Goal: Information Seeking & Learning: Get advice/opinions

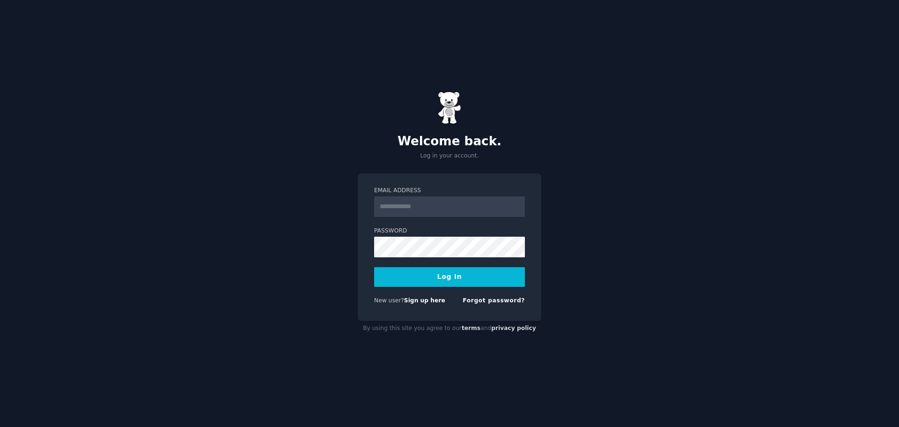
click at [425, 210] on input "Email Address" at bounding box center [449, 206] width 151 height 21
type input "**********"
click at [374, 267] on button "Log In" at bounding box center [449, 277] width 151 height 20
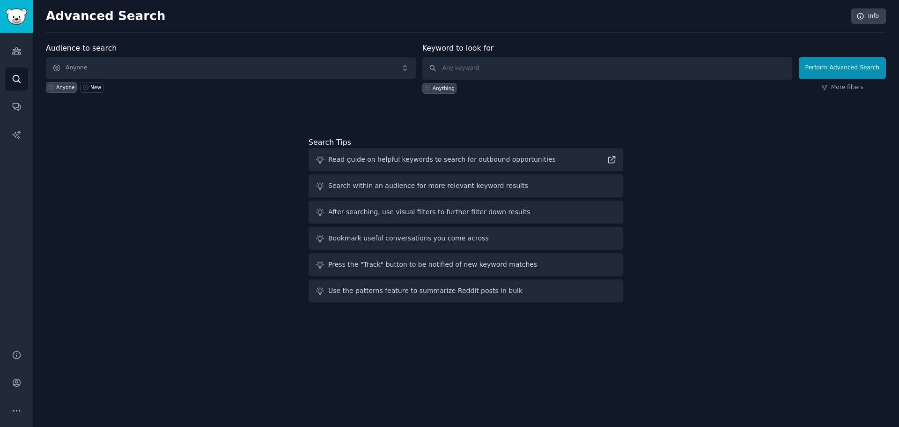
click at [158, 279] on div "Audience to search Anyone Anyone New Keyword to look for Anything Perform Advan…" at bounding box center [466, 174] width 840 height 263
click at [551, 71] on input "text" at bounding box center [607, 68] width 370 height 22
type input "wizardsunite"
click at [838, 73] on button "Perform Advanced Search" at bounding box center [842, 68] width 87 height 22
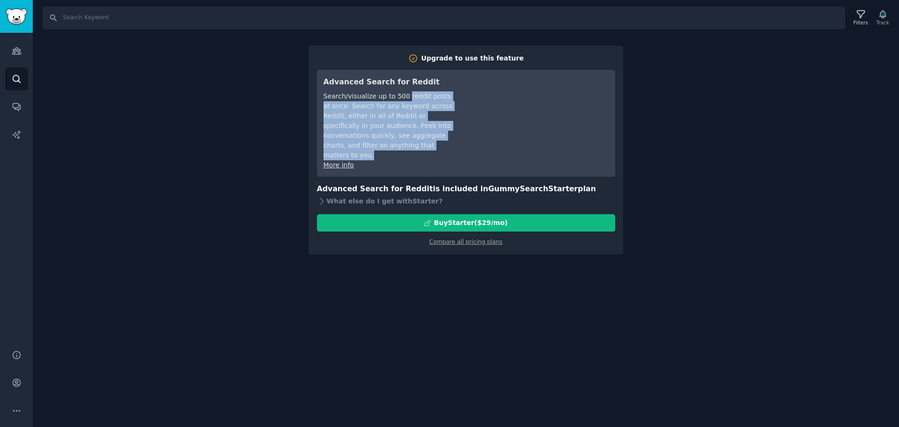
drag, startPoint x: 401, startPoint y: 96, endPoint x: 402, endPoint y: 148, distance: 52.0
click at [402, 148] on div "Search/visualize up to 500 reddit posts at once. Search for any keyword across …" at bounding box center [390, 125] width 132 height 69
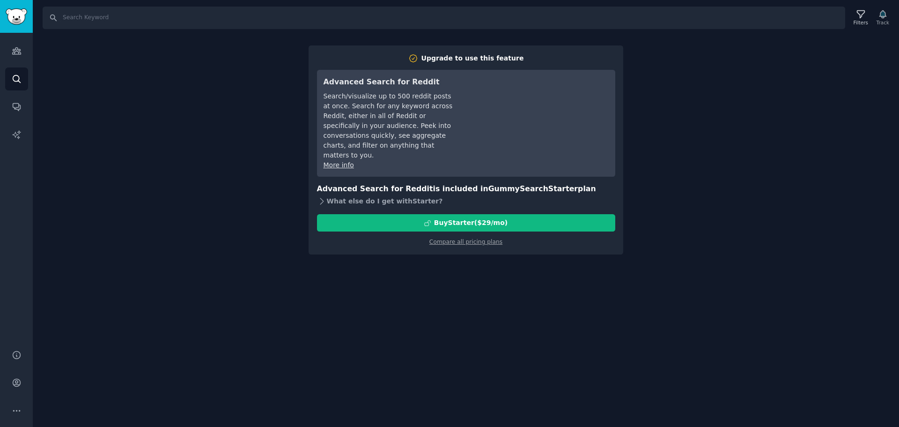
click at [426, 194] on div "What else do I get with Starter ?" at bounding box center [466, 200] width 298 height 13
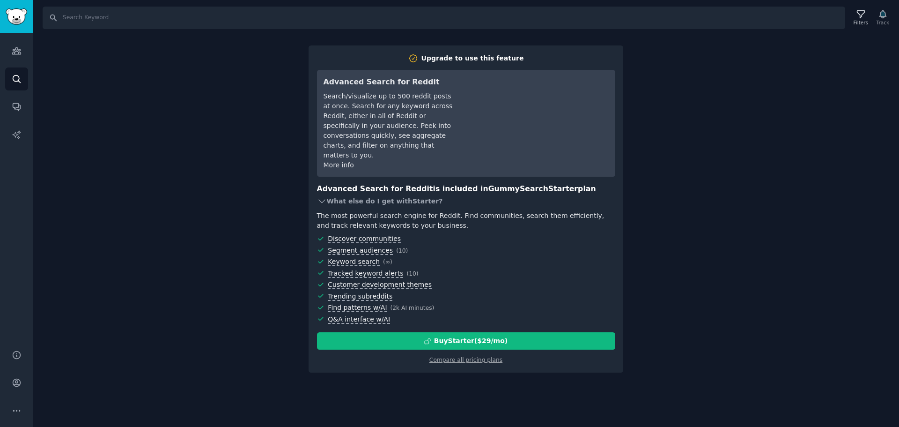
click at [426, 194] on div "What else do I get with Starter ?" at bounding box center [466, 200] width 298 height 13
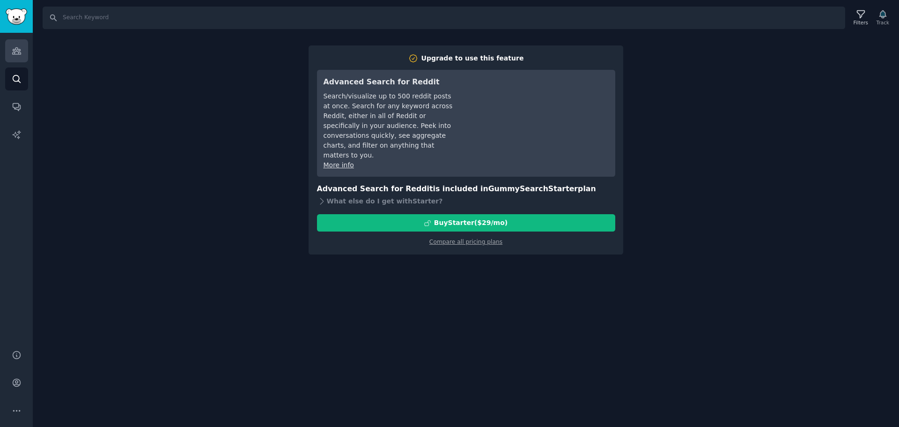
click at [24, 47] on link "Audiences" at bounding box center [16, 50] width 23 height 23
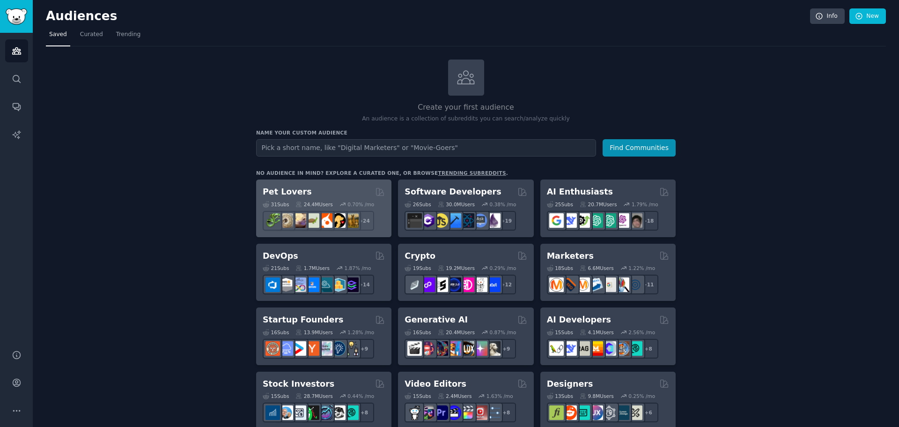
click at [280, 198] on div "31 Sub s 24.4M Users 0.70 % /mo + 24" at bounding box center [324, 214] width 122 height 33
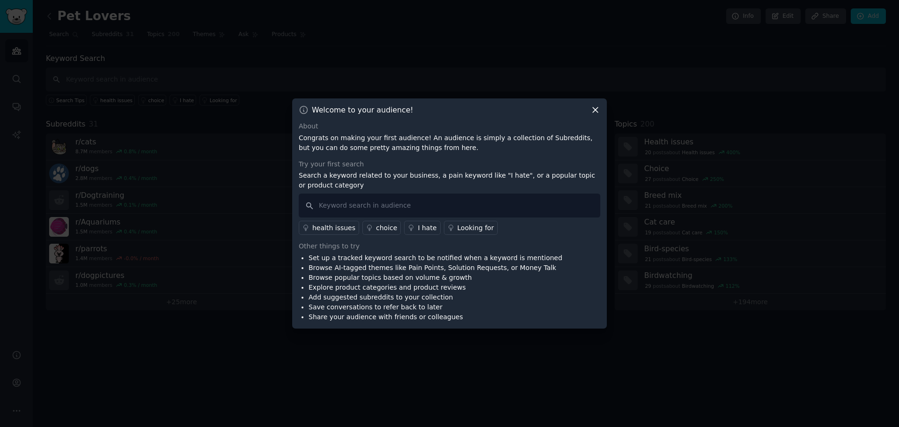
click at [598, 108] on icon at bounding box center [595, 110] width 10 height 10
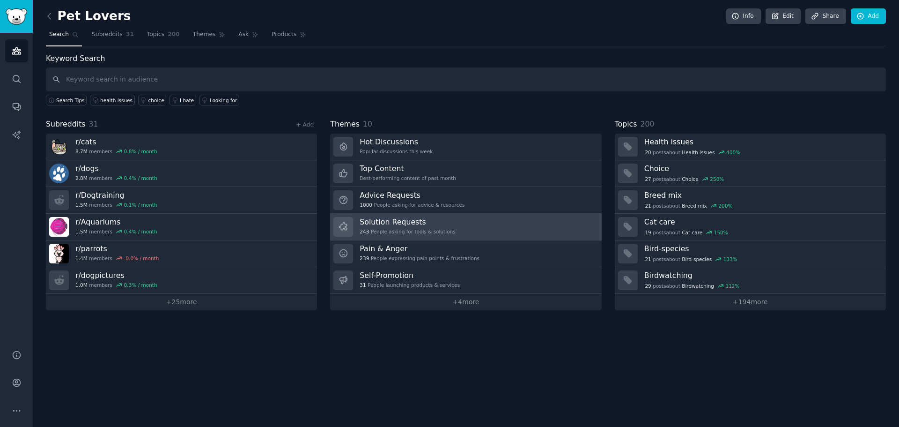
click at [455, 219] on link "Solution Requests 243 People asking for tools & solutions" at bounding box center [465, 226] width 271 height 27
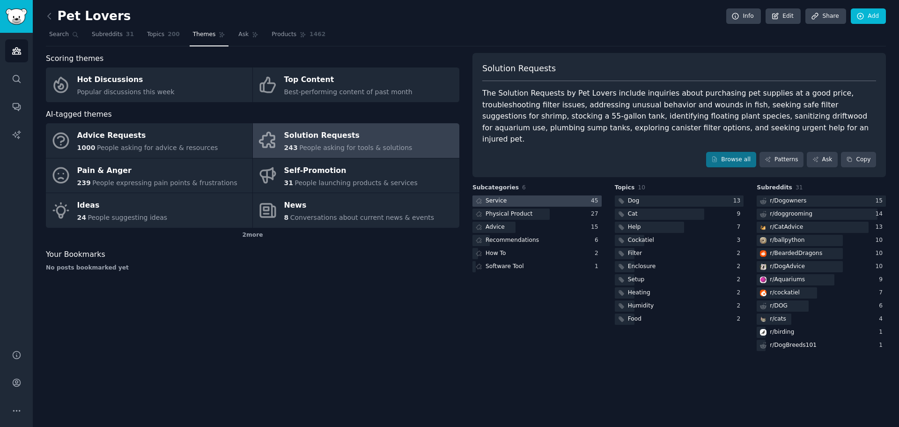
click at [527, 195] on div at bounding box center [536, 201] width 129 height 12
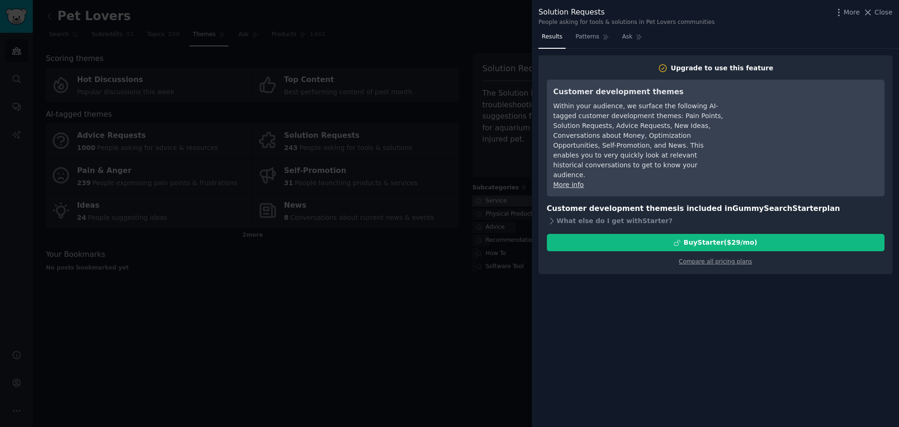
click at [527, 191] on div at bounding box center [449, 213] width 899 height 427
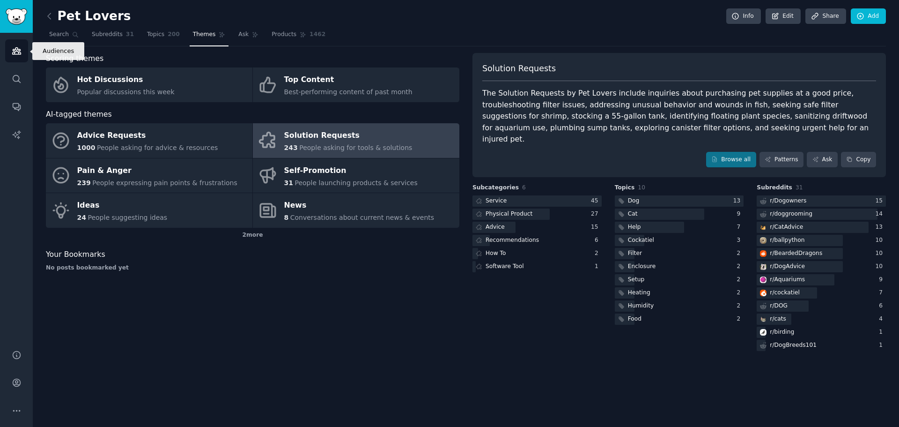
click at [14, 55] on icon "Sidebar" at bounding box center [17, 51] width 10 height 10
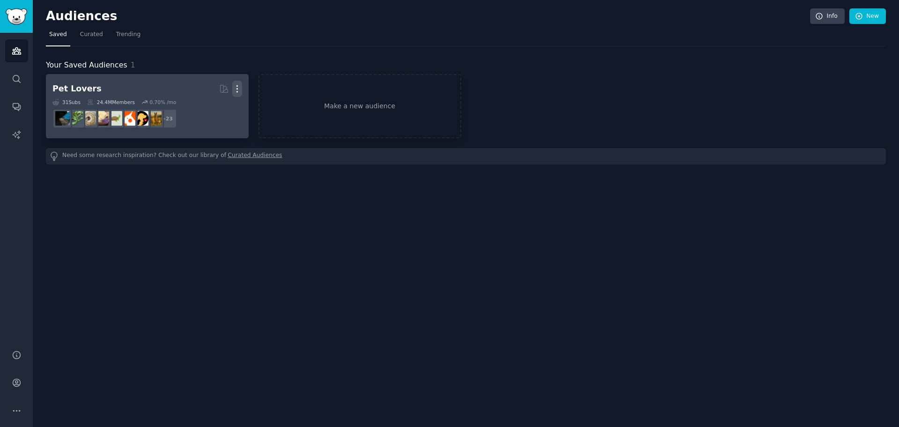
click at [242, 88] on icon "button" at bounding box center [237, 89] width 10 height 10
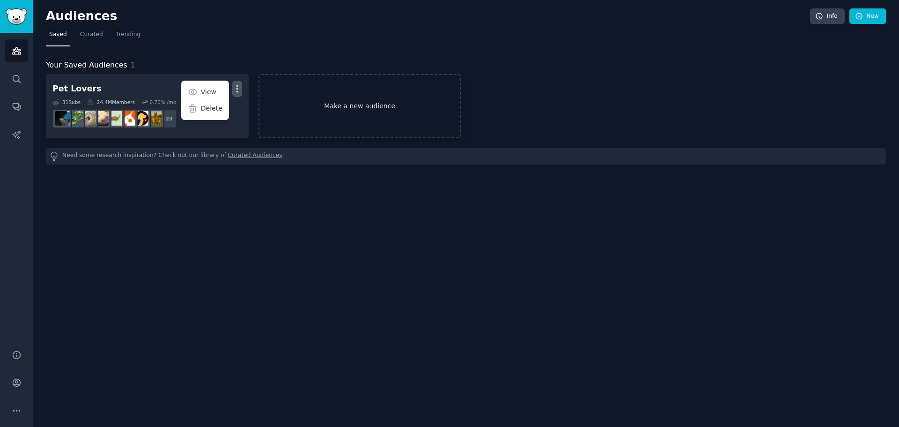
click at [325, 97] on link "Make a new audience" at bounding box center [359, 106] width 203 height 64
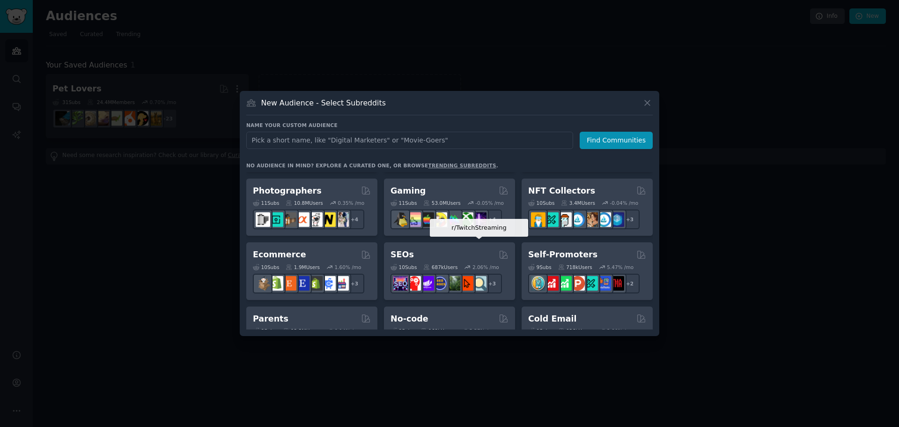
scroll to position [328, 0]
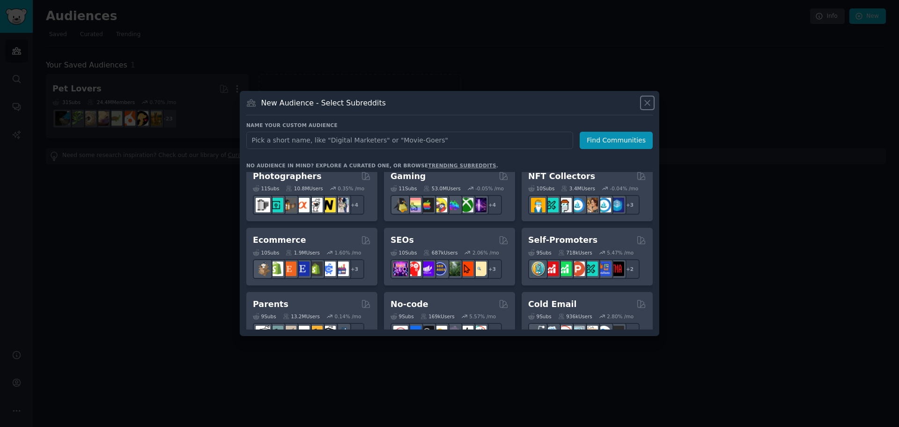
click at [644, 101] on icon at bounding box center [647, 103] width 10 height 10
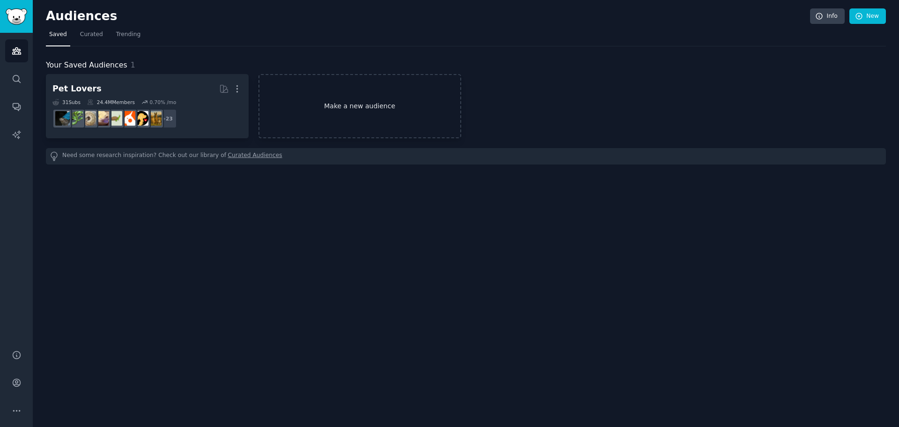
click at [418, 75] on link "Make a new audience" at bounding box center [359, 106] width 203 height 64
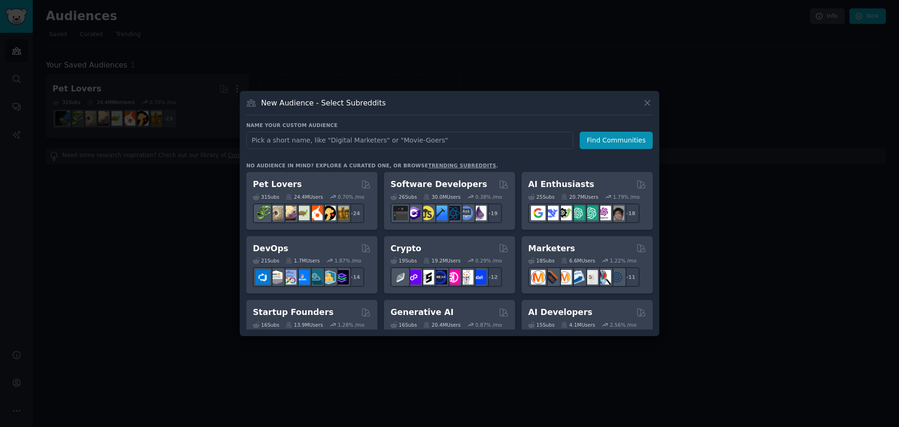
click at [154, 111] on div at bounding box center [449, 213] width 899 height 427
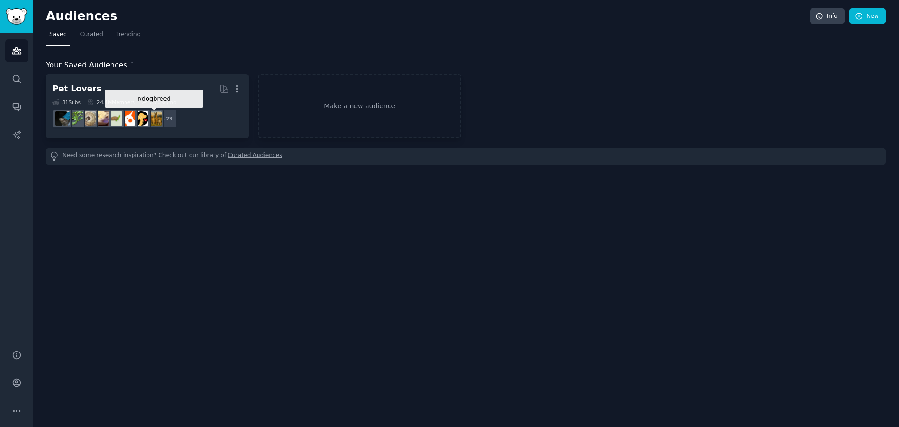
click at [154, 111] on img at bounding box center [154, 118] width 15 height 15
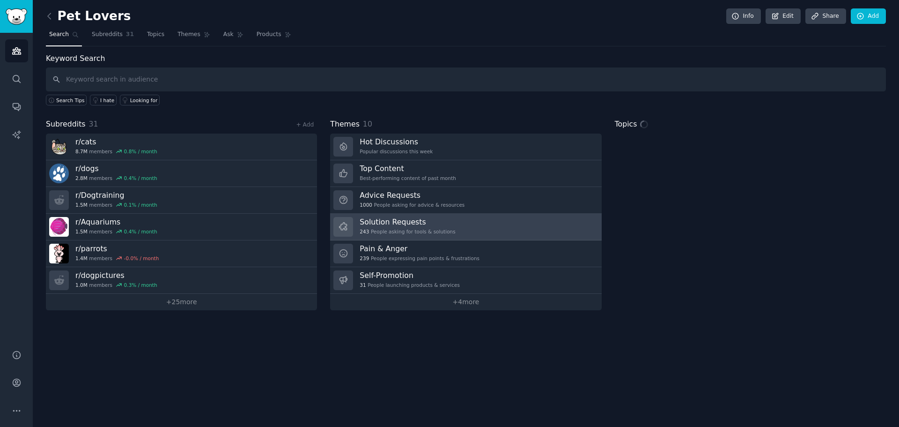
click at [401, 222] on h3 "Solution Requests" at bounding box center [408, 222] width 96 height 10
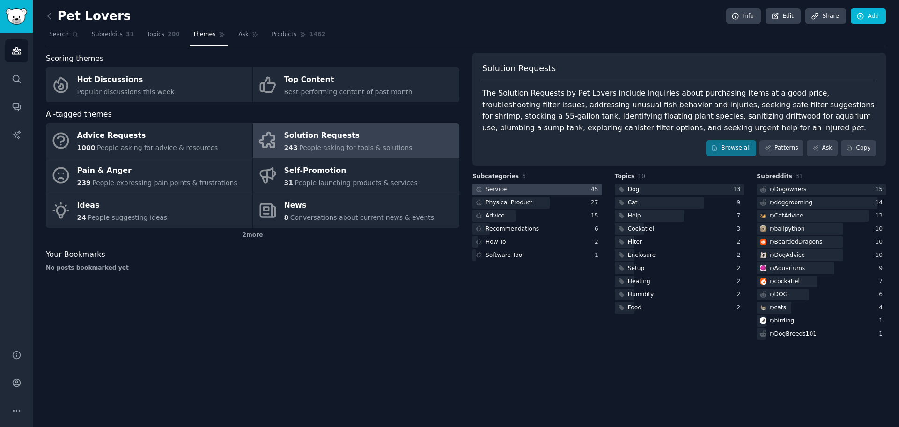
click at [596, 189] on div "45" at bounding box center [596, 189] width 11 height 8
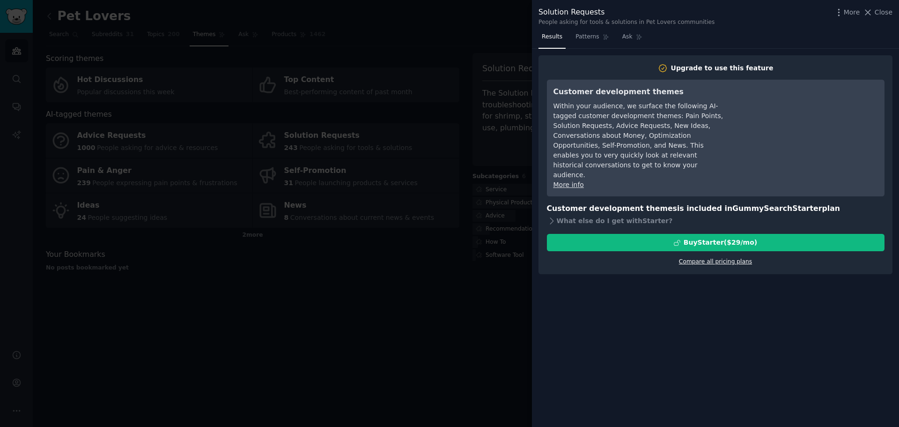
click at [743, 258] on link "Compare all pricing plans" at bounding box center [715, 261] width 73 height 7
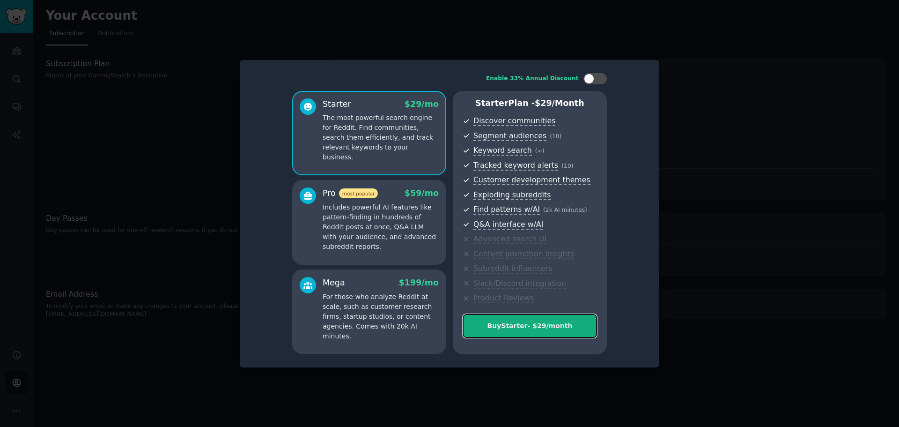
click at [552, 336] on button "Buy Starter - $ 29 /month" at bounding box center [530, 326] width 134 height 24
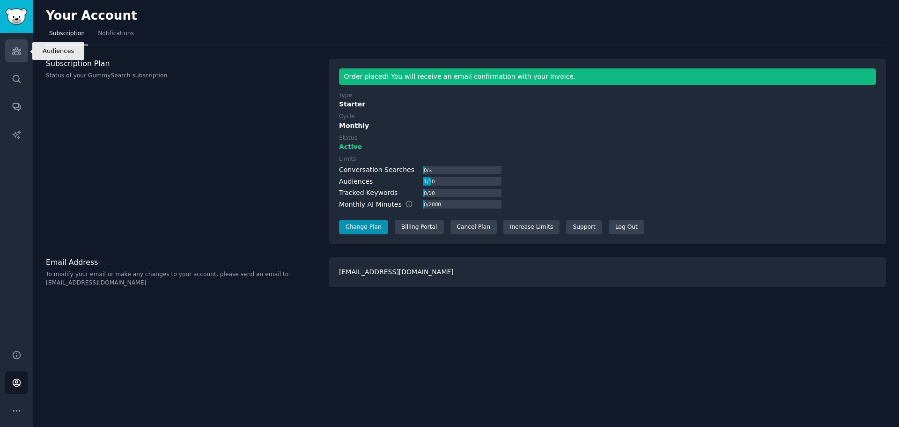
click at [8, 57] on link "Audiences" at bounding box center [16, 50] width 23 height 23
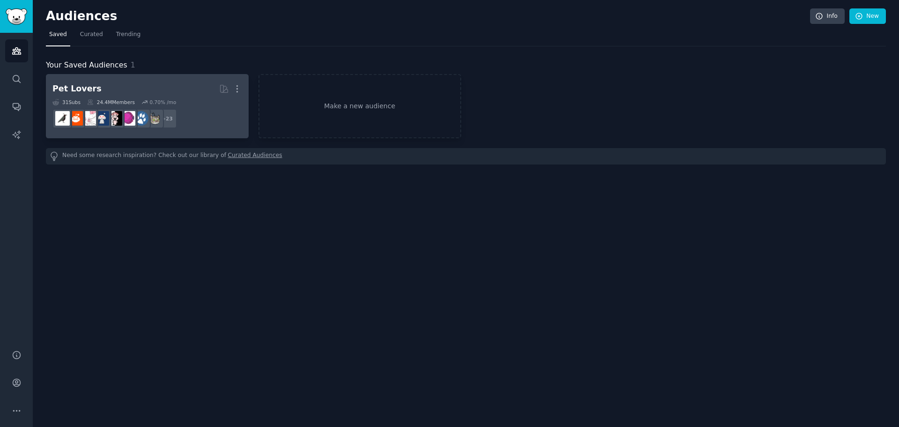
click at [115, 90] on h2 "Pet Lovers More" at bounding box center [147, 89] width 190 height 16
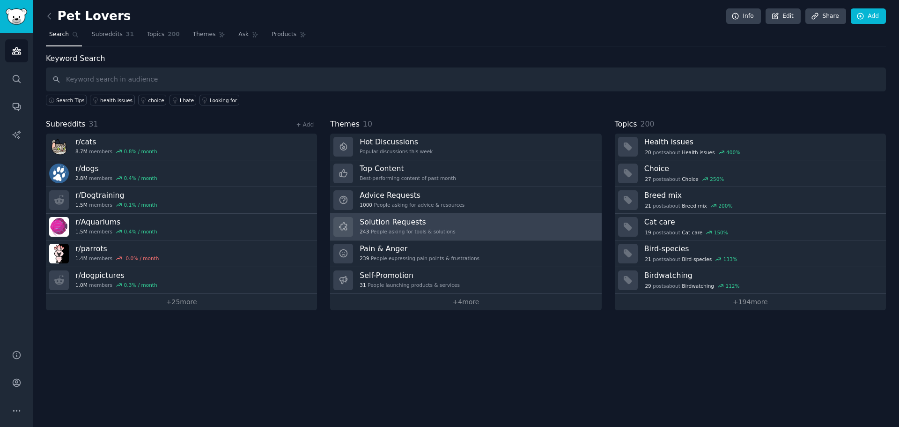
click at [364, 217] on h3 "Solution Requests" at bounding box center [408, 222] width 96 height 10
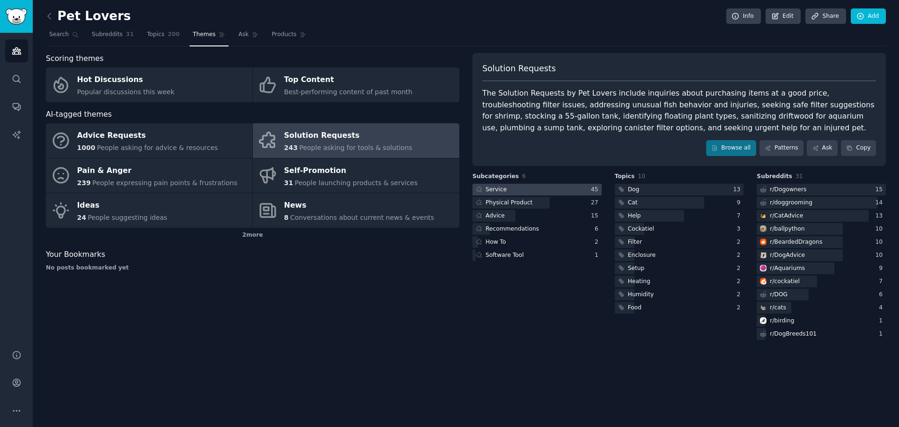
click at [584, 188] on div at bounding box center [536, 190] width 129 height 12
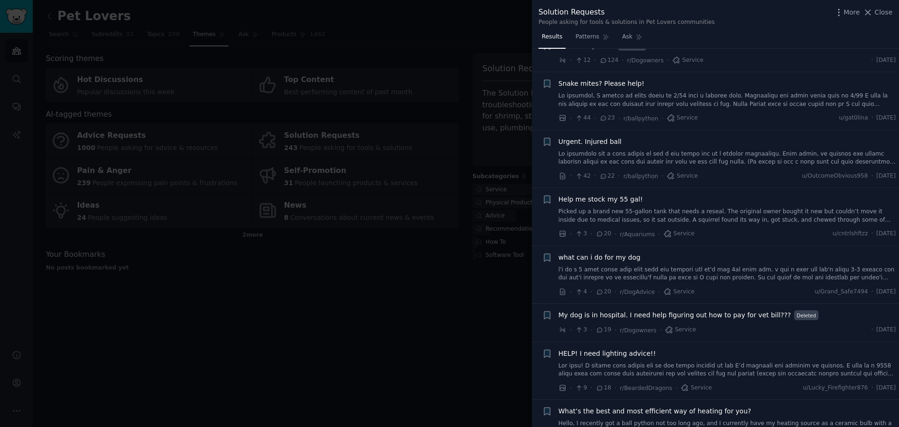
scroll to position [94, 0]
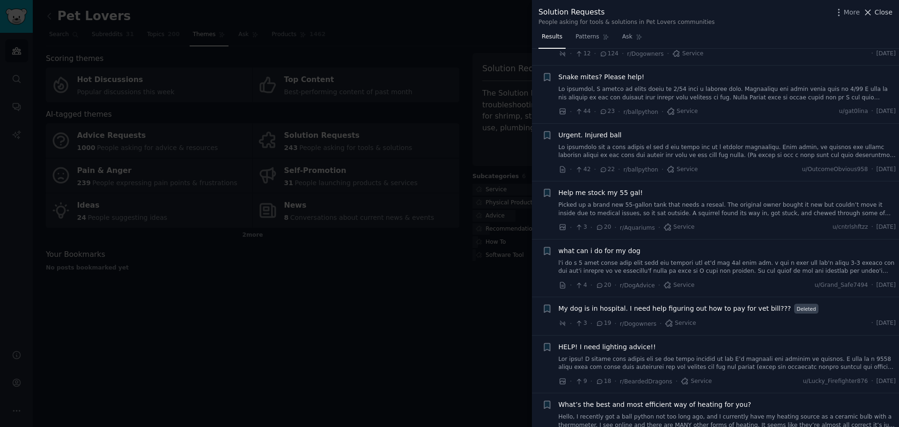
click at [881, 9] on span "Close" at bounding box center [884, 12] width 18 height 10
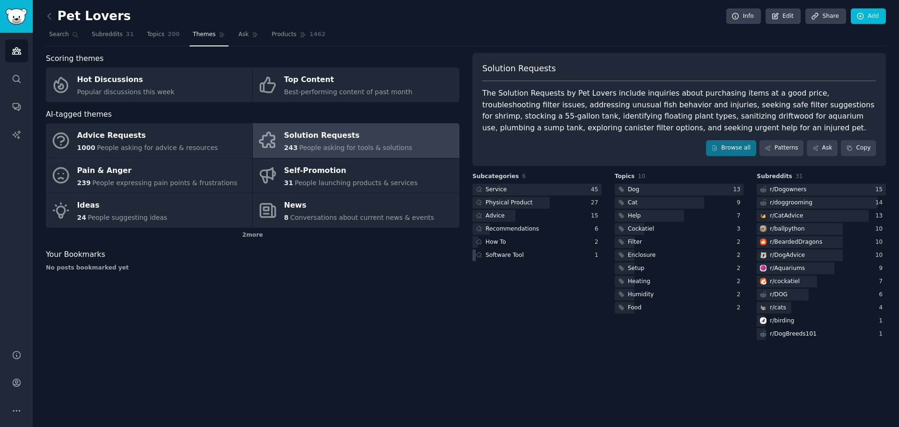
click at [543, 256] on div "Software Tool" at bounding box center [536, 255] width 129 height 12
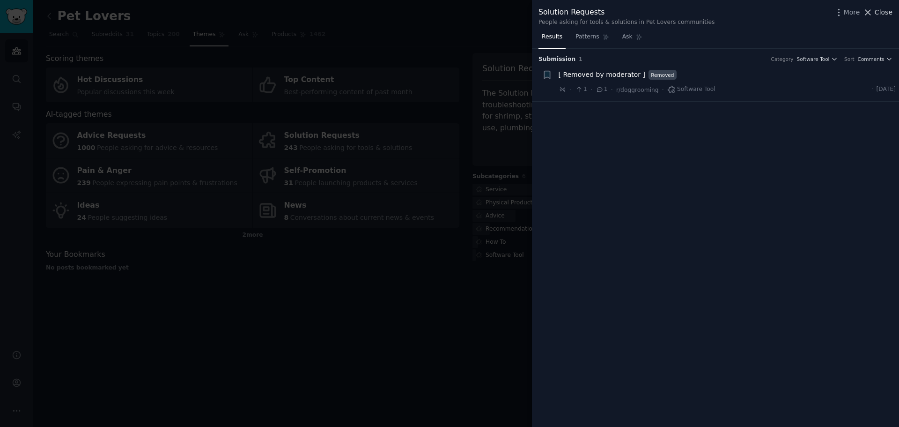
click at [883, 14] on span "Close" at bounding box center [884, 12] width 18 height 10
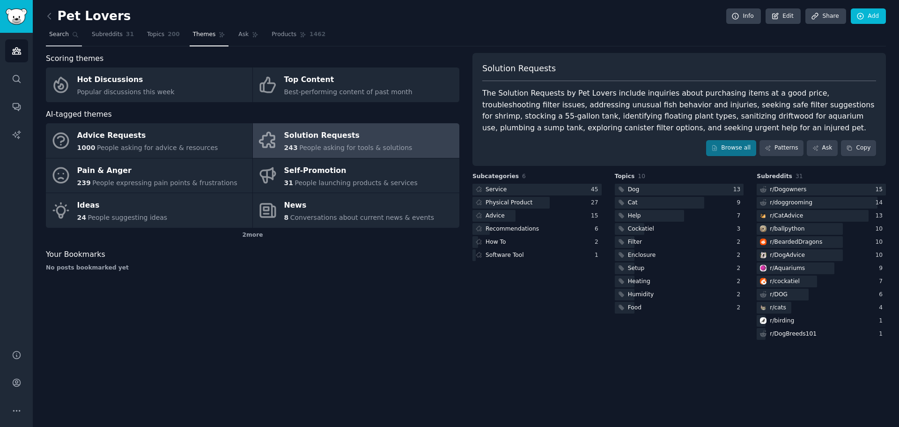
click at [60, 32] on span "Search" at bounding box center [59, 34] width 20 height 8
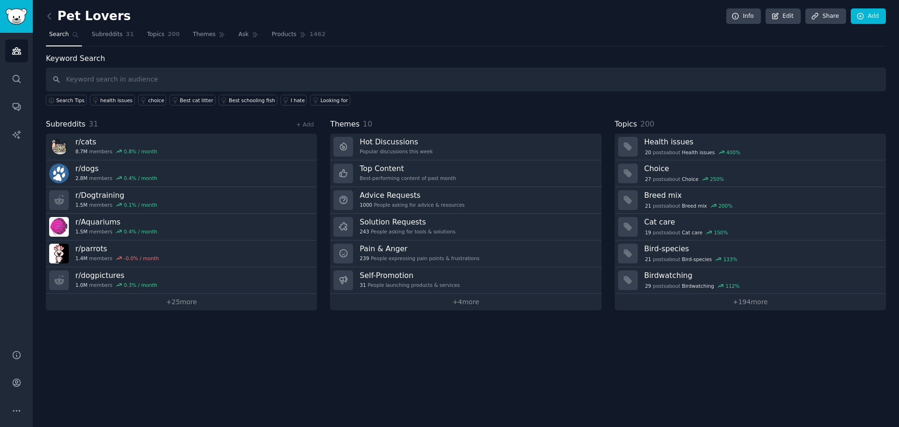
click at [57, 16] on h2 "Pet Lovers" at bounding box center [88, 16] width 85 height 15
click at [53, 16] on icon at bounding box center [49, 16] width 10 height 10
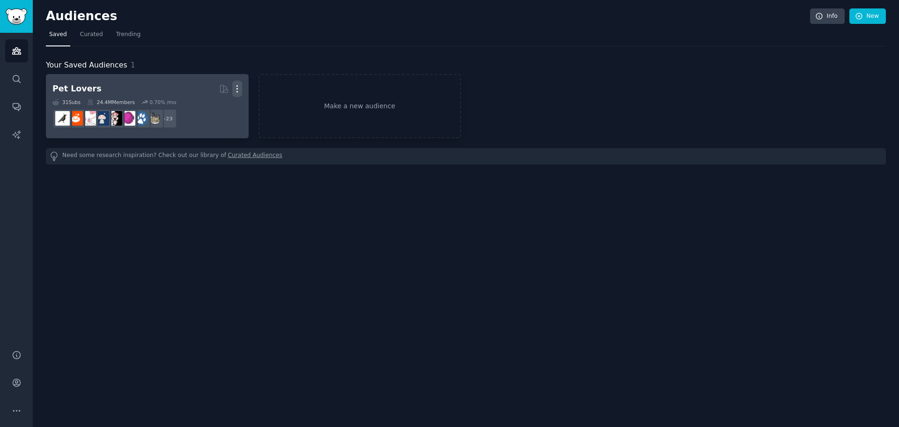
click at [242, 87] on icon "button" at bounding box center [237, 89] width 10 height 10
click at [217, 112] on p "Delete" at bounding box center [212, 108] width 22 height 10
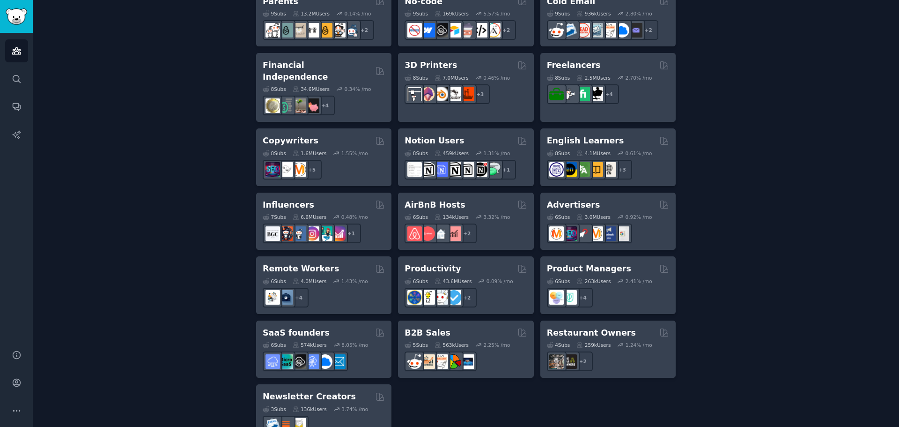
scroll to position [654, 0]
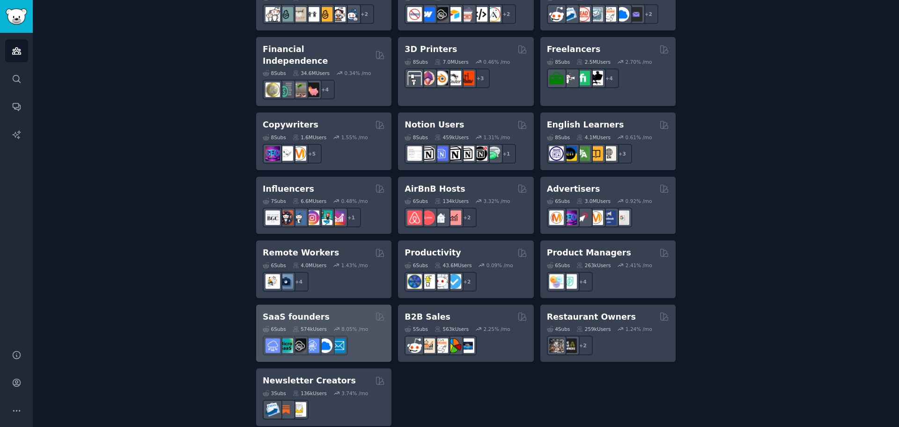
click at [331, 311] on div "SaaS founders" at bounding box center [324, 317] width 122 height 12
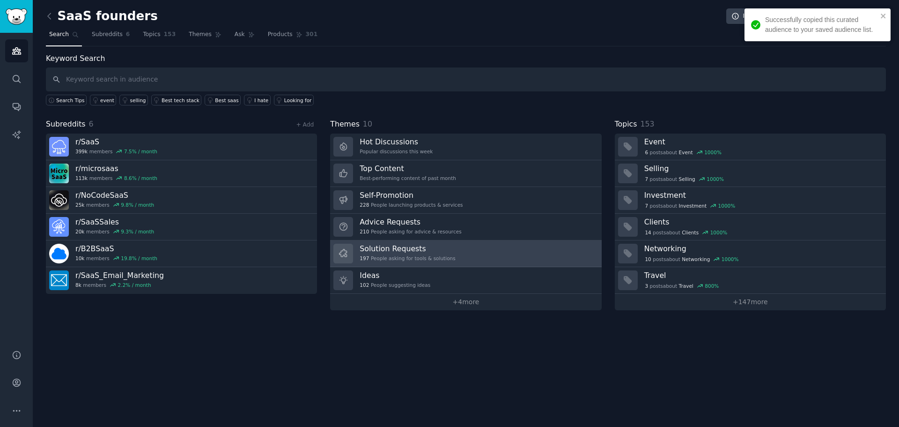
click at [450, 265] on link "Solution Requests 197 People asking for tools & solutions" at bounding box center [465, 253] width 271 height 27
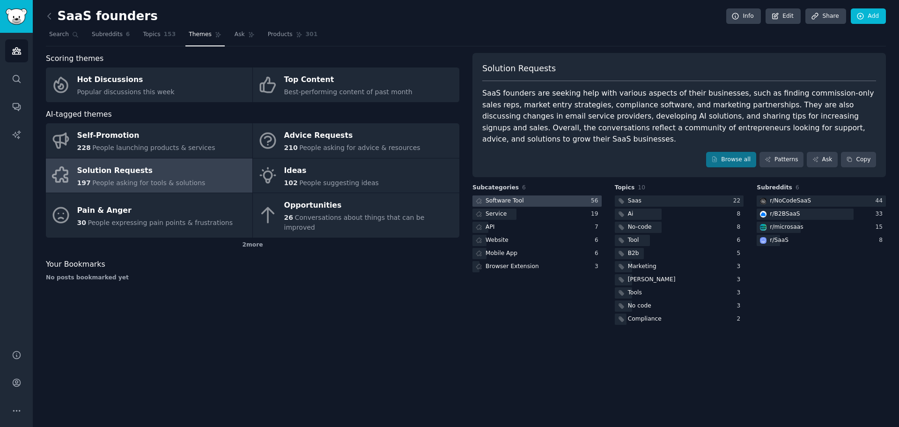
click at [515, 197] on div "Software Tool" at bounding box center [504, 201] width 38 height 8
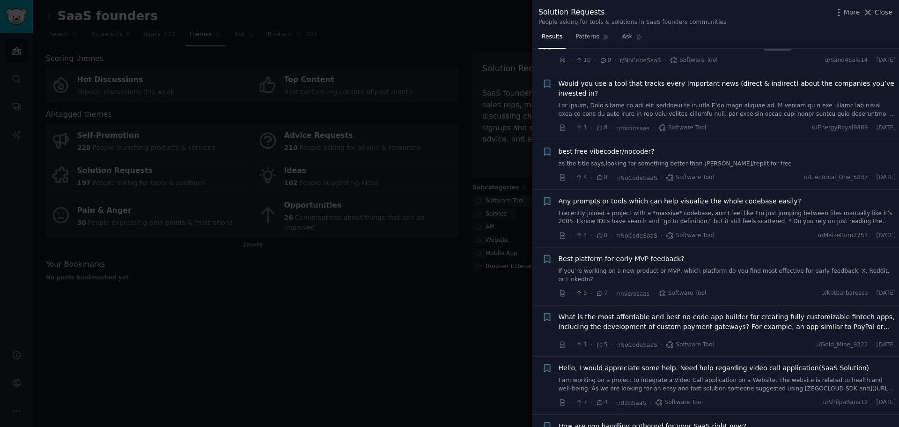
scroll to position [843, 0]
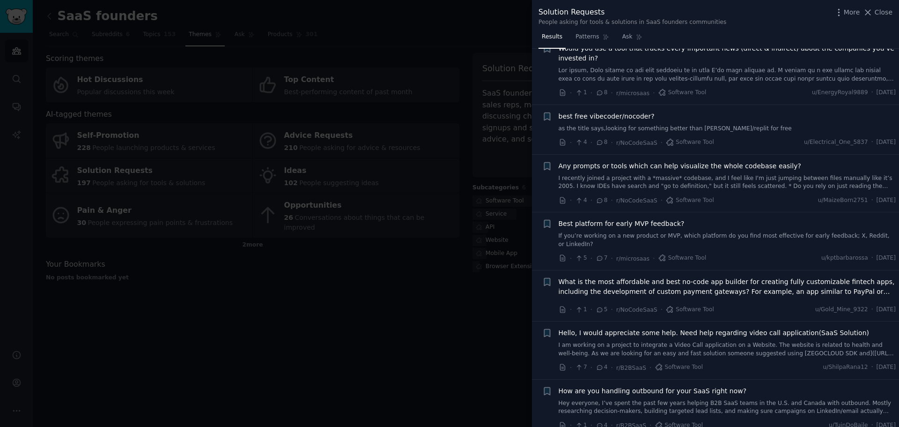
click at [883, 13] on span "Close" at bounding box center [884, 12] width 18 height 10
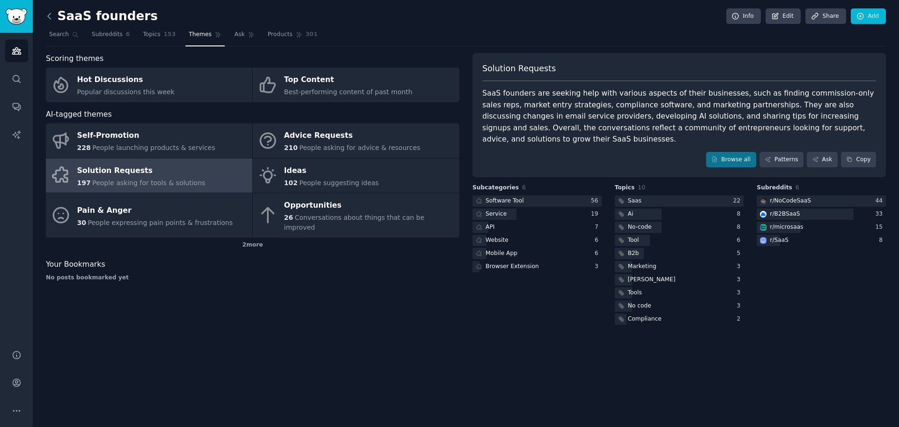
click at [51, 21] on icon at bounding box center [49, 16] width 10 height 10
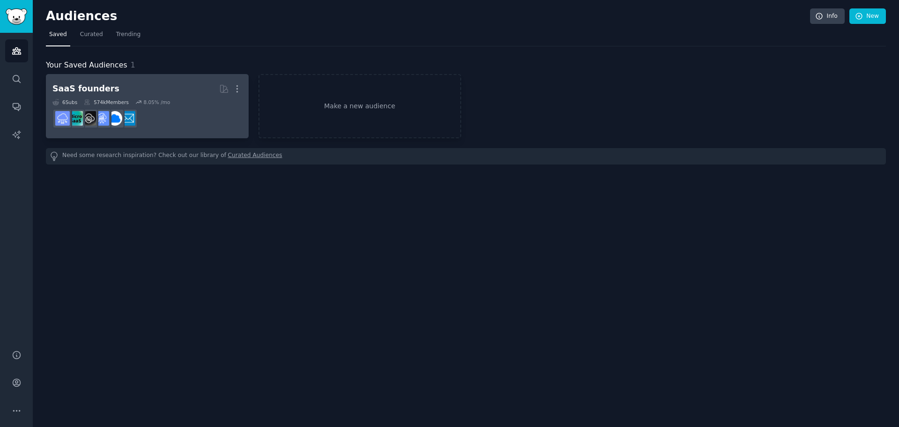
click at [242, 84] on link "SaaS founders More 6 Sub s 574k Members 8.05 % /mo" at bounding box center [147, 106] width 203 height 64
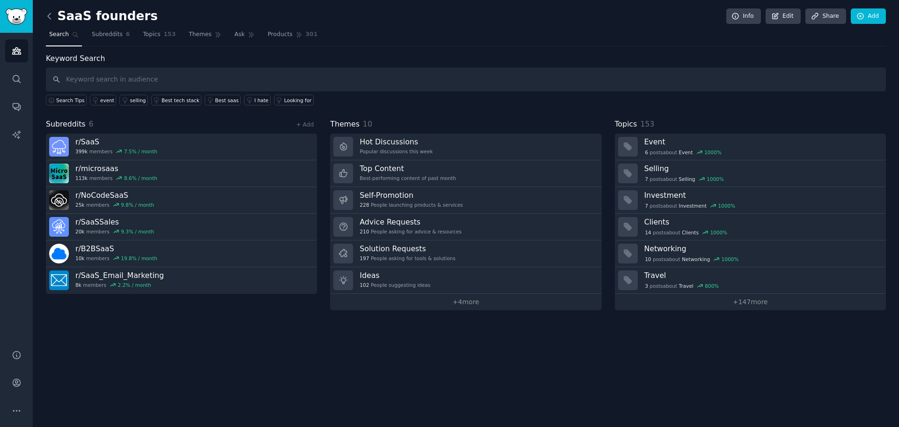
click at [50, 18] on icon at bounding box center [49, 16] width 10 height 10
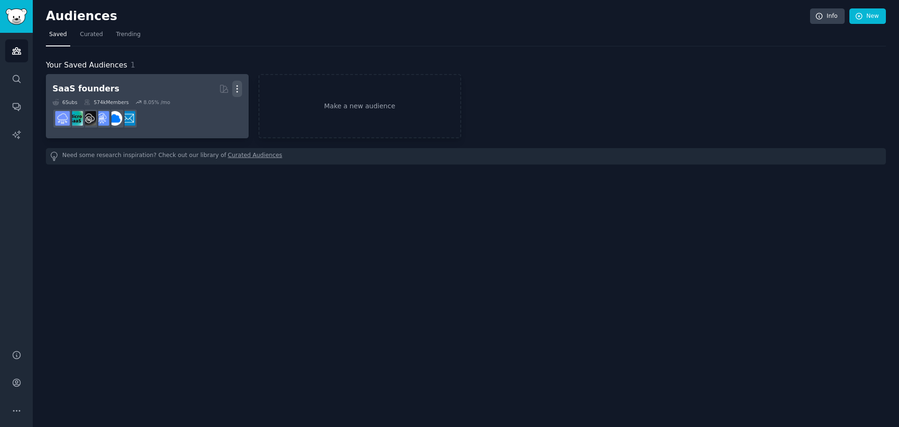
click at [232, 85] on icon "button" at bounding box center [237, 89] width 10 height 10
click at [216, 111] on p "Delete" at bounding box center [212, 108] width 22 height 10
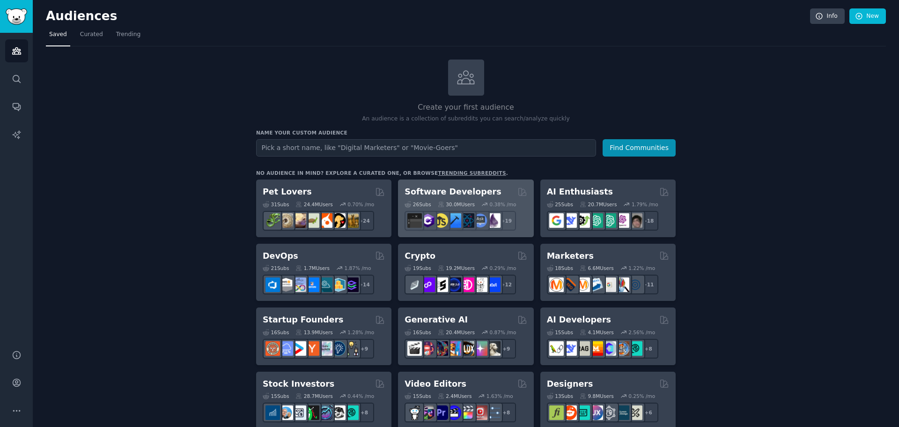
click at [474, 185] on div "Software Developers 26 Sub s 30.0M Users 0.38 % /mo + 19" at bounding box center [465, 208] width 135 height 58
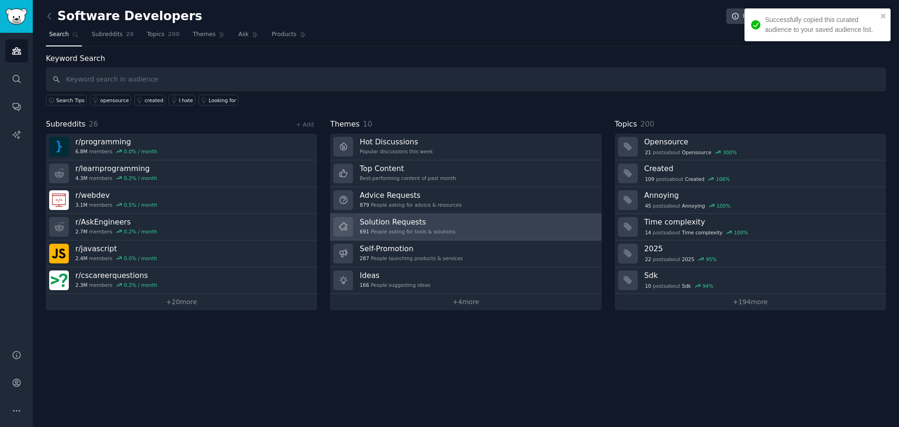
click at [424, 218] on h3 "Solution Requests" at bounding box center [408, 222] width 96 height 10
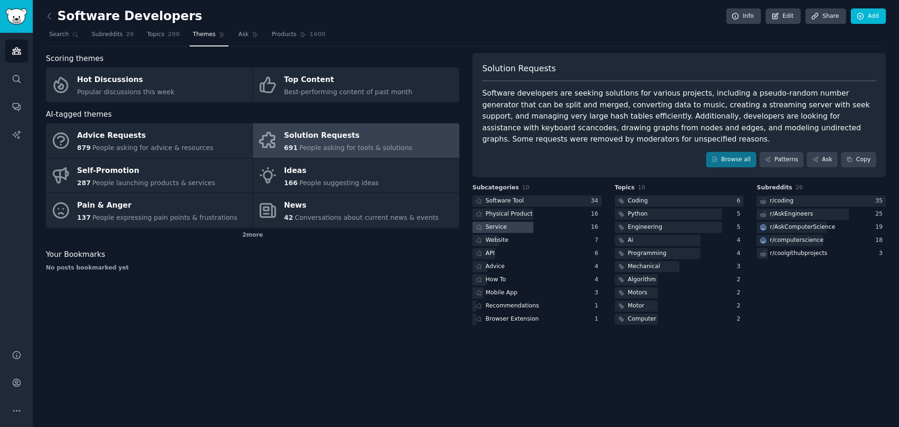
click at [509, 229] on div at bounding box center [502, 227] width 61 height 12
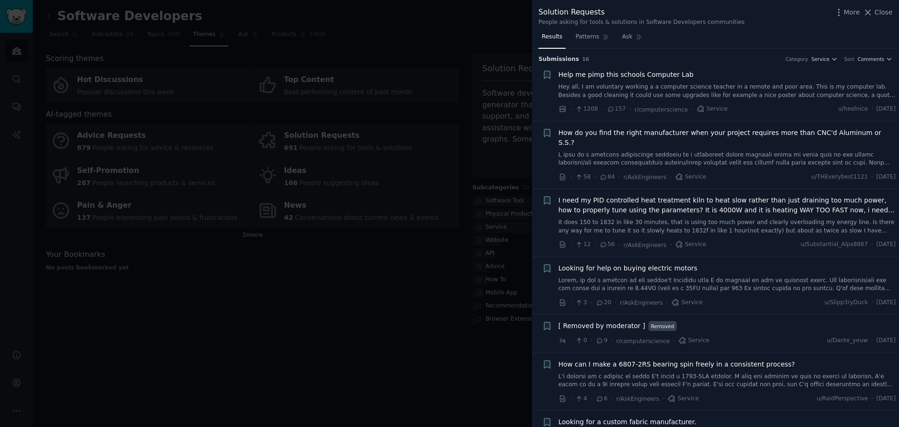
click at [442, 251] on div at bounding box center [449, 213] width 899 height 427
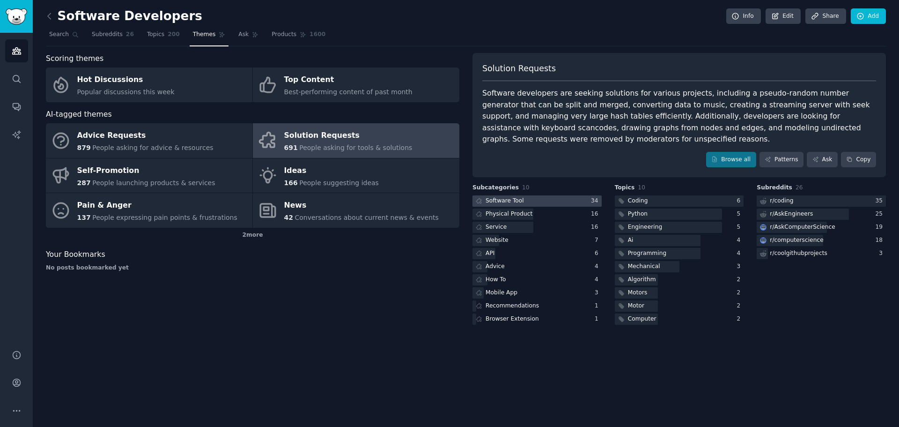
click at [489, 198] on div "Software Tool" at bounding box center [504, 201] width 38 height 8
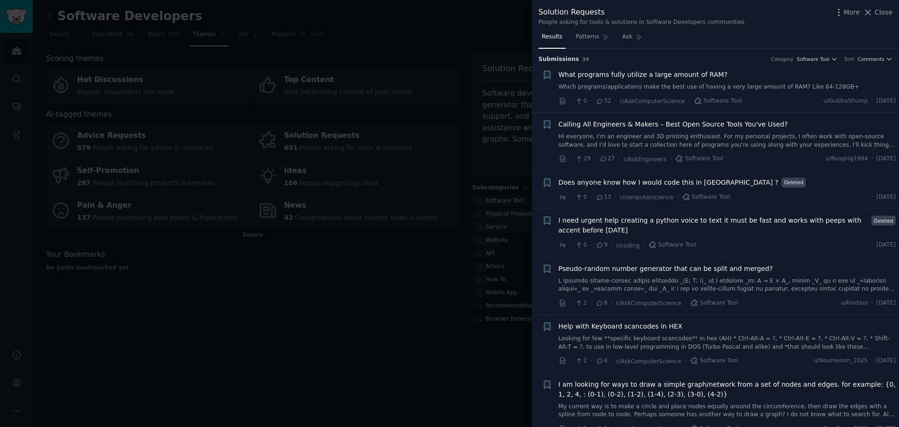
click at [349, 274] on div at bounding box center [449, 213] width 899 height 427
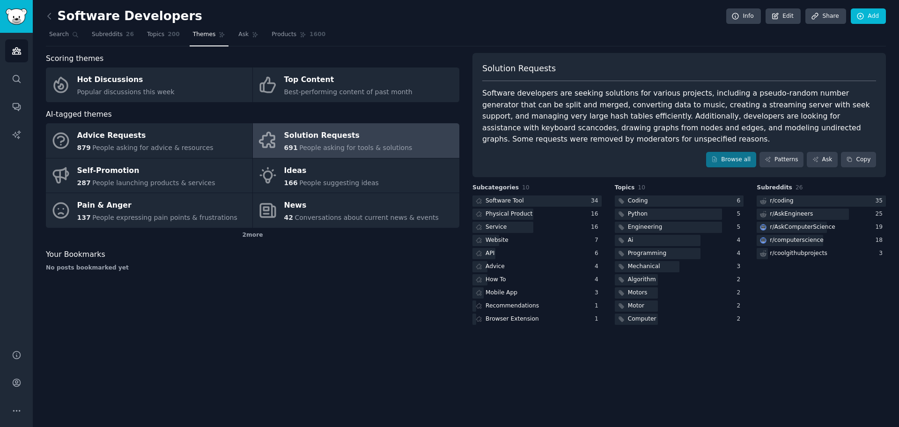
click at [74, 13] on h2 "Software Developers" at bounding box center [124, 16] width 156 height 15
click at [33, 21] on div "Software Developers Info Edit Share Add Search Subreddits 26 Topics 200 Themes …" at bounding box center [466, 213] width 866 height 427
click at [44, 17] on div "Software Developers Info Edit Share Add Search Subreddits 26 Topics 200 Themes …" at bounding box center [466, 213] width 866 height 427
click at [52, 15] on icon at bounding box center [49, 16] width 10 height 10
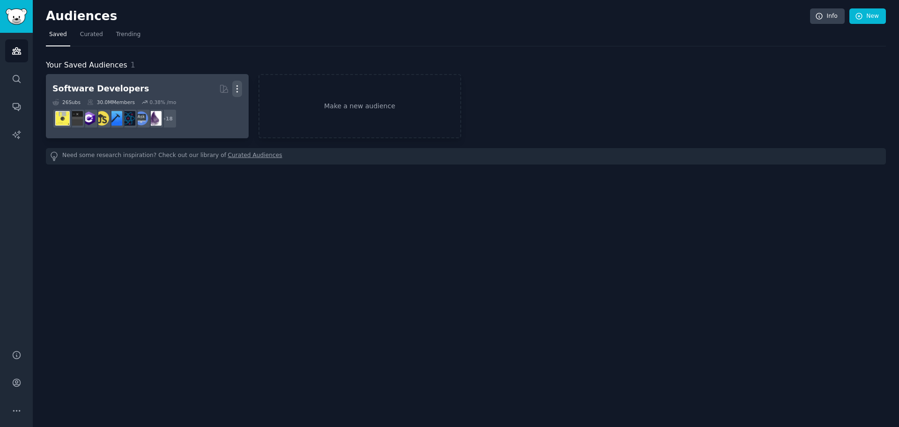
click at [236, 87] on icon "button" at bounding box center [237, 89] width 10 height 10
click at [220, 112] on p "Delete" at bounding box center [212, 108] width 22 height 10
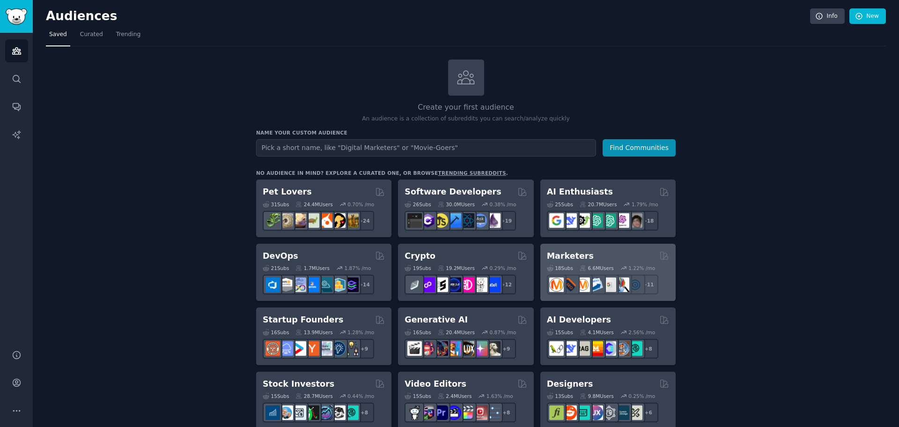
click at [606, 257] on div "Marketers" at bounding box center [608, 256] width 122 height 12
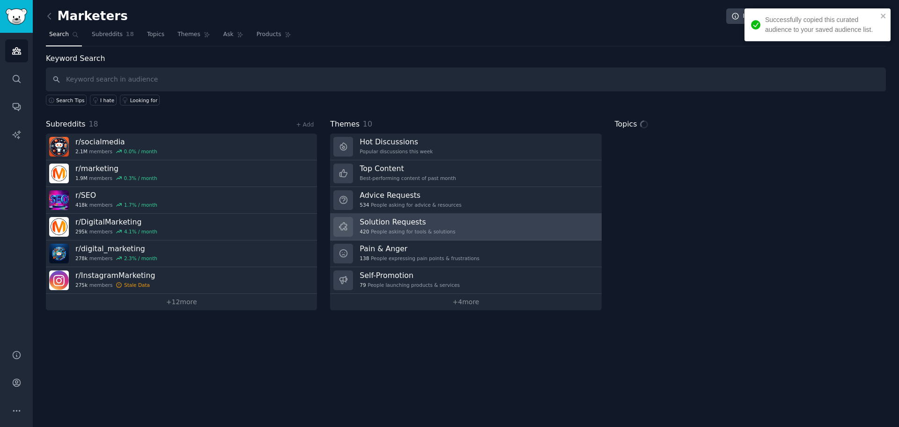
click at [450, 218] on link "Solution Requests 420 People asking for tools & solutions" at bounding box center [465, 226] width 271 height 27
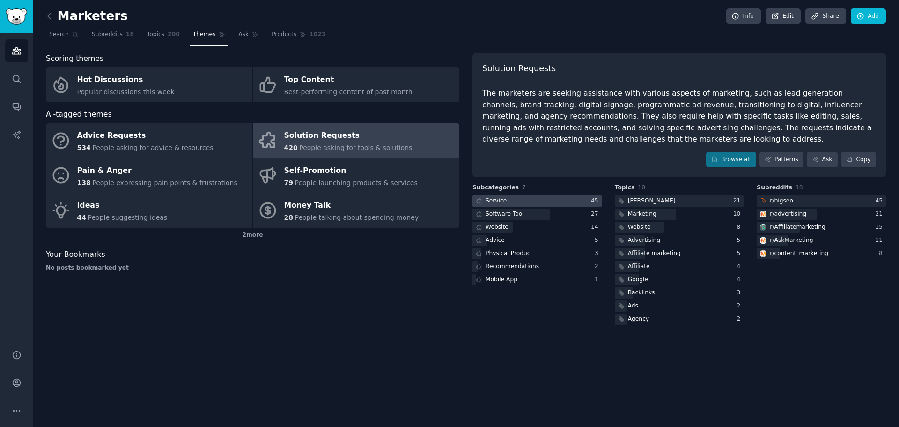
click at [556, 201] on div at bounding box center [536, 201] width 129 height 12
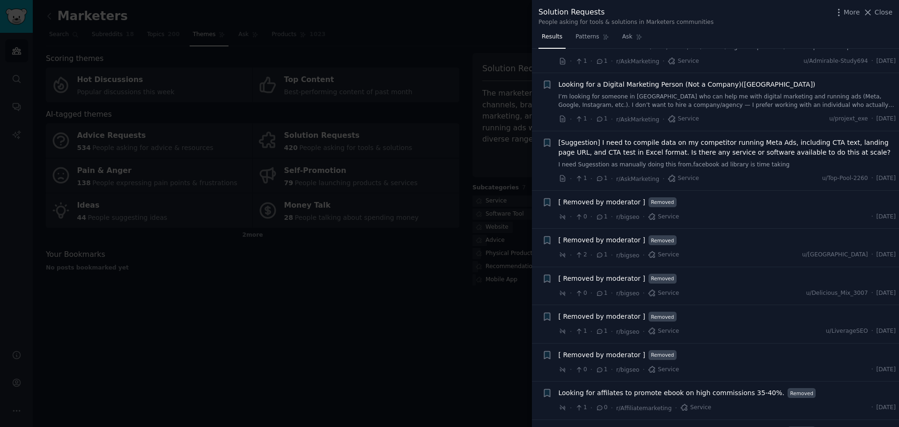
scroll to position [1785, 0]
click at [426, 313] on div at bounding box center [449, 213] width 899 height 427
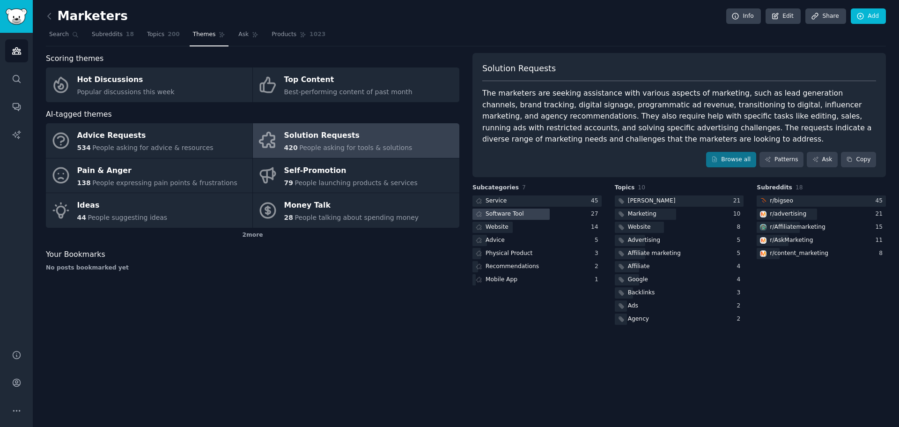
click at [528, 214] on div at bounding box center [510, 214] width 77 height 12
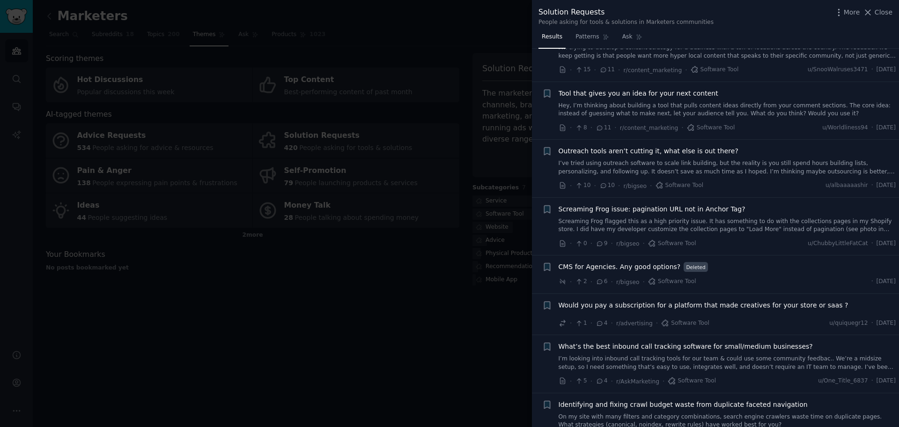
scroll to position [562, 0]
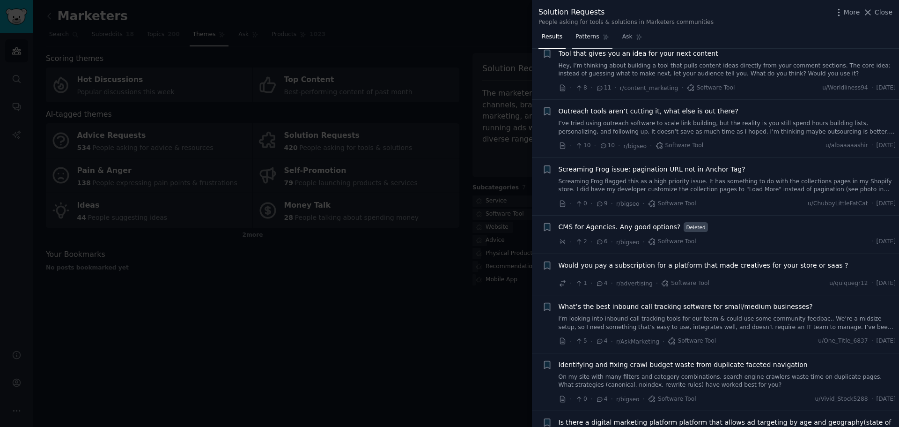
click at [590, 31] on link "Patterns" at bounding box center [592, 38] width 40 height 19
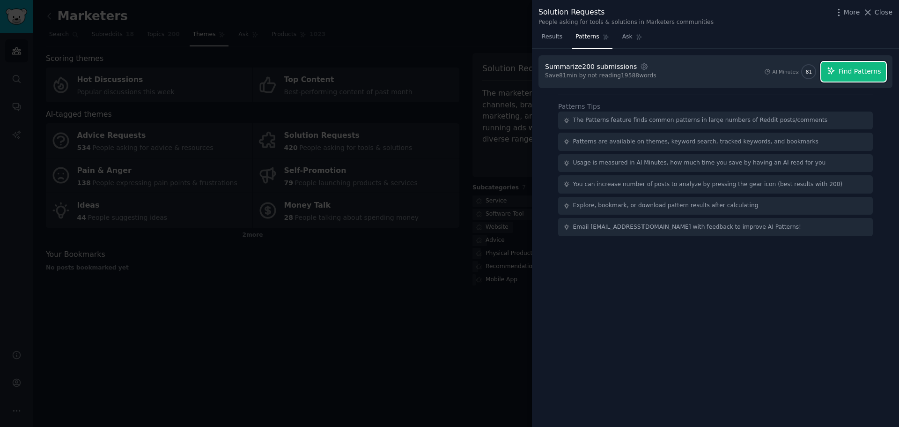
click at [864, 70] on span "Find Patterns" at bounding box center [859, 71] width 43 height 10
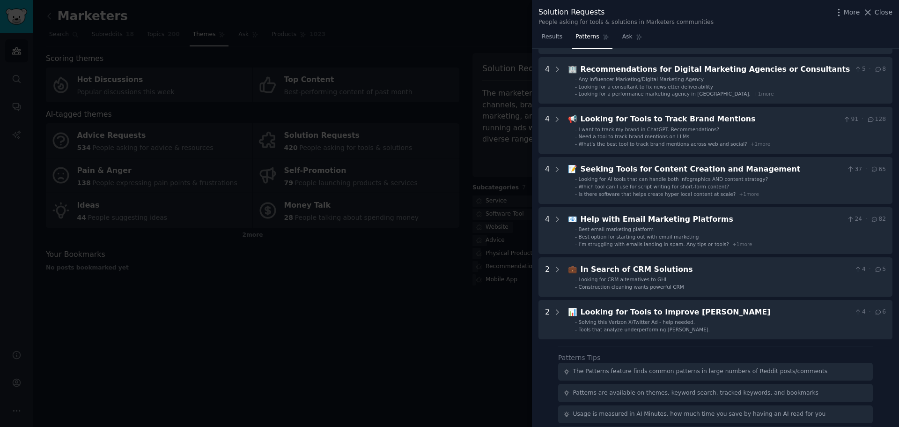
scroll to position [304, 0]
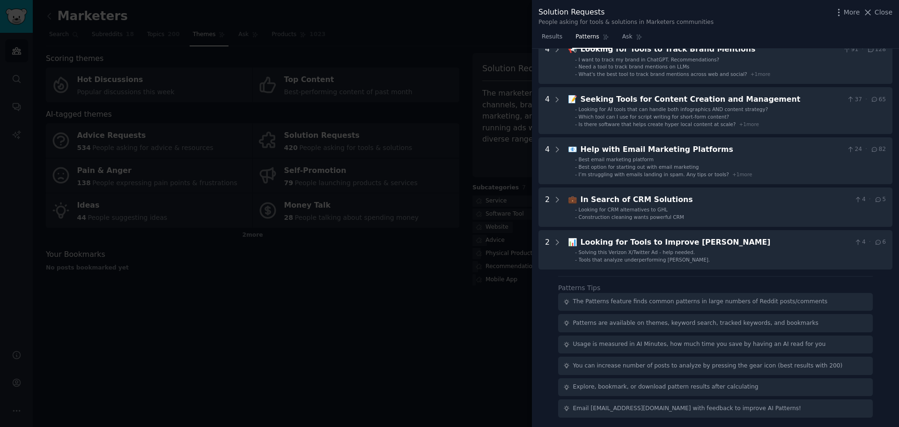
click at [436, 332] on div at bounding box center [449, 213] width 899 height 427
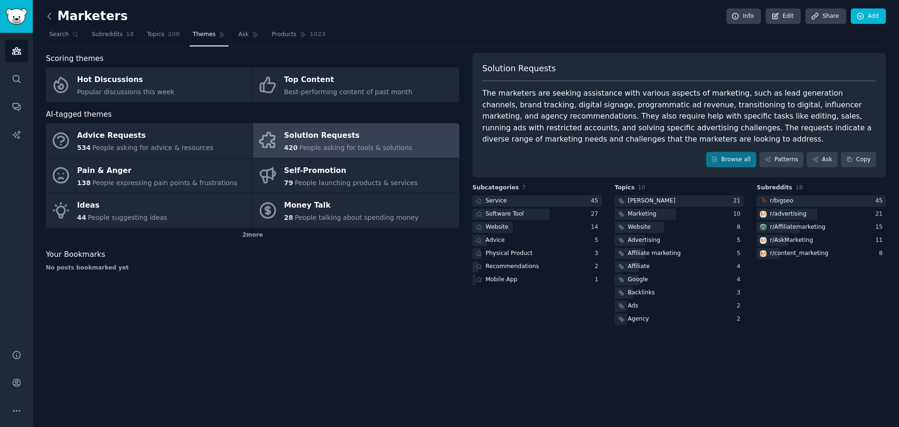
click at [53, 20] on icon at bounding box center [49, 16] width 10 height 10
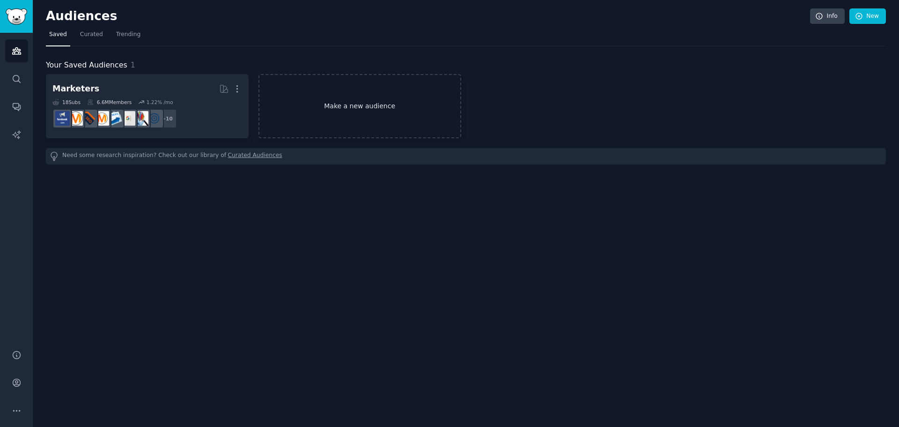
click at [348, 112] on link "Make a new audience" at bounding box center [359, 106] width 203 height 64
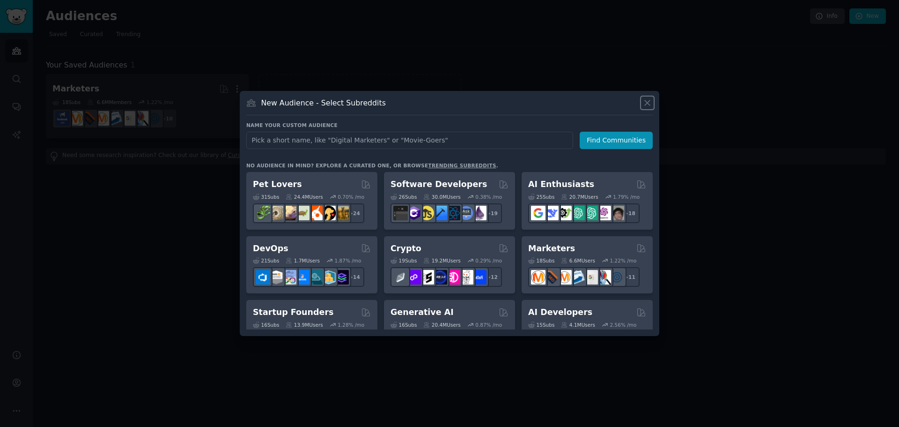
click at [652, 101] on button at bounding box center [647, 102] width 11 height 11
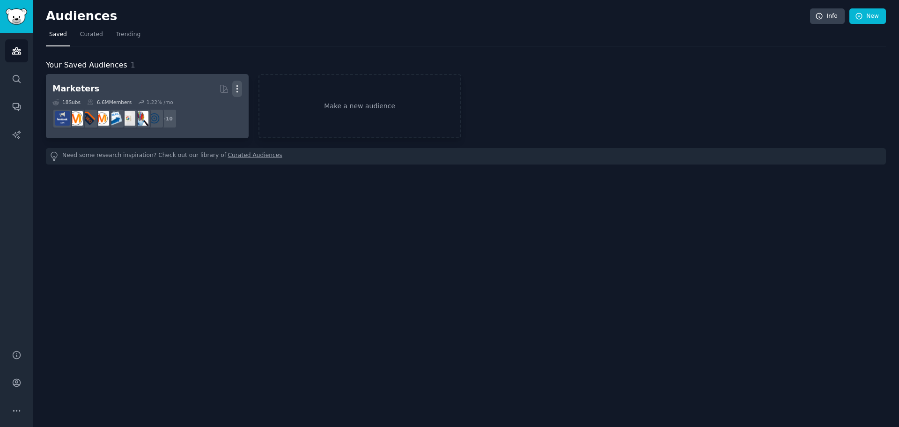
click at [237, 87] on icon "button" at bounding box center [236, 89] width 1 height 7
click at [215, 113] on p "Delete" at bounding box center [212, 108] width 22 height 10
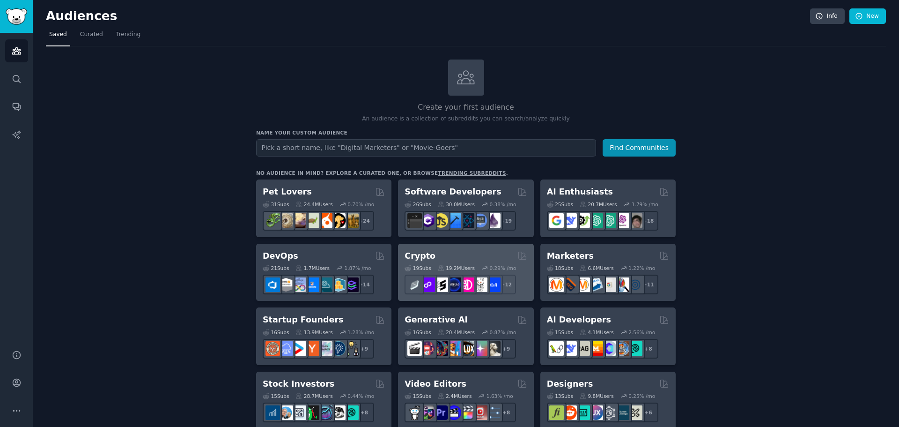
click at [485, 261] on div "19 Sub s 19.2M Users 0.29 % /mo + 12" at bounding box center [466, 277] width 122 height 33
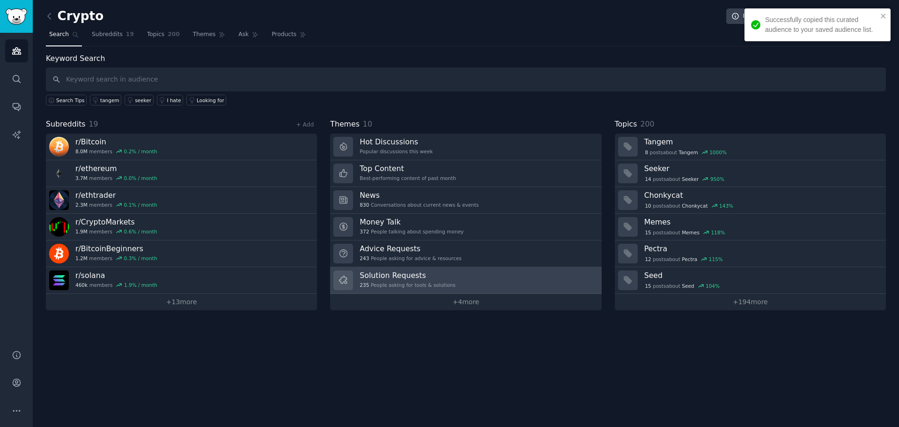
click at [413, 276] on h3 "Solution Requests" at bounding box center [408, 275] width 96 height 10
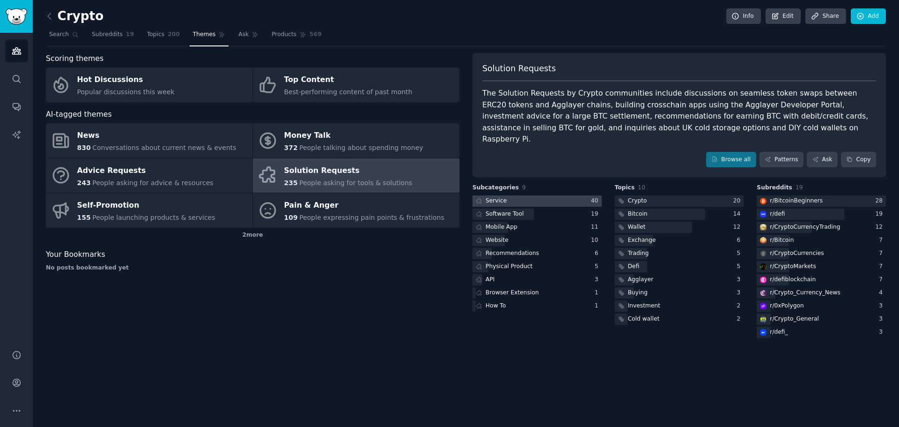
click at [535, 195] on div at bounding box center [536, 201] width 129 height 12
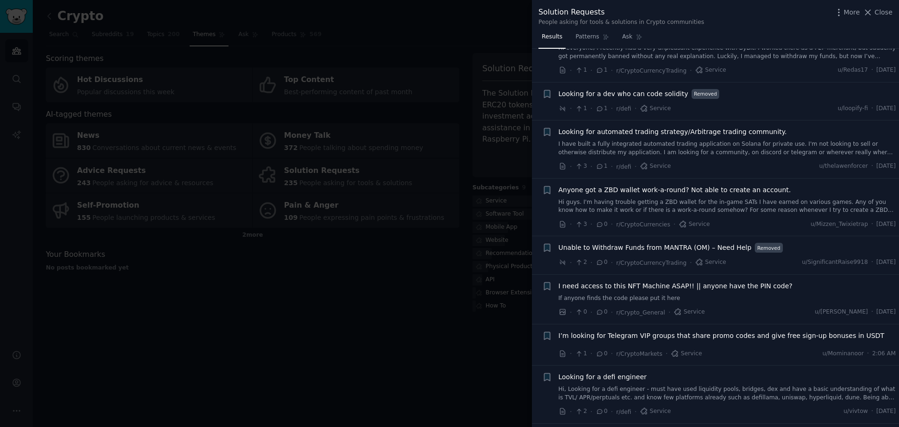
scroll to position [1699, 0]
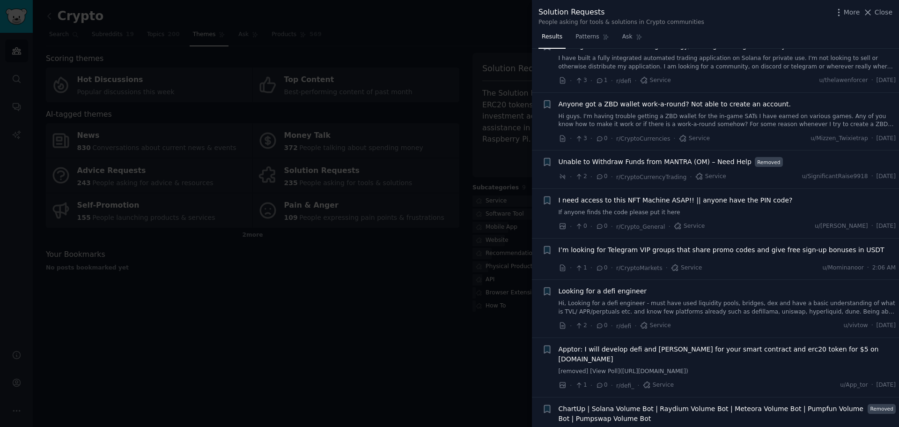
click at [492, 310] on div at bounding box center [449, 213] width 899 height 427
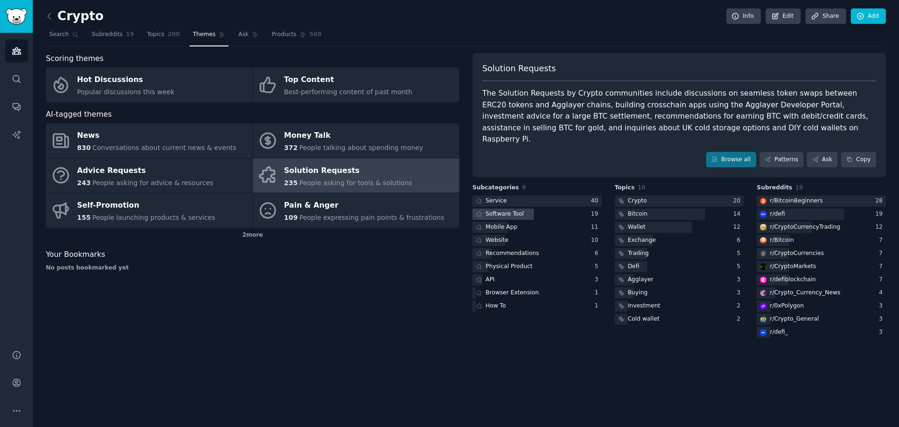
click at [503, 210] on div "Software Tool" at bounding box center [504, 214] width 38 height 8
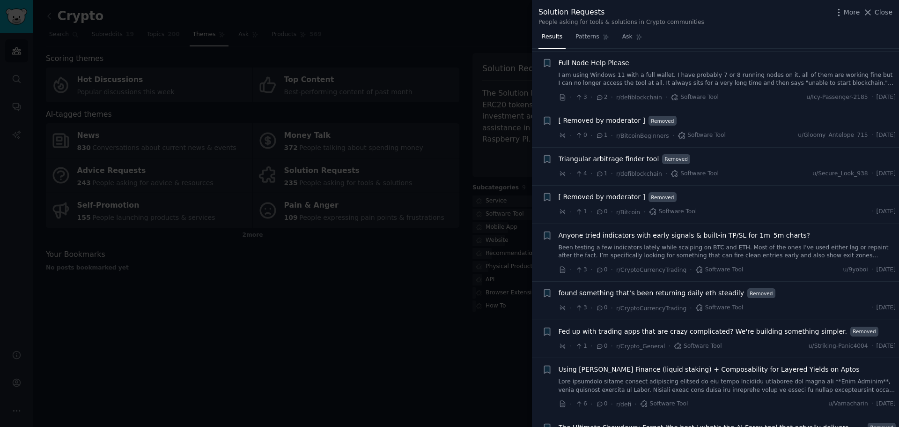
scroll to position [540, 0]
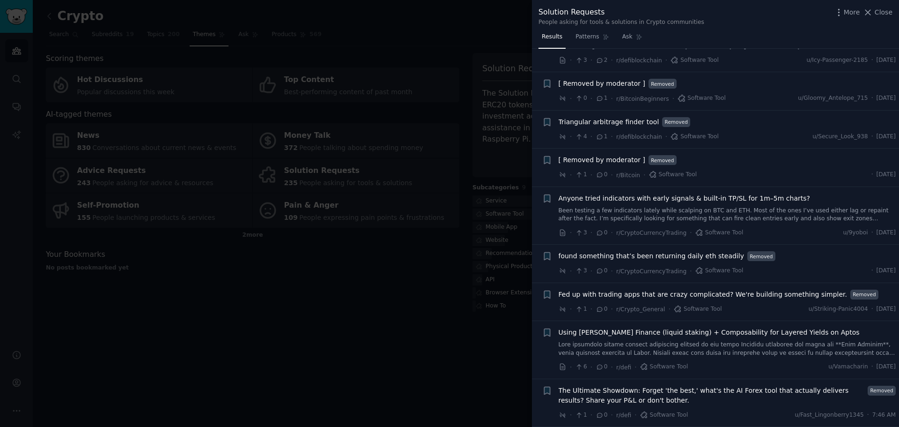
click at [359, 312] on div at bounding box center [449, 213] width 899 height 427
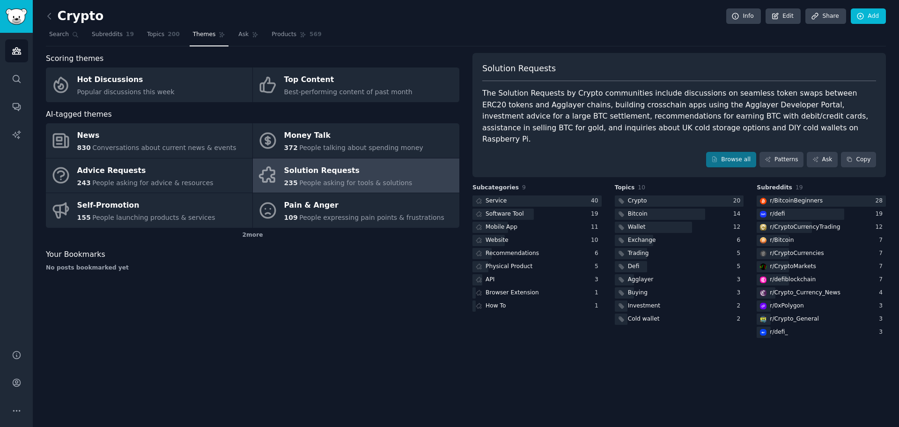
click at [39, 13] on div "Crypto Info Edit Share Add Search Subreddits 19 Topics 200 Themes Ask Products …" at bounding box center [466, 213] width 866 height 427
click at [45, 13] on div "Crypto Info Edit Share Add Search Subreddits 19 Topics 200 Themes Ask Products …" at bounding box center [466, 213] width 866 height 427
click at [49, 13] on icon at bounding box center [49, 16] width 10 height 10
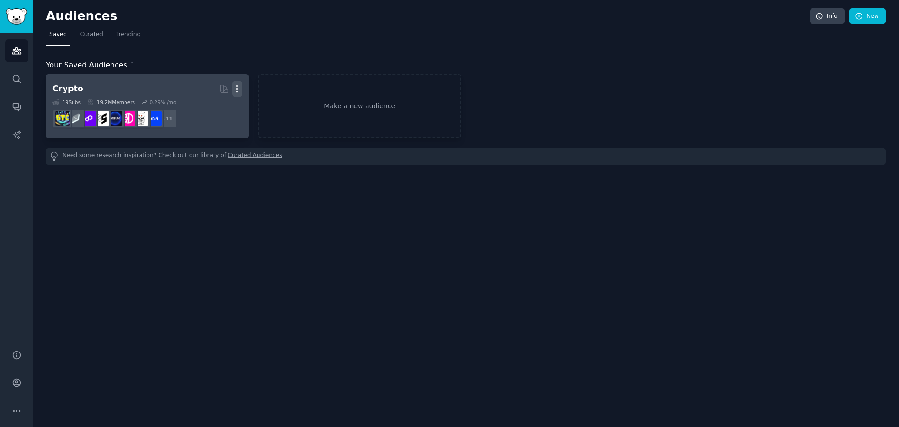
click at [239, 87] on icon "button" at bounding box center [237, 89] width 10 height 10
click at [216, 114] on div "Delete" at bounding box center [205, 109] width 44 height 20
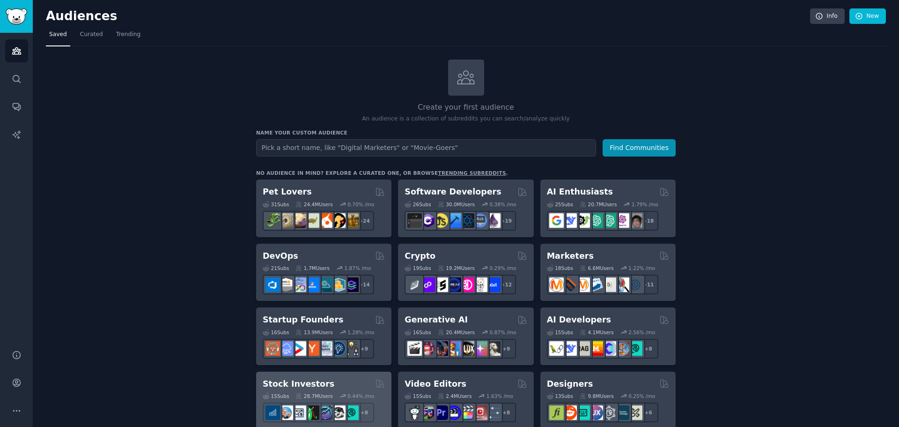
click at [341, 385] on div "Stock Investors" at bounding box center [324, 384] width 122 height 12
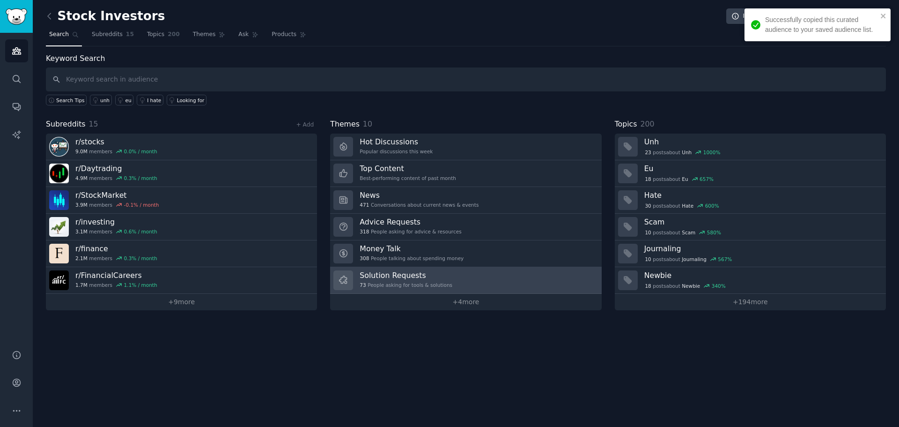
click at [452, 275] on link "Solution Requests 73 People asking for tools & solutions" at bounding box center [465, 280] width 271 height 27
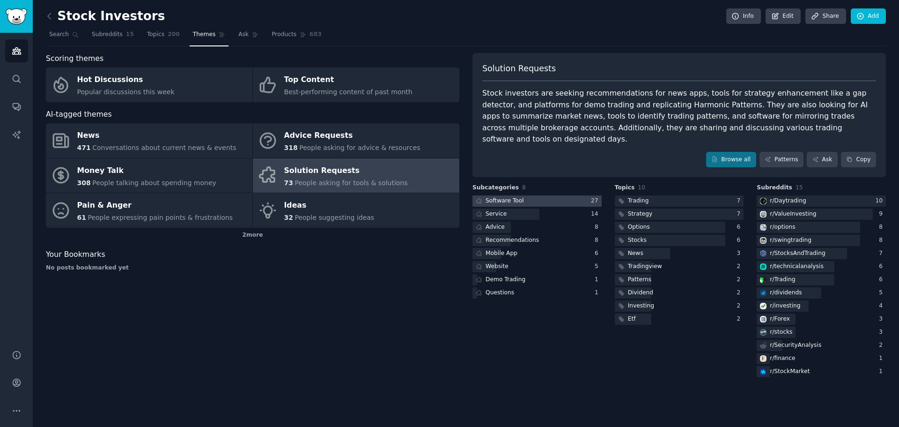
click at [525, 195] on div at bounding box center [536, 201] width 129 height 12
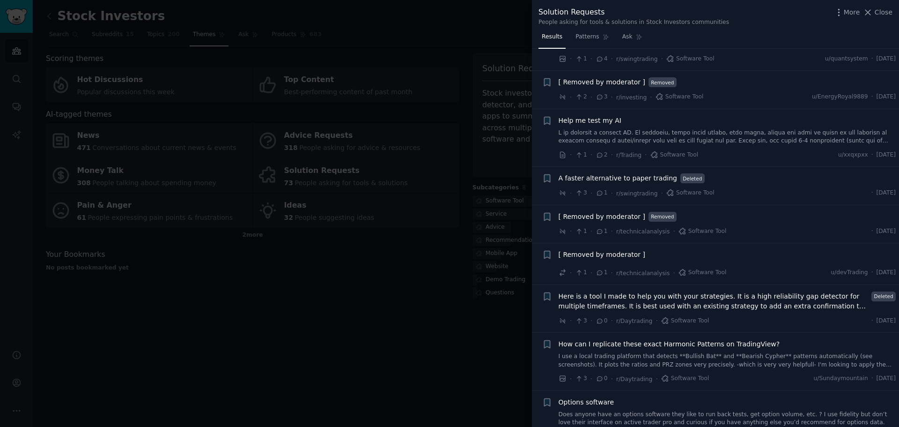
scroll to position [890, 0]
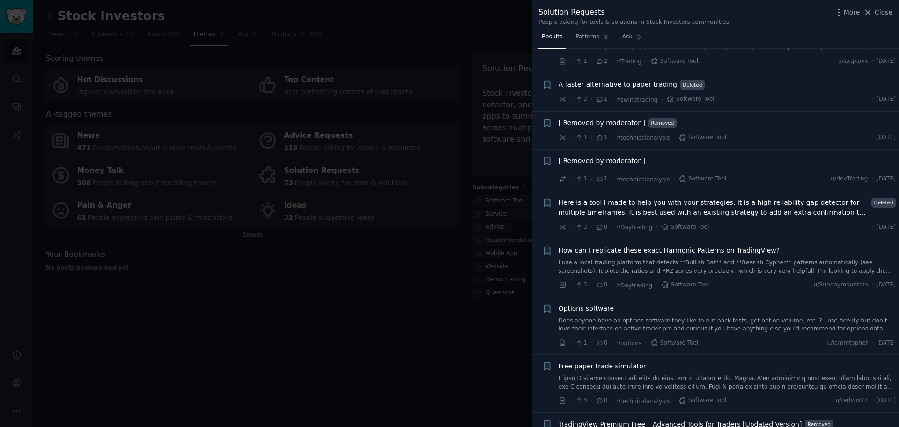
click at [479, 343] on div at bounding box center [449, 213] width 899 height 427
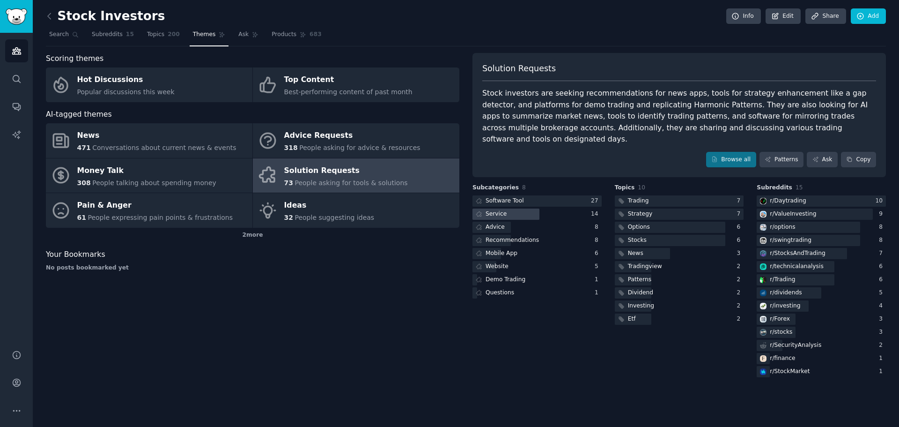
click at [492, 210] on div "Service" at bounding box center [495, 214] width 21 height 8
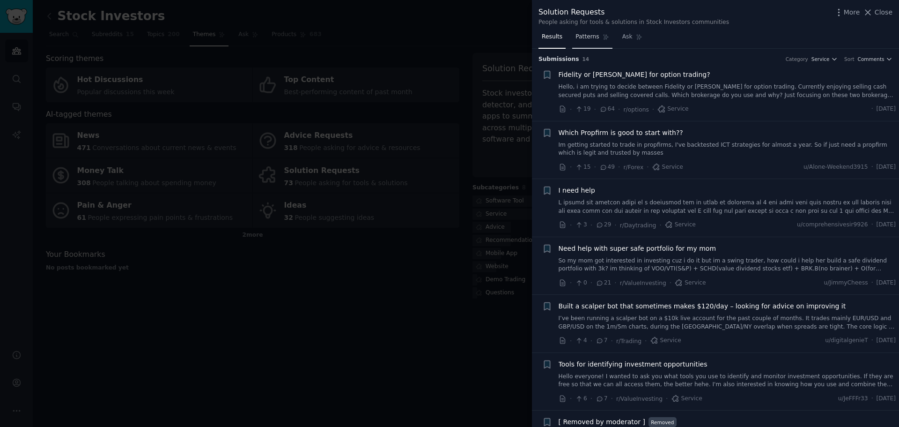
click at [583, 34] on span "Patterns" at bounding box center [586, 37] width 23 height 8
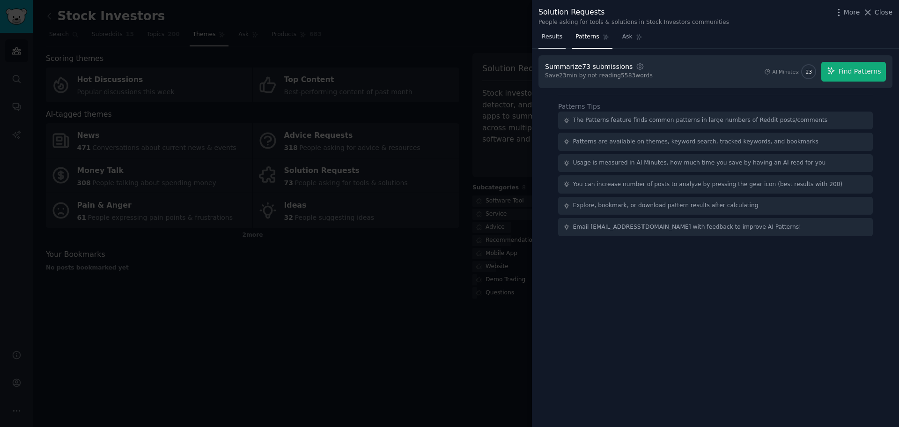
click at [547, 40] on span "Results" at bounding box center [552, 37] width 21 height 8
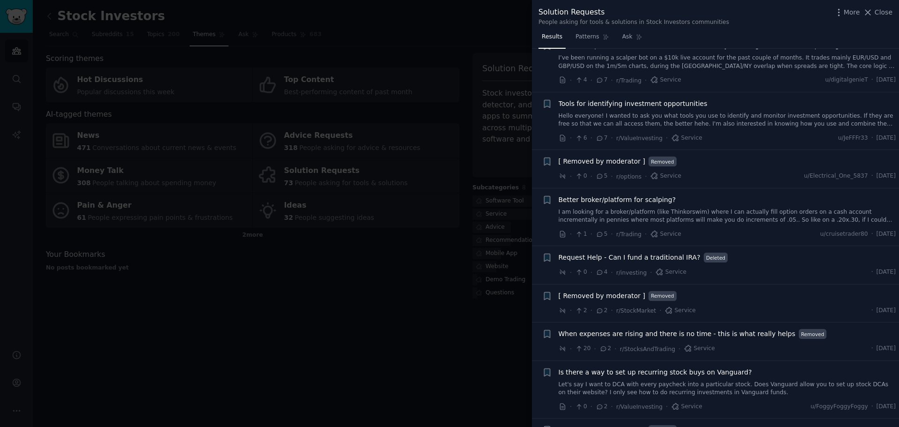
scroll to position [328, 0]
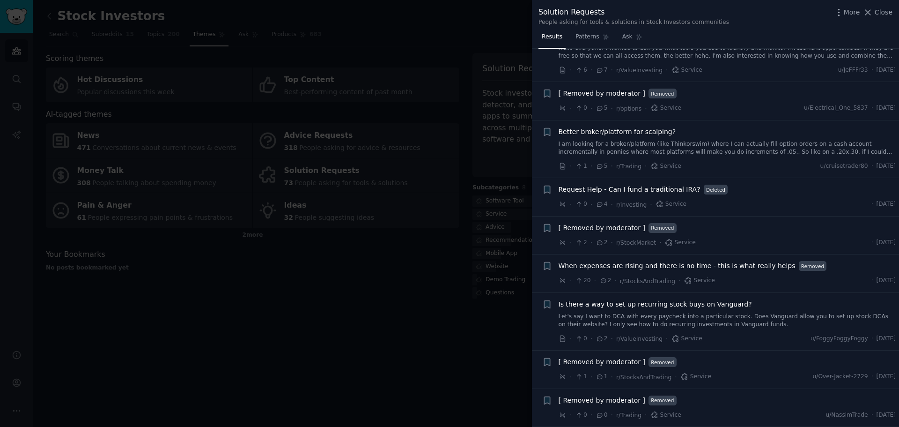
click at [457, 312] on div at bounding box center [449, 213] width 899 height 427
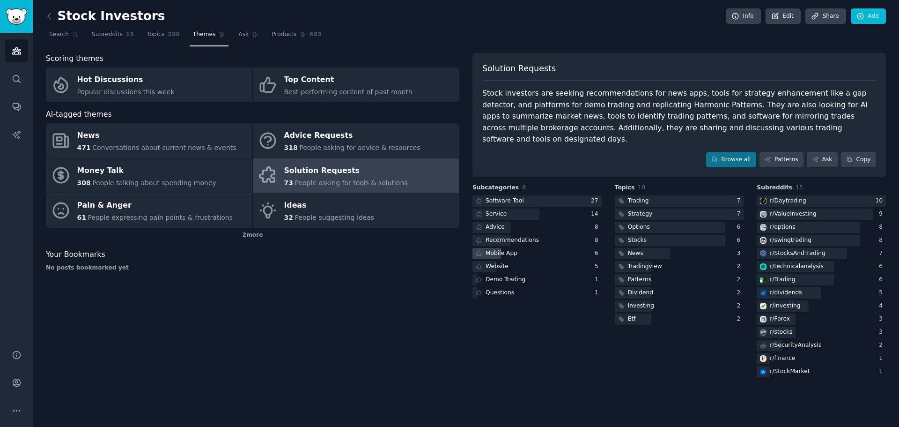
click at [491, 249] on div "Mobile App" at bounding box center [501, 253] width 32 height 8
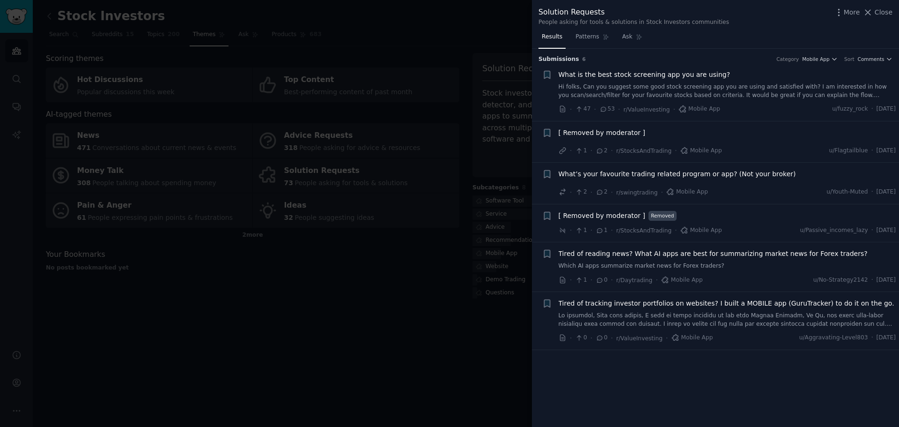
click at [381, 269] on div at bounding box center [449, 213] width 899 height 427
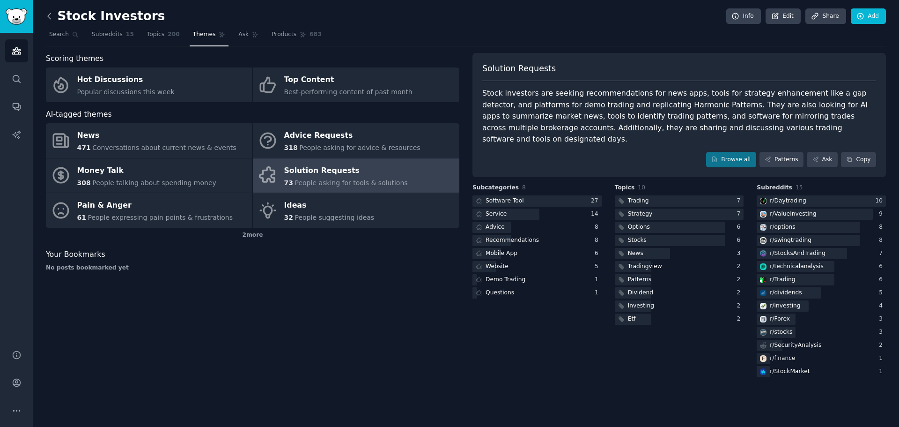
click at [48, 16] on icon at bounding box center [49, 16] width 3 height 6
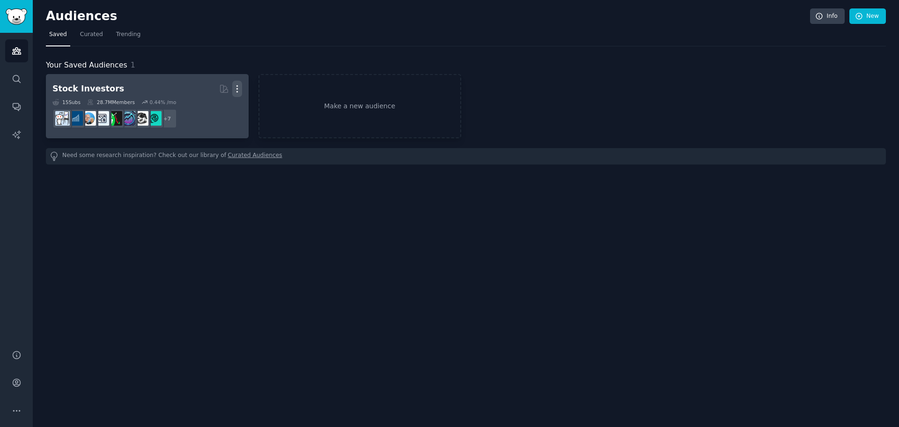
click at [239, 88] on icon "button" at bounding box center [237, 89] width 10 height 10
click at [222, 110] on p "Delete" at bounding box center [212, 108] width 22 height 10
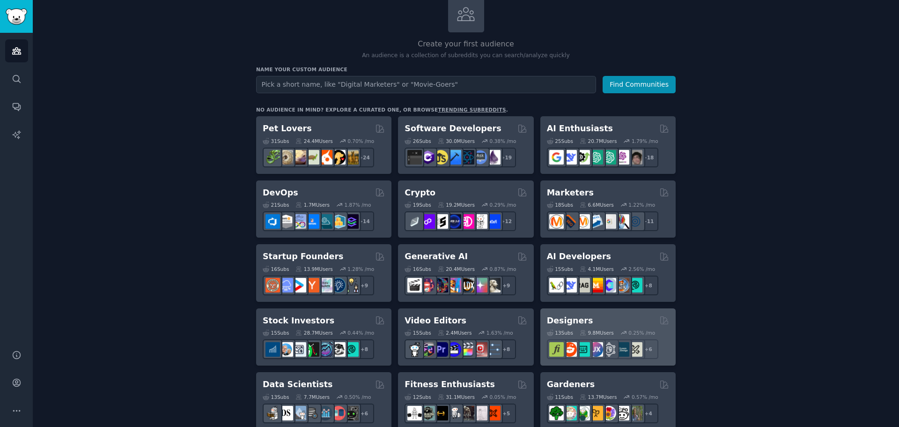
scroll to position [94, 0]
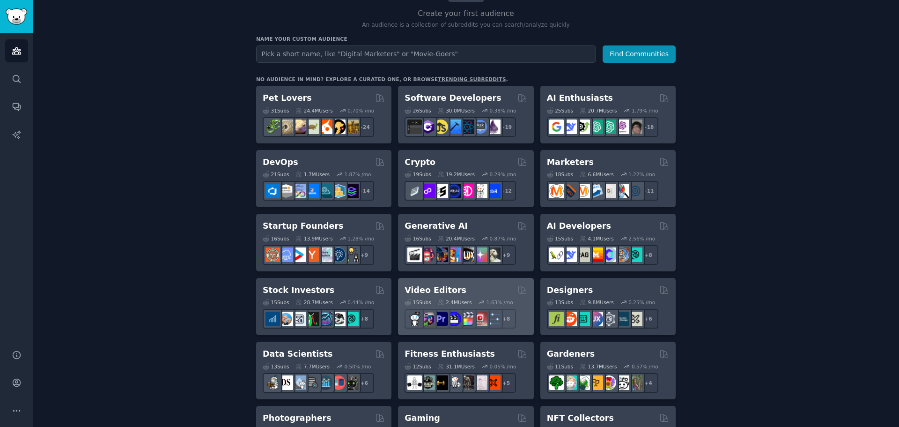
click at [487, 292] on div "Video Editors Curated by GummySearch" at bounding box center [466, 290] width 122 height 12
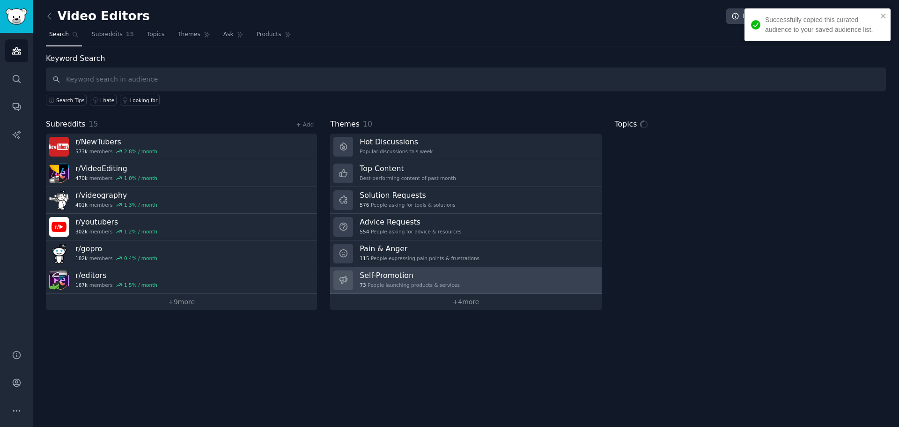
click at [454, 274] on link "Self-Promotion 73 People launching products & services" at bounding box center [465, 280] width 271 height 27
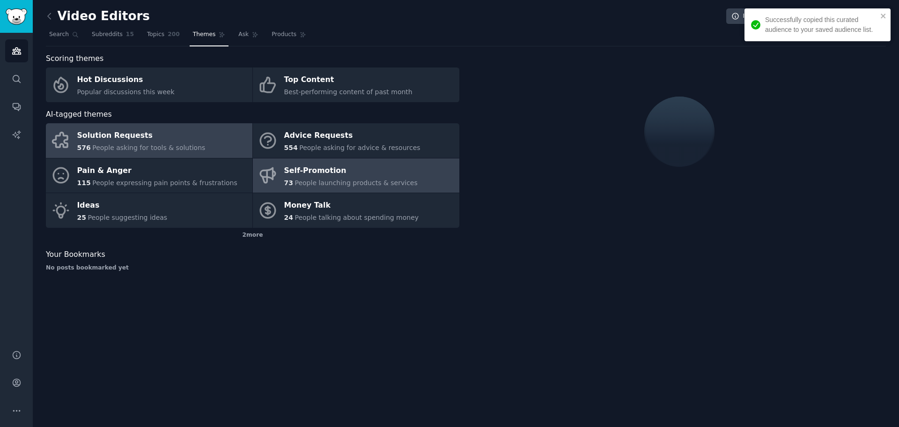
click at [183, 143] on div "576 People asking for tools & solutions" at bounding box center [141, 148] width 128 height 10
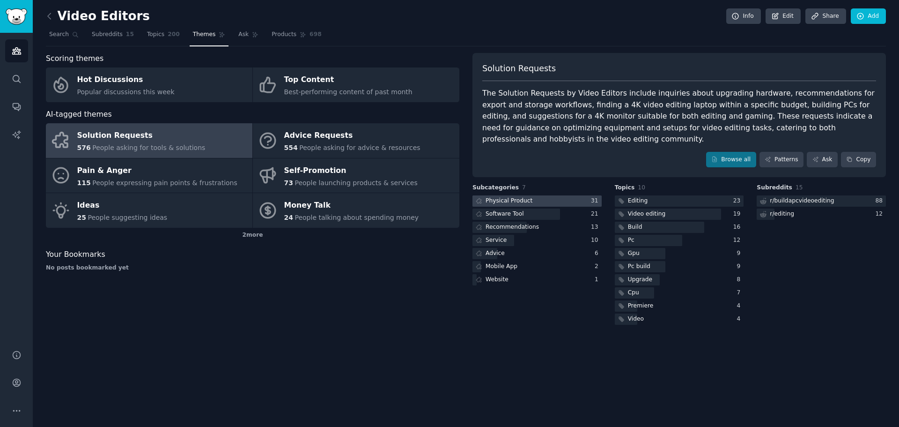
click at [574, 197] on div at bounding box center [536, 201] width 129 height 12
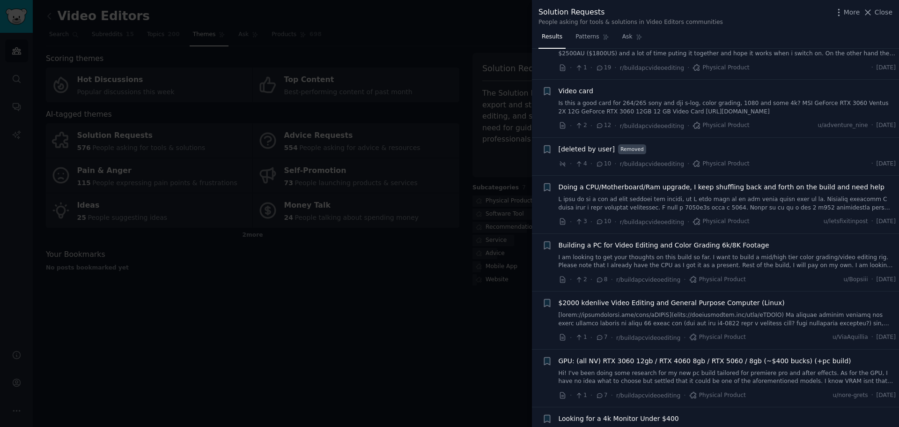
scroll to position [187, 0]
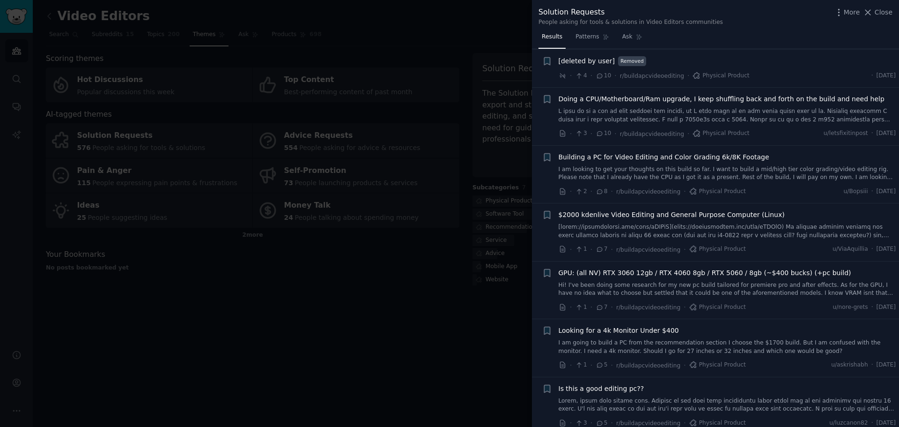
click at [81, 43] on div at bounding box center [449, 213] width 899 height 427
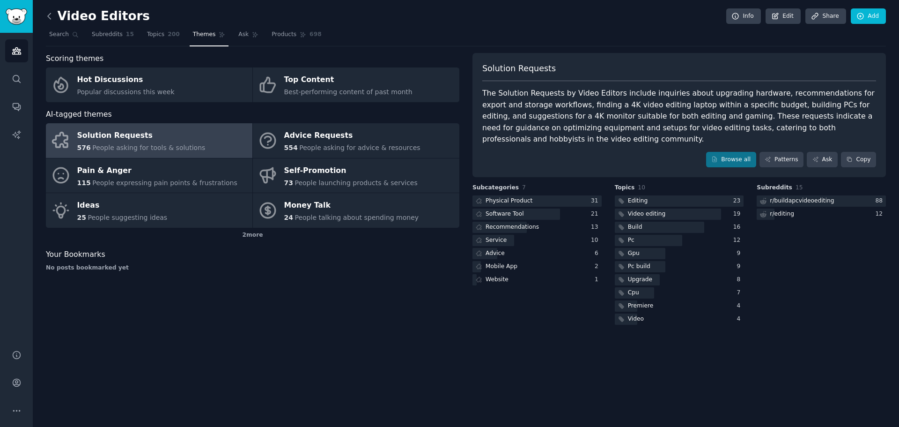
click at [50, 14] on icon at bounding box center [49, 16] width 10 height 10
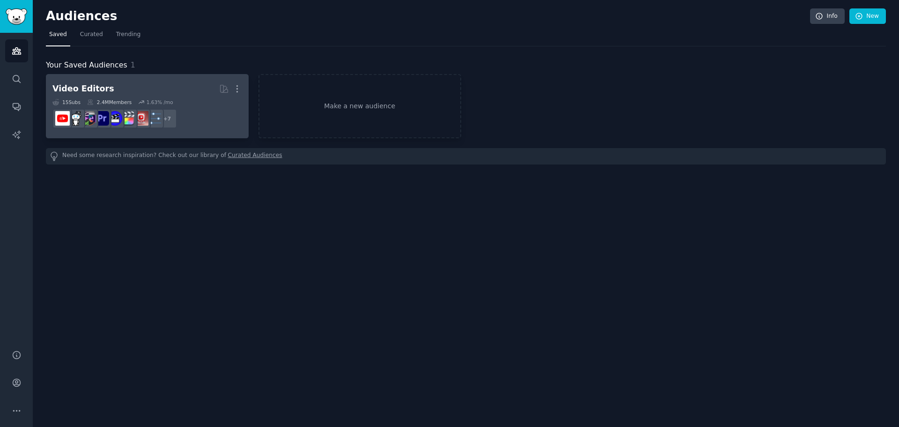
click at [243, 86] on link "Video Editors Curated by GummySearch More 15 Sub s 2.4M Members 1.63 % /mo + 7" at bounding box center [147, 106] width 203 height 64
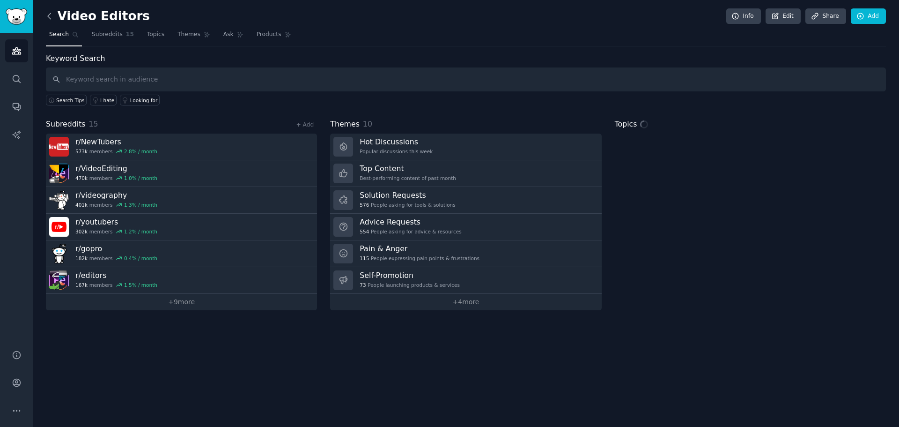
click at [49, 16] on icon at bounding box center [49, 16] width 10 height 10
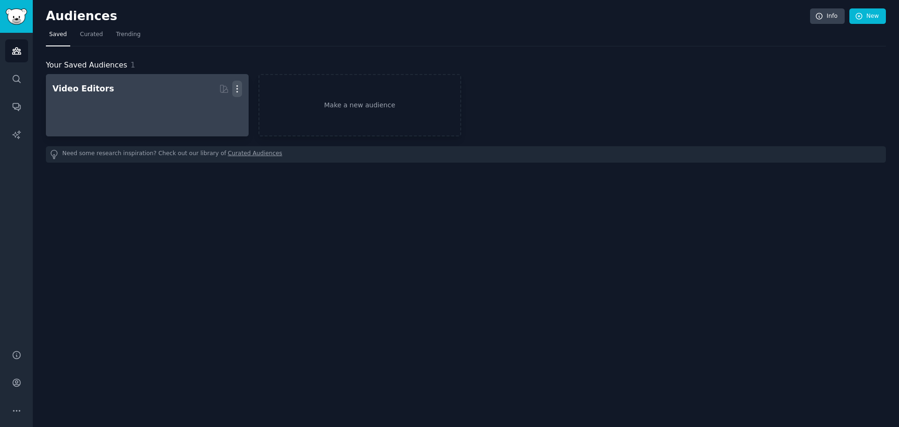
click at [234, 87] on icon "button" at bounding box center [237, 89] width 10 height 10
click at [204, 109] on p "Delete" at bounding box center [212, 108] width 22 height 10
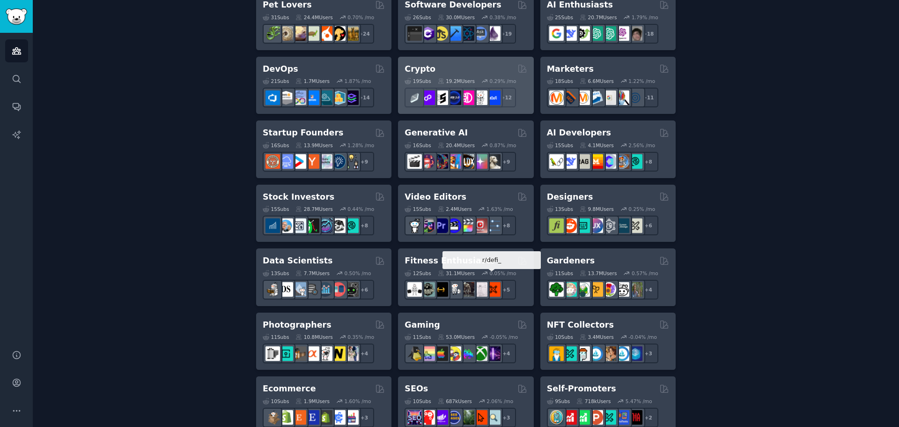
scroll to position [187, 0]
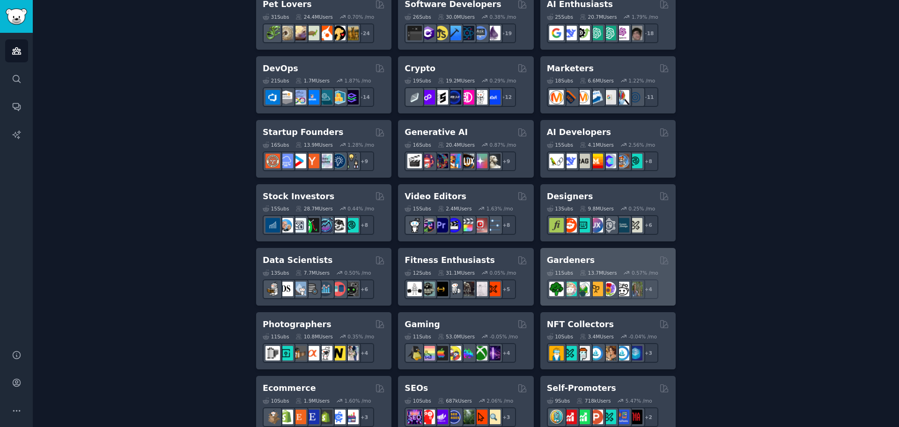
click at [579, 256] on h2 "Gardeners" at bounding box center [571, 260] width 48 height 12
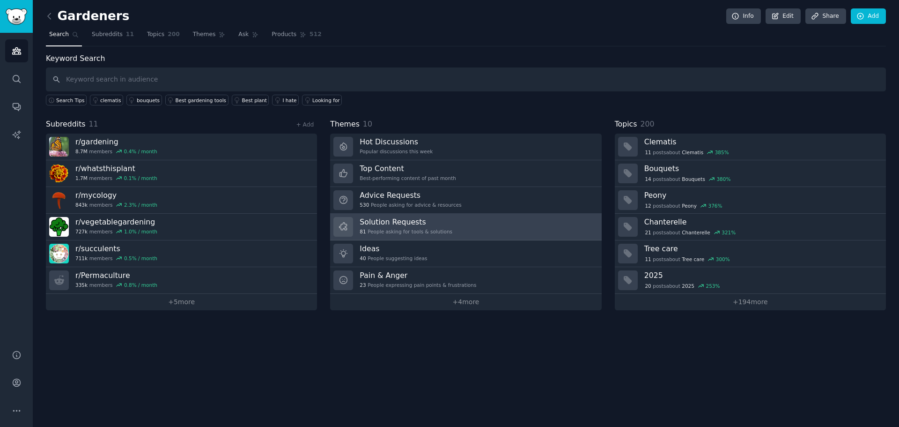
click at [533, 227] on link "Solution Requests 81 People asking for tools & solutions" at bounding box center [465, 226] width 271 height 27
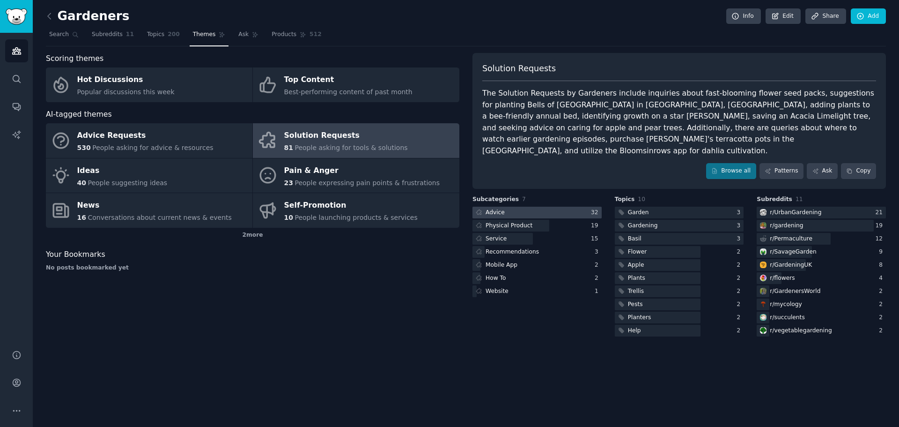
click at [536, 206] on div at bounding box center [536, 212] width 129 height 12
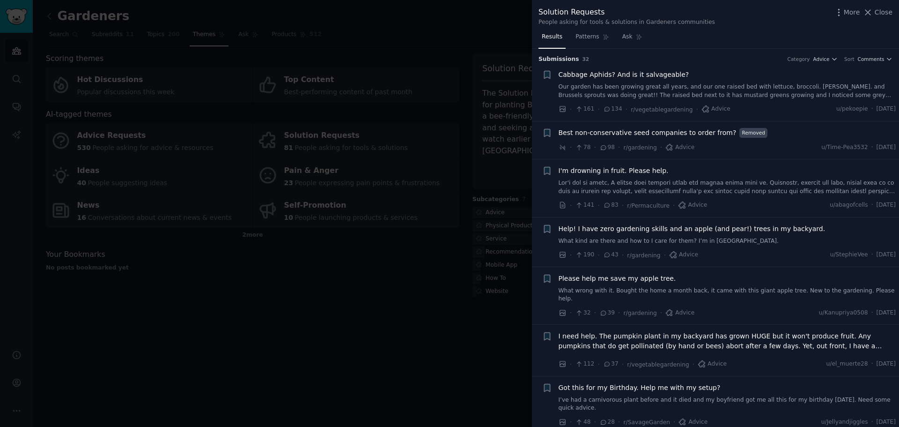
click at [502, 329] on div at bounding box center [449, 213] width 899 height 427
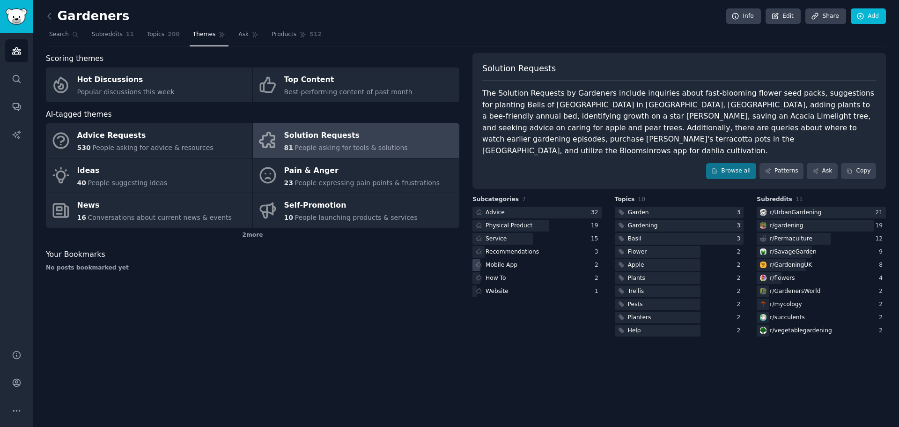
click at [503, 261] on div "Mobile App" at bounding box center [501, 265] width 32 height 8
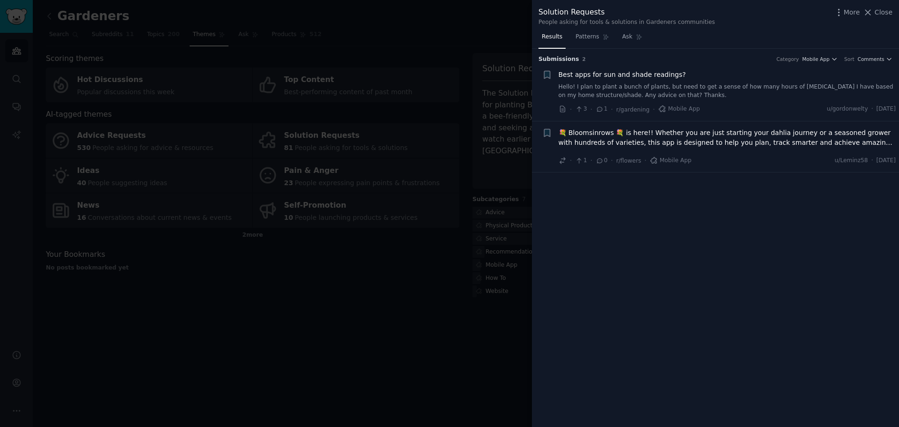
click at [496, 264] on div at bounding box center [449, 213] width 899 height 427
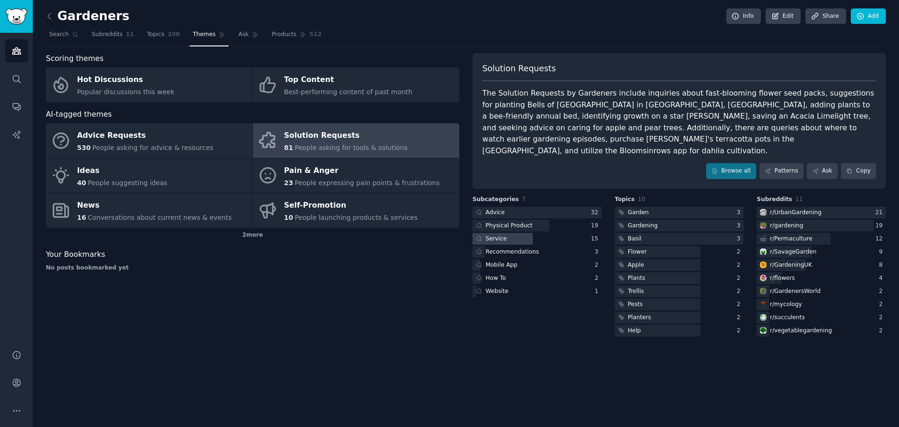
click at [496, 235] on div "Service" at bounding box center [495, 239] width 21 height 8
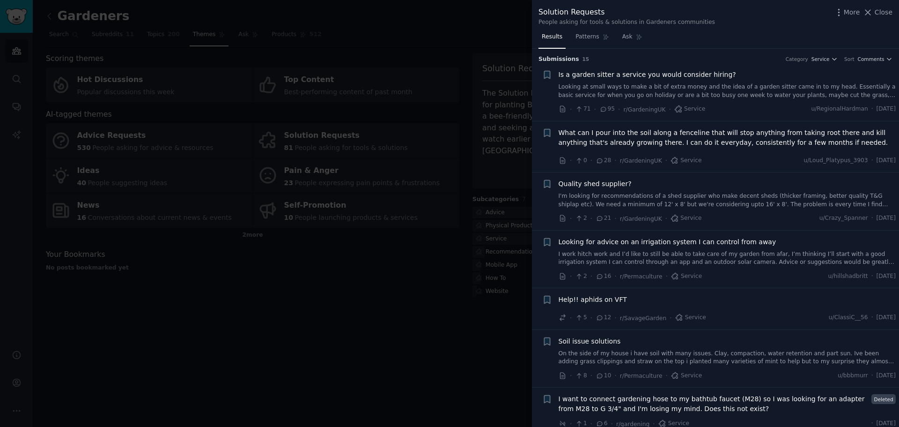
click at [704, 78] on span "Is a garden sitter a service you would consider hiring?" at bounding box center [647, 75] width 177 height 10
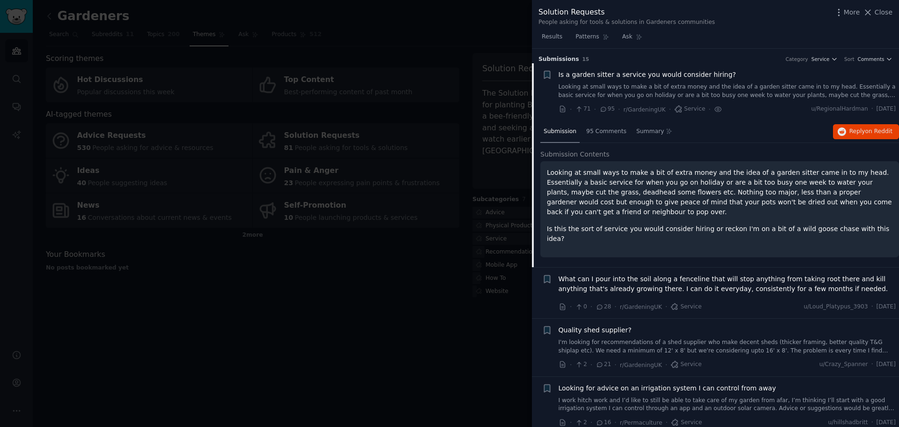
scroll to position [15, 0]
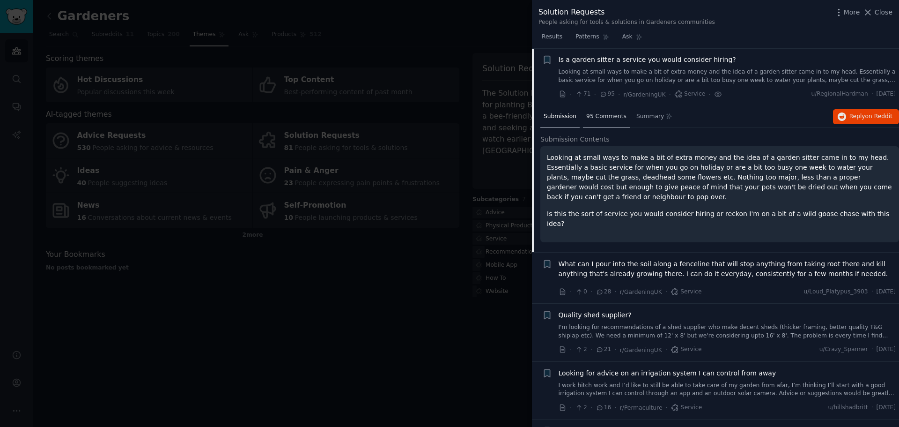
click at [601, 110] on div "95 Comments" at bounding box center [606, 117] width 47 height 22
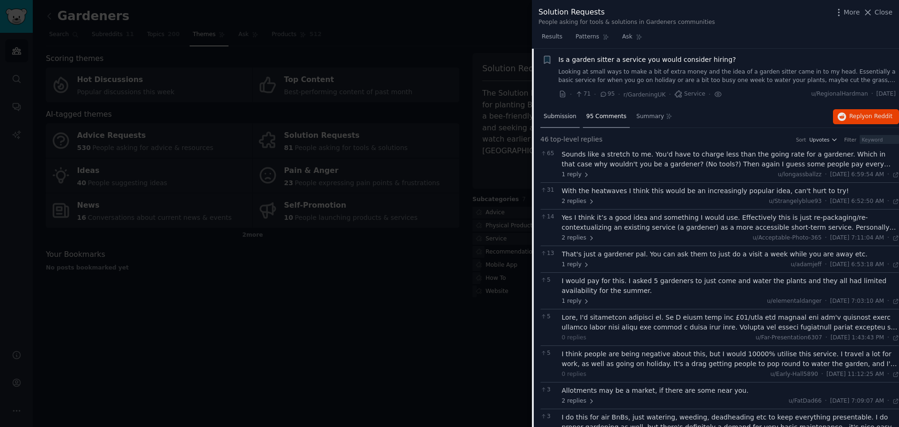
click at [563, 116] on span "Submission" at bounding box center [560, 116] width 33 height 8
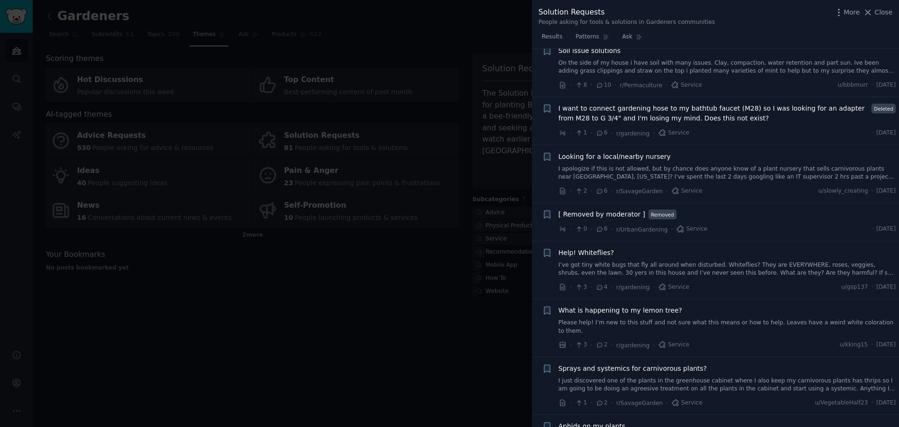
scroll to position [567, 0]
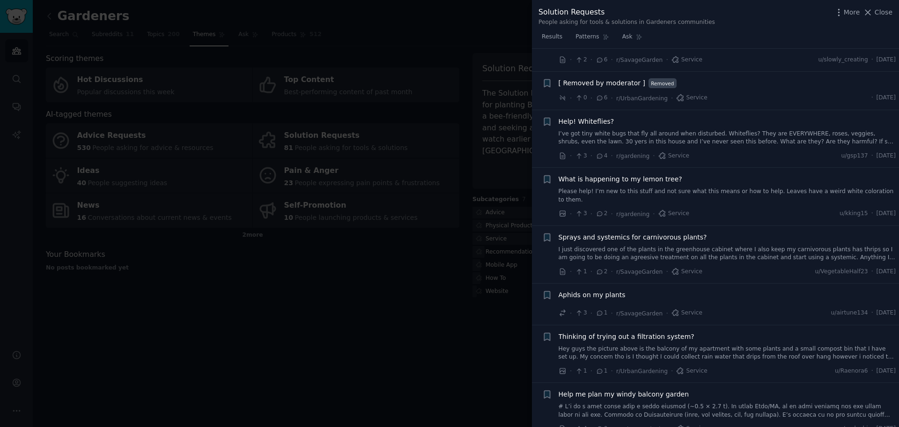
click at [486, 341] on div at bounding box center [449, 213] width 899 height 427
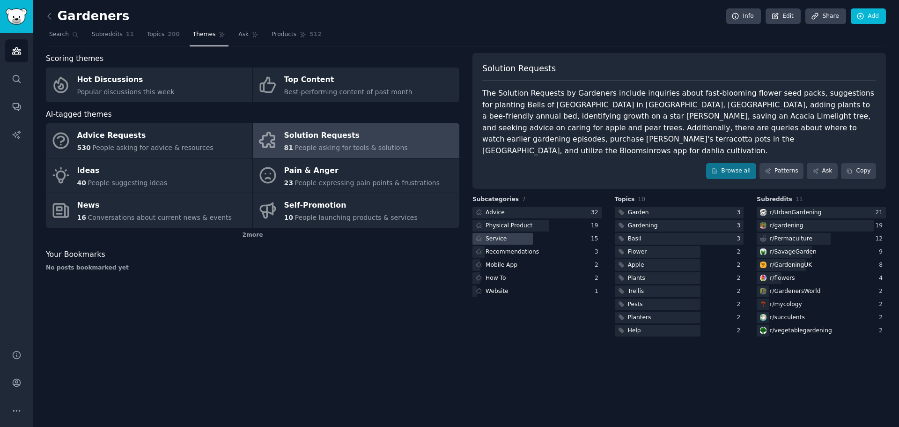
click at [515, 233] on div at bounding box center [502, 239] width 60 height 12
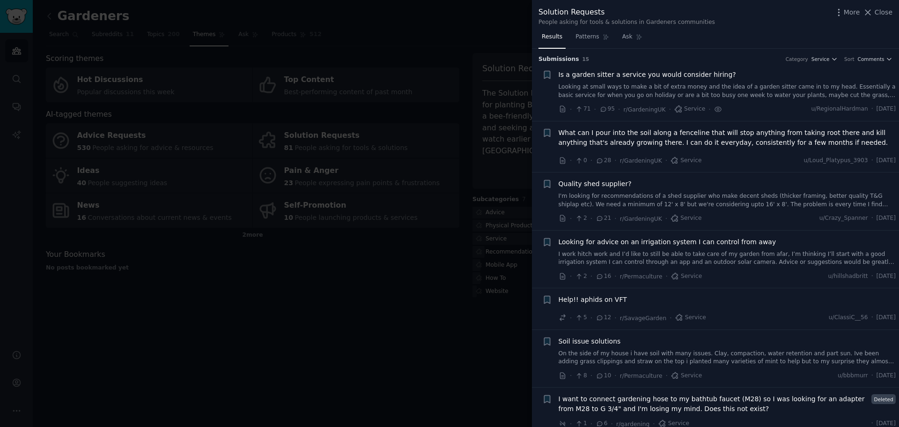
click at [475, 324] on div at bounding box center [449, 213] width 899 height 427
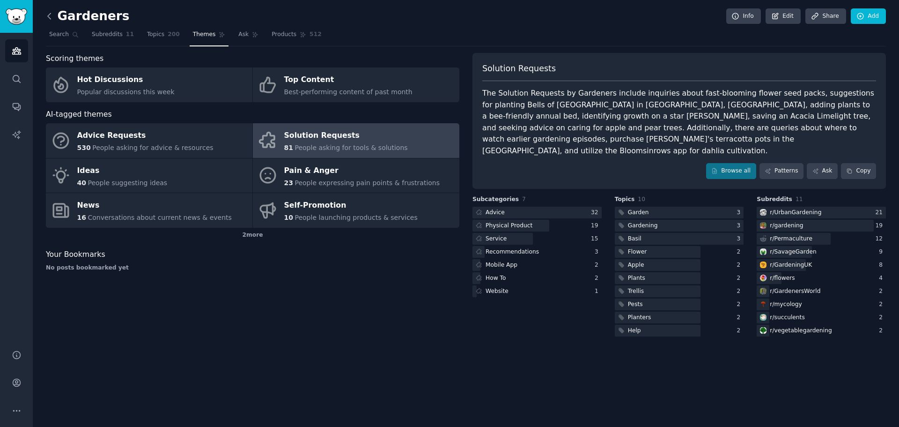
click at [53, 15] on icon at bounding box center [49, 16] width 10 height 10
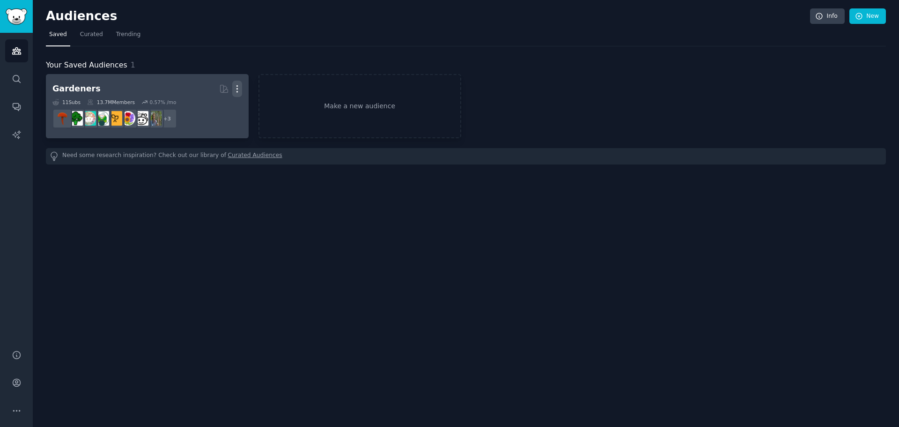
click at [237, 84] on button "More" at bounding box center [237, 89] width 10 height 16
click at [218, 112] on p "Delete" at bounding box center [212, 108] width 22 height 10
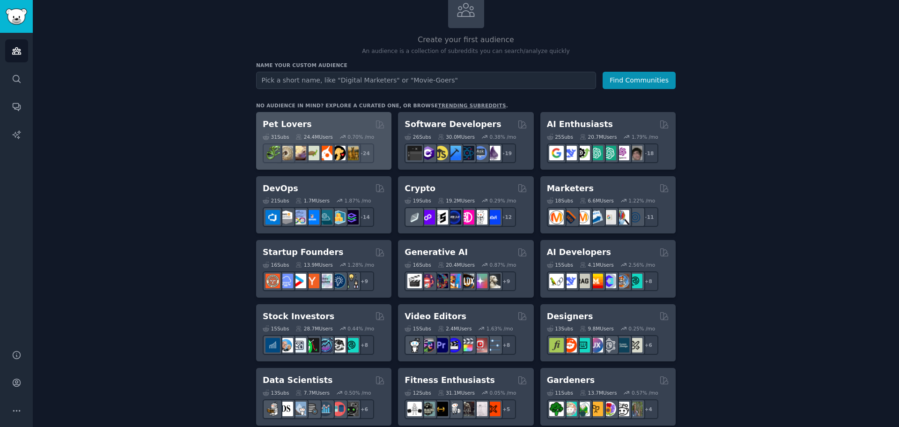
scroll to position [187, 0]
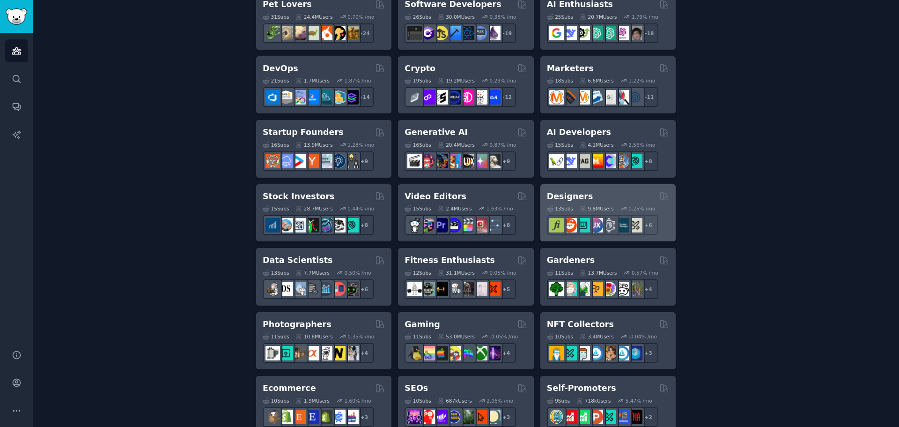
click at [625, 193] on div "Designers" at bounding box center [608, 197] width 122 height 12
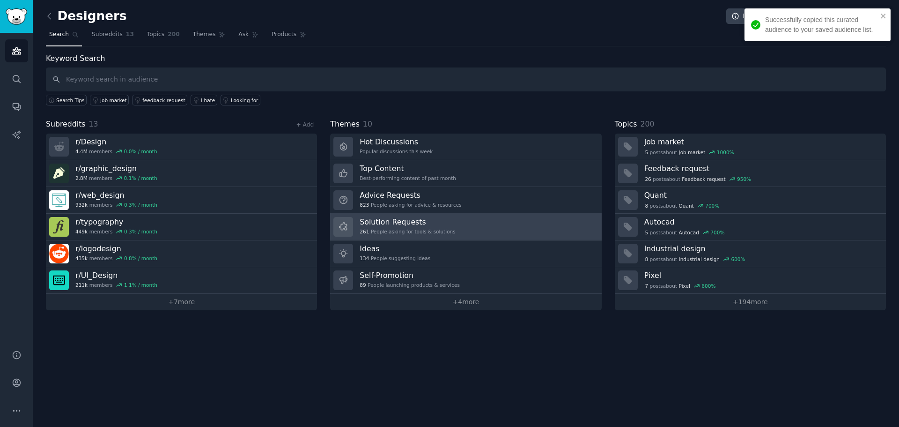
click at [389, 221] on h3 "Solution Requests" at bounding box center [408, 222] width 96 height 10
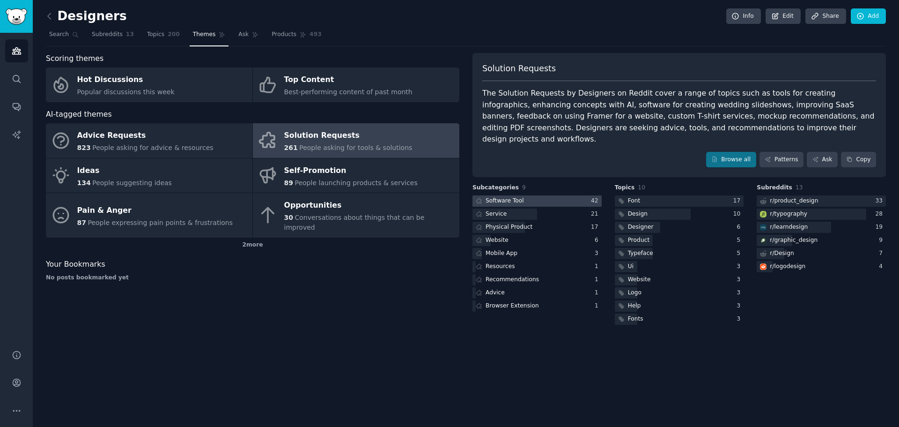
click at [537, 195] on div at bounding box center [536, 201] width 129 height 12
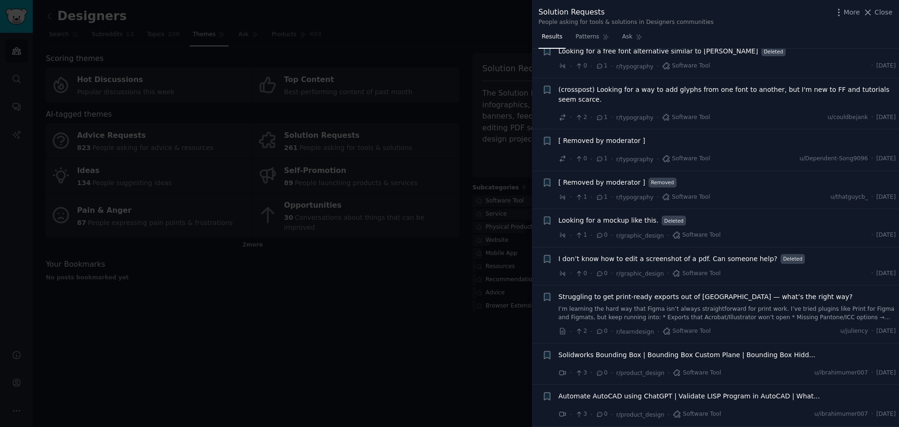
scroll to position [1686, 0]
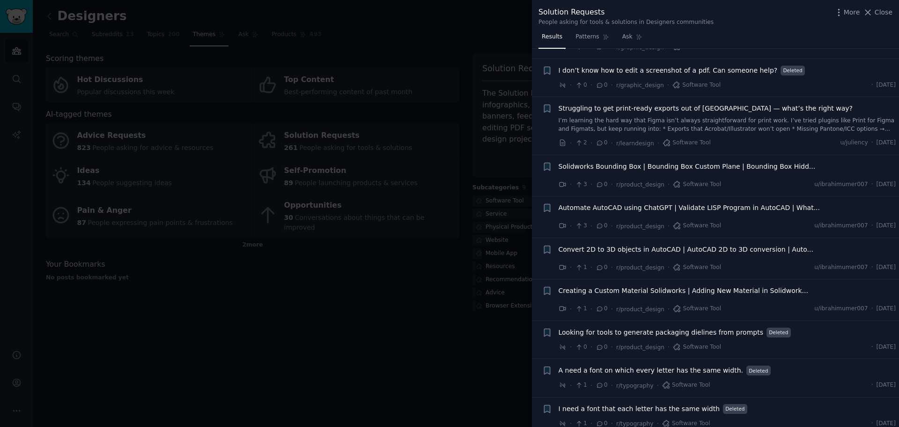
click at [461, 319] on div at bounding box center [449, 213] width 899 height 427
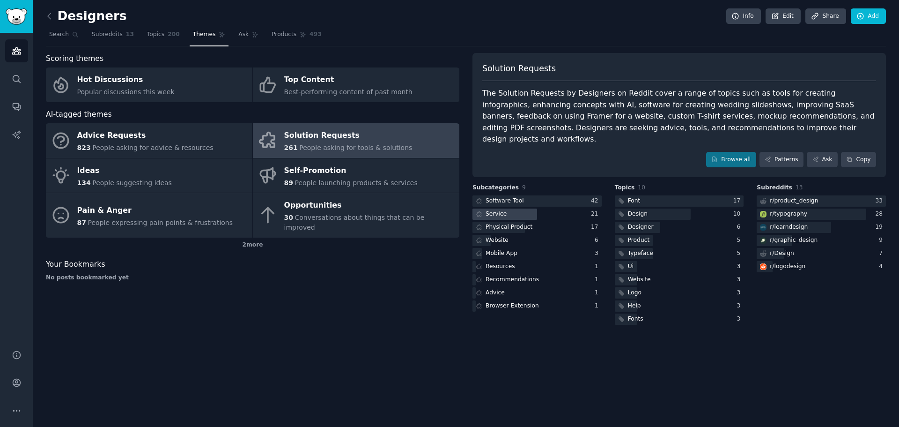
click at [520, 208] on div at bounding box center [504, 214] width 65 height 12
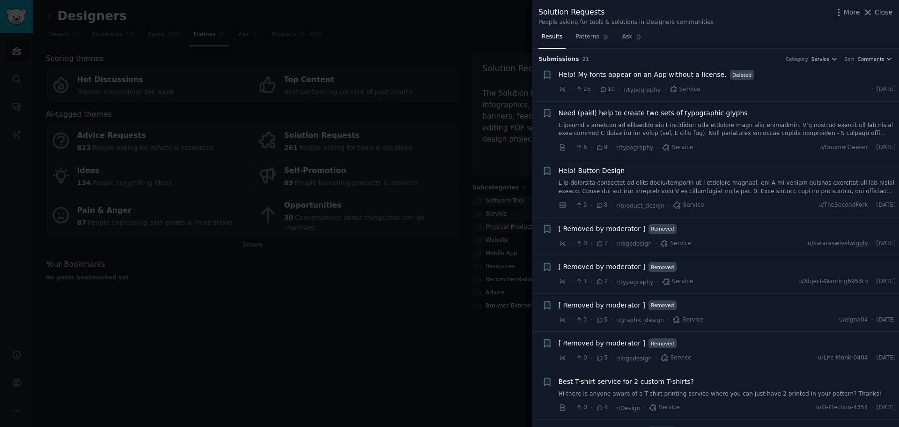
click at [457, 326] on div at bounding box center [449, 213] width 899 height 427
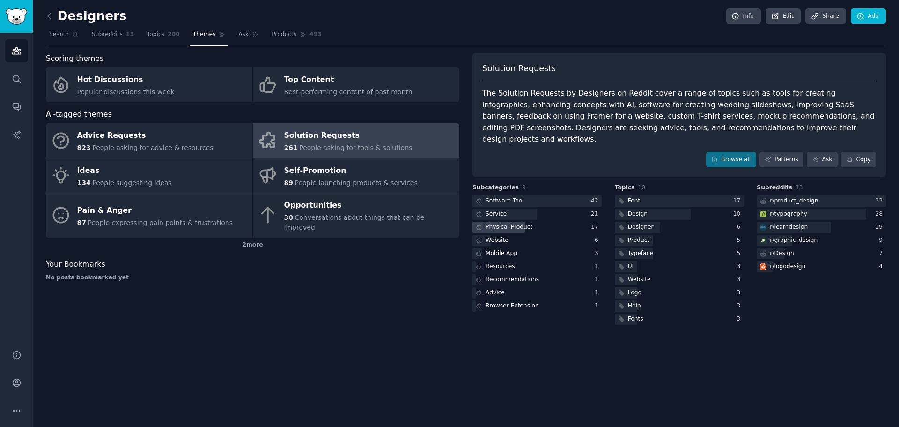
click at [515, 221] on div "Physical Product" at bounding box center [503, 227] width 62 height 12
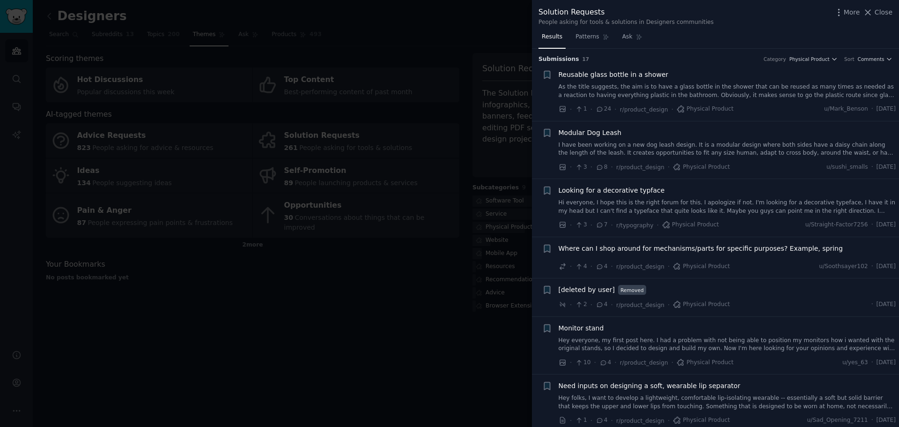
click at [475, 321] on div at bounding box center [449, 213] width 899 height 427
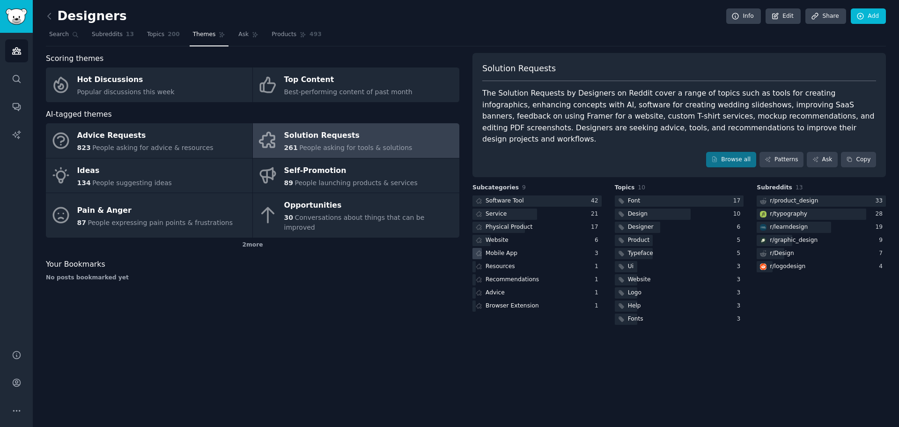
click at [478, 250] on icon at bounding box center [479, 253] width 7 height 7
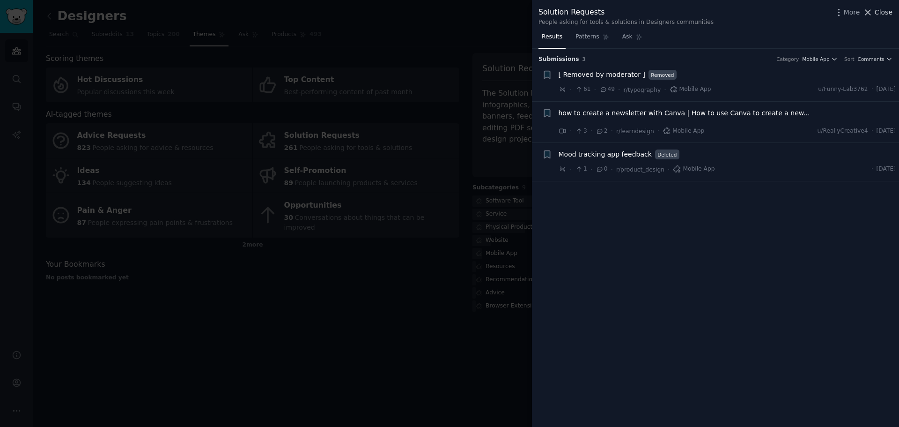
click at [890, 12] on span "Close" at bounding box center [884, 12] width 18 height 10
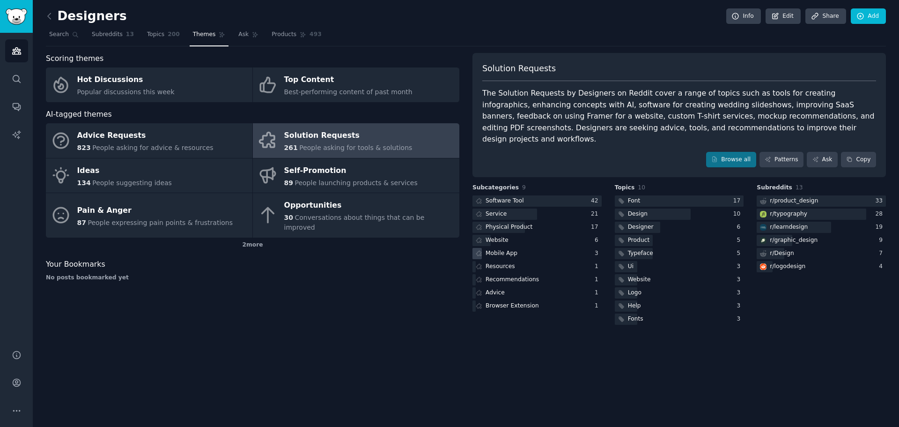
click at [479, 250] on icon at bounding box center [478, 252] width 5 height 5
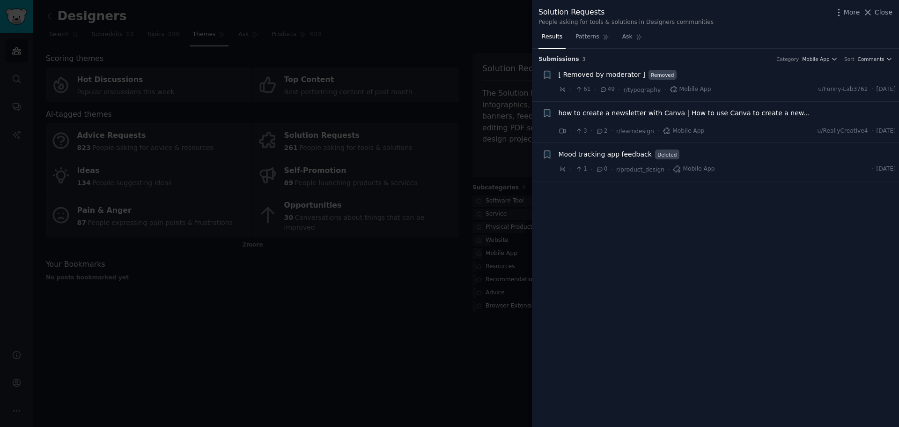
click at [451, 257] on div at bounding box center [449, 213] width 899 height 427
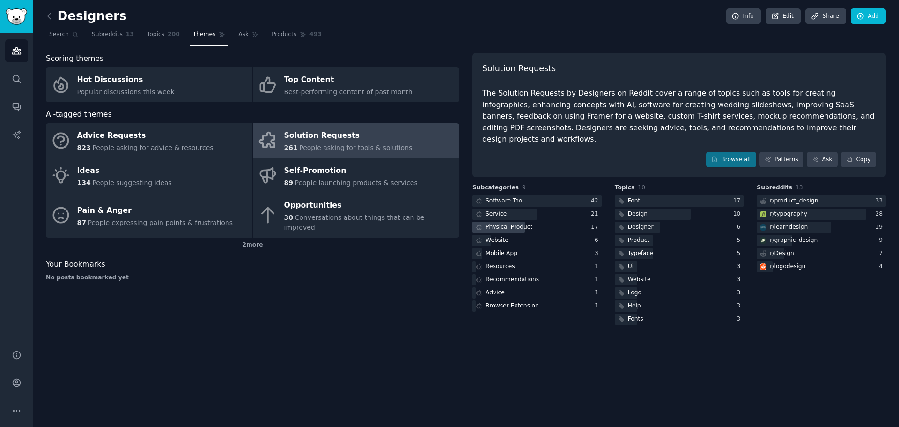
click at [478, 224] on icon at bounding box center [479, 227] width 7 height 7
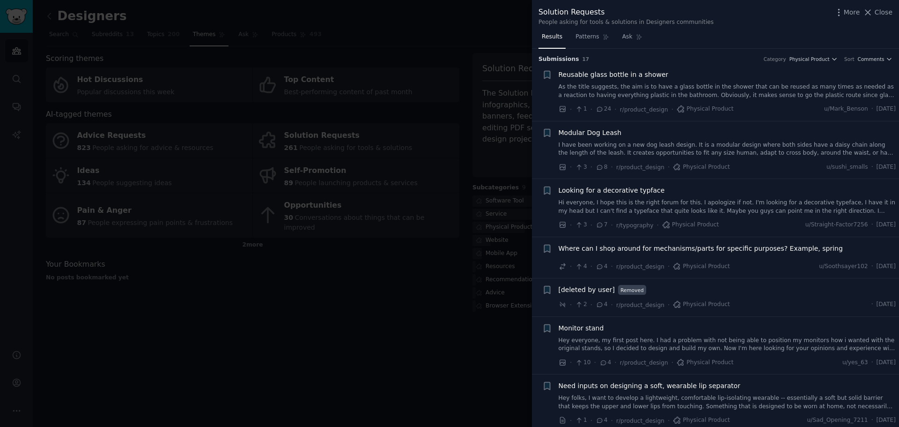
click at [440, 292] on div at bounding box center [449, 213] width 899 height 427
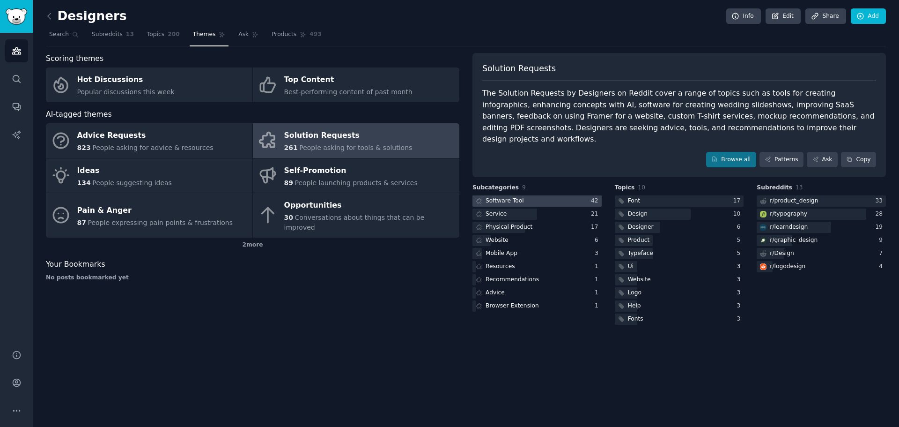
click at [510, 197] on div "Software Tool" at bounding box center [504, 201] width 38 height 8
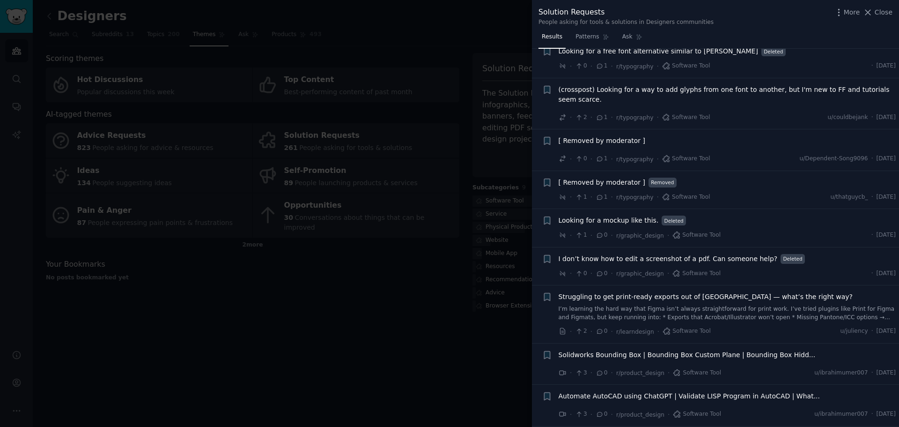
scroll to position [1686, 0]
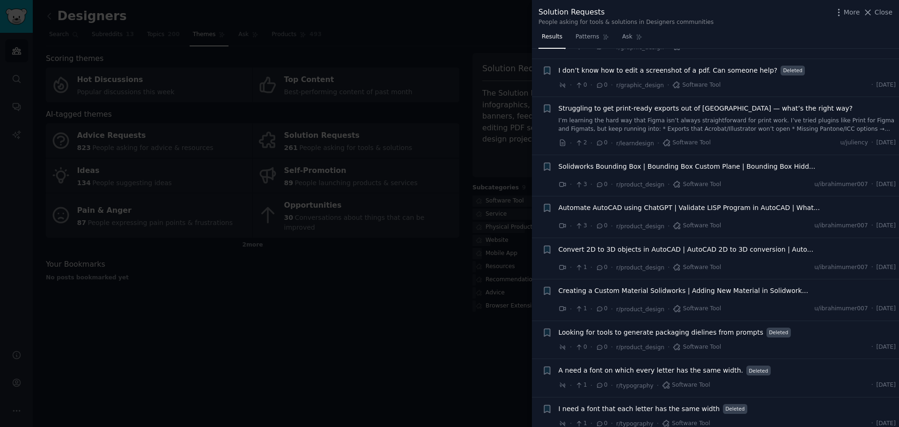
click at [380, 324] on div at bounding box center [449, 213] width 899 height 427
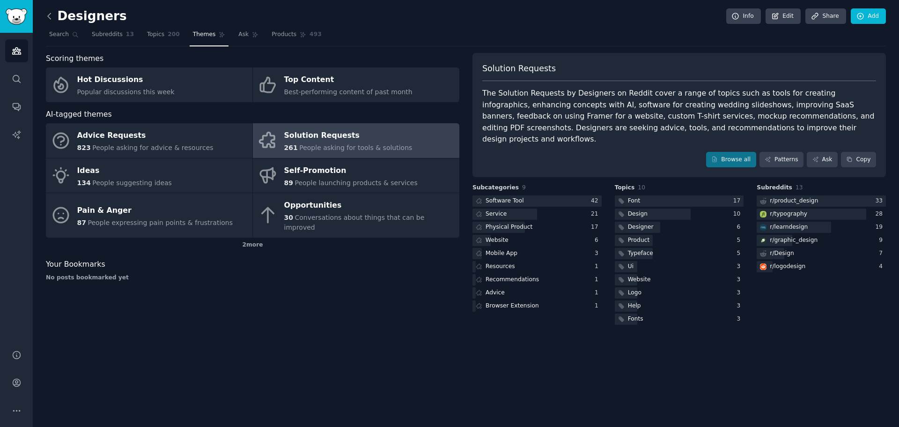
click at [49, 19] on icon at bounding box center [49, 16] width 10 height 10
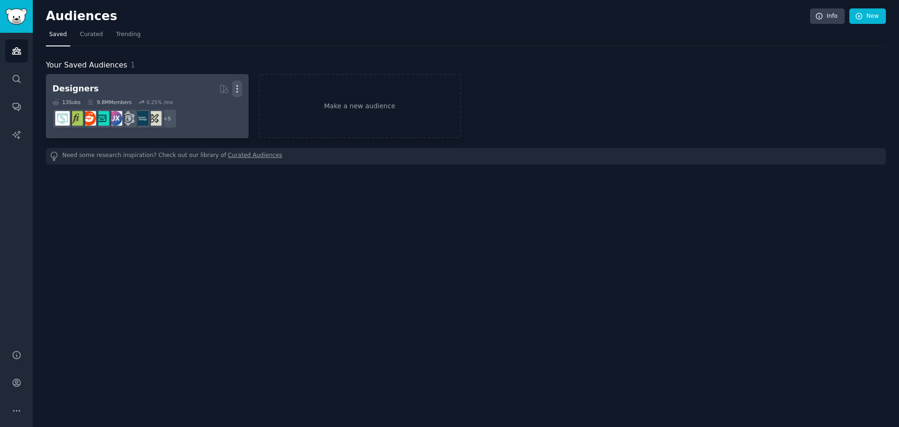
click at [240, 87] on icon "button" at bounding box center [237, 89] width 10 height 10
click at [218, 112] on p "Delete" at bounding box center [212, 108] width 22 height 10
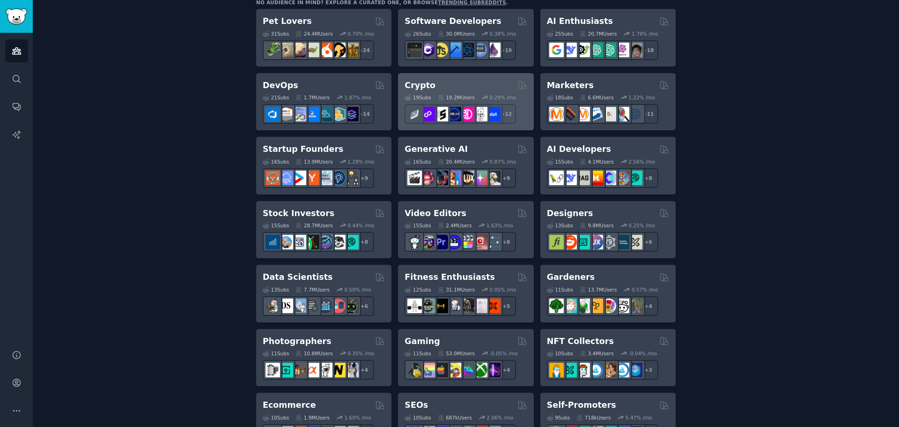
scroll to position [187, 0]
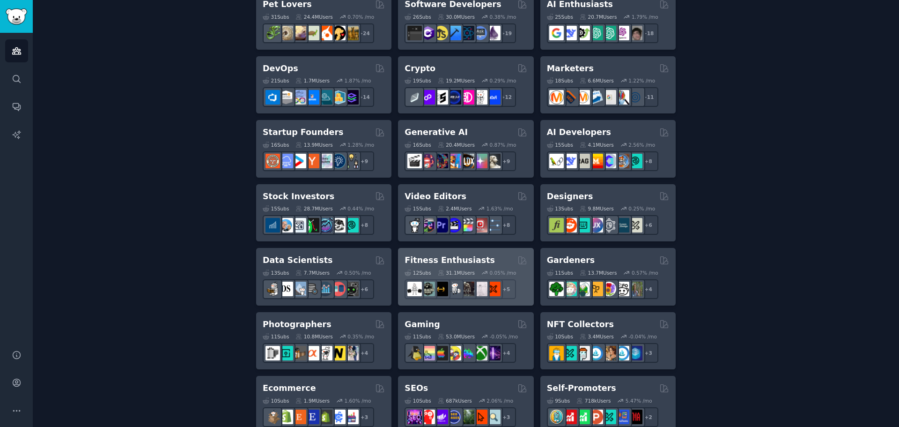
click at [452, 248] on div "Fitness Enthusiasts 12 Sub s 31.1M Users 0.05 % /mo + 5" at bounding box center [465, 277] width 135 height 58
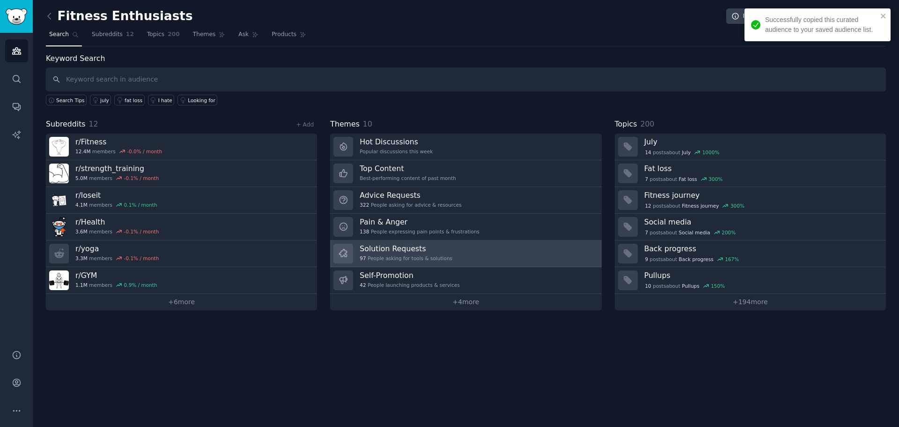
click at [402, 248] on h3 "Solution Requests" at bounding box center [406, 248] width 93 height 10
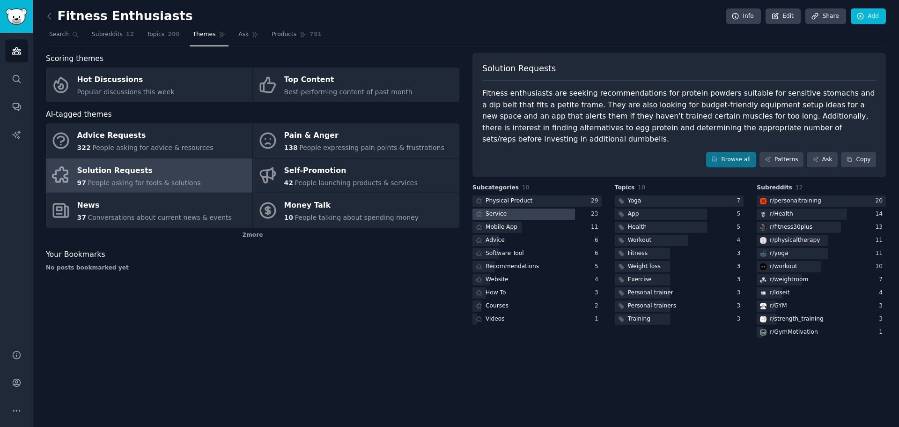
click at [535, 208] on div at bounding box center [523, 214] width 103 height 12
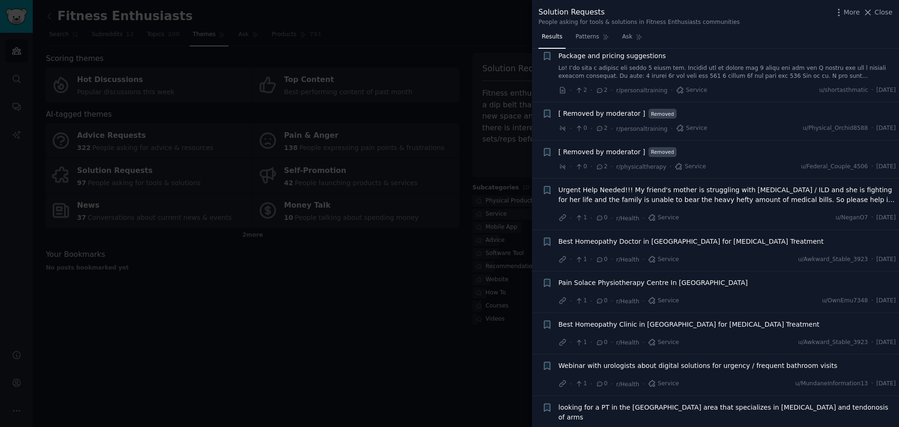
scroll to position [706, 0]
click at [445, 367] on div at bounding box center [449, 213] width 899 height 427
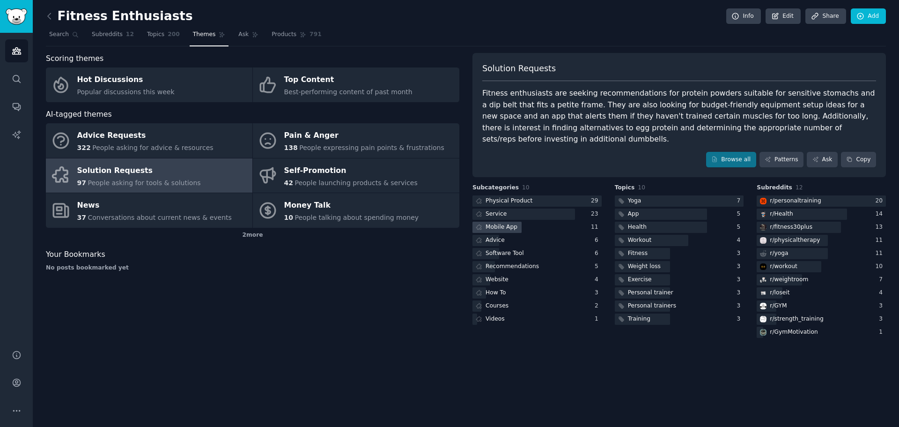
click at [513, 223] on div "Mobile App" at bounding box center [501, 227] width 32 height 8
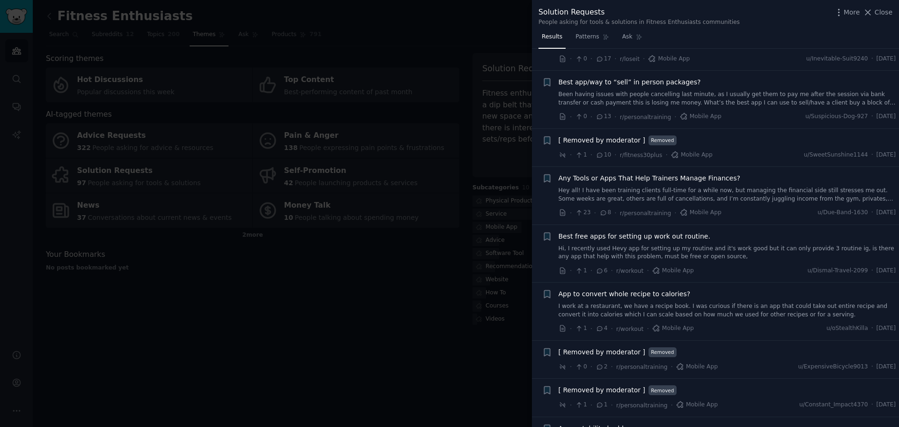
scroll to position [181, 0]
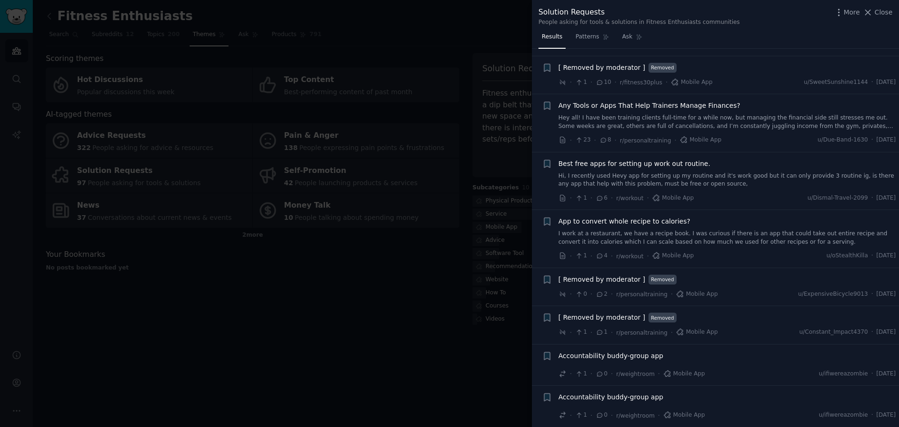
click at [506, 360] on div at bounding box center [449, 213] width 899 height 427
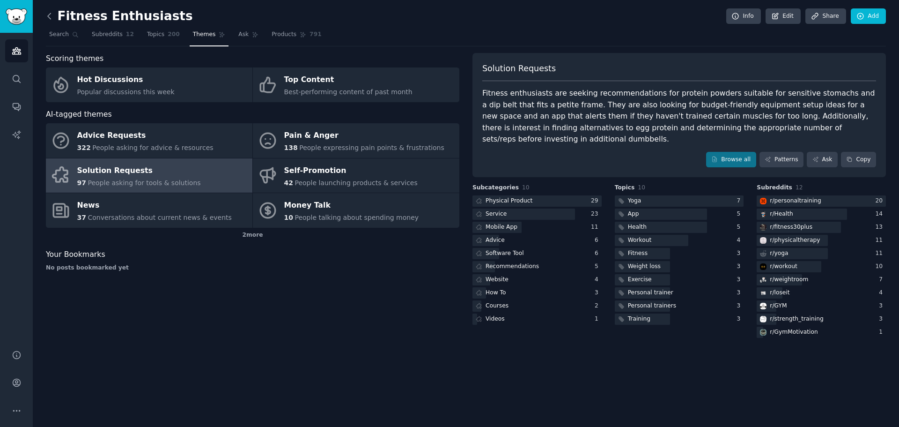
click at [52, 13] on icon at bounding box center [49, 16] width 10 height 10
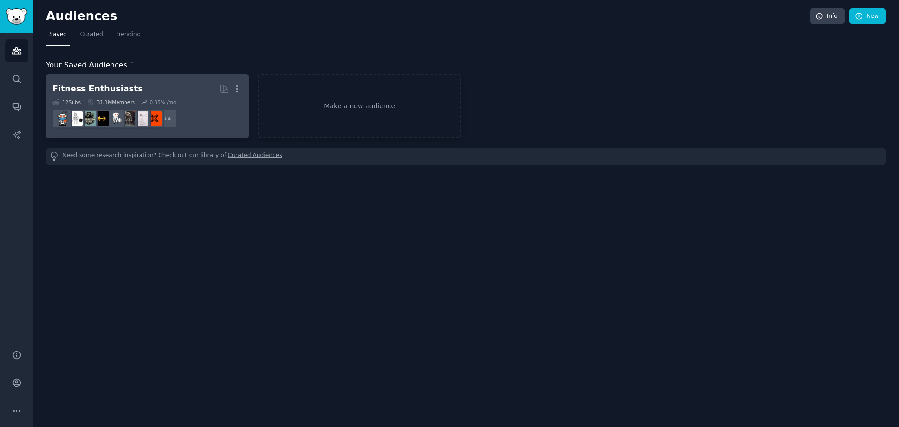
click at [242, 81] on div "More" at bounding box center [237, 89] width 10 height 16
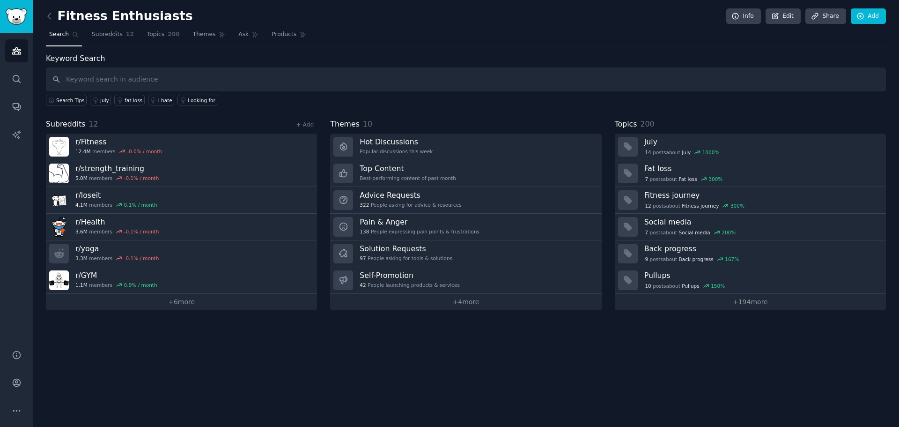
click at [43, 17] on div "Fitness Enthusiasts Info Edit Share Add Search Subreddits 12 Topics 200 Themes …" at bounding box center [466, 213] width 866 height 427
click at [51, 15] on icon at bounding box center [49, 16] width 10 height 10
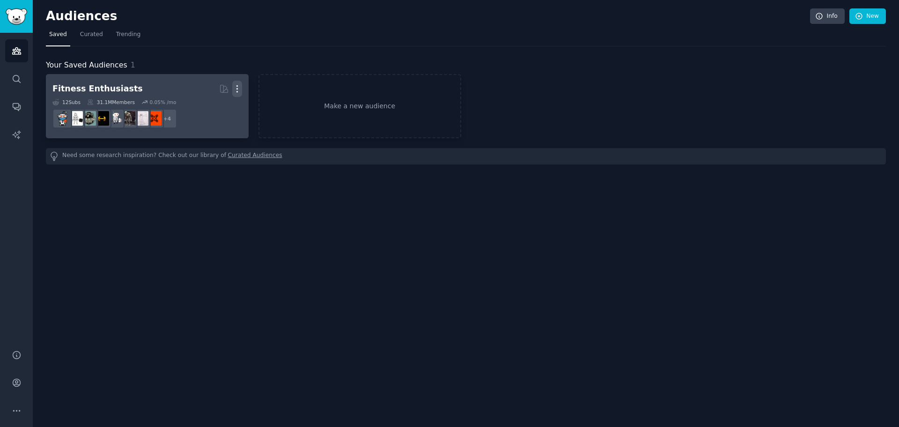
click at [235, 86] on icon "button" at bounding box center [237, 89] width 10 height 10
click at [215, 110] on p "Delete" at bounding box center [212, 108] width 22 height 10
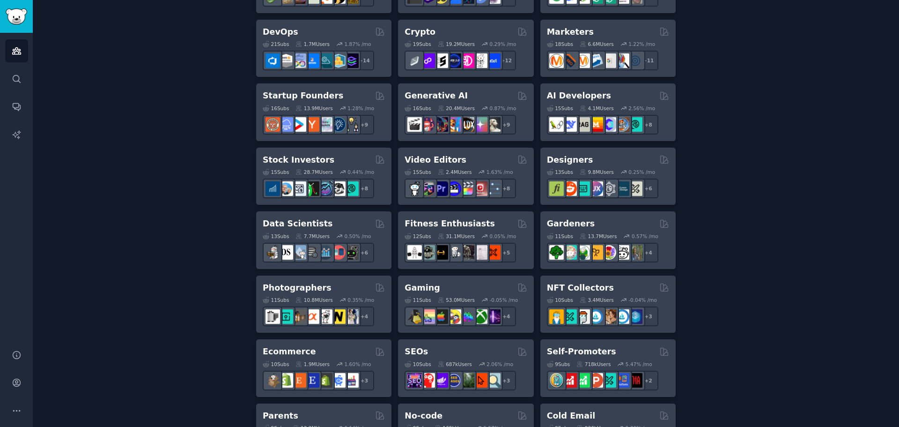
scroll to position [281, 0]
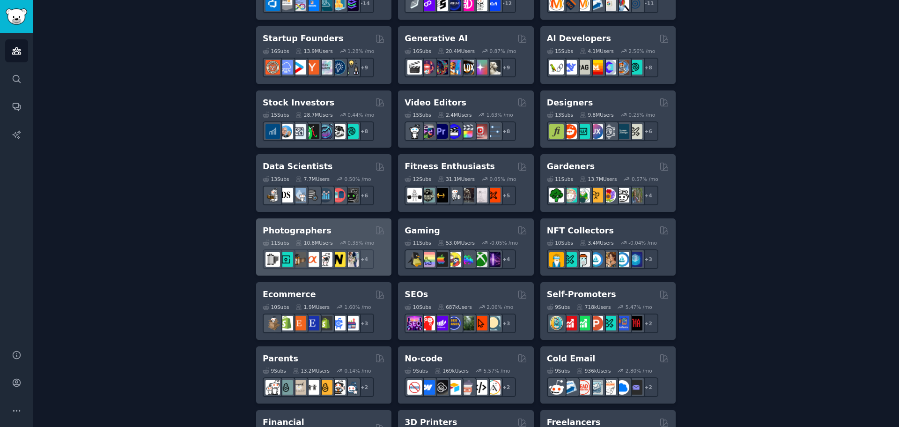
click at [322, 223] on div "Photographers 11 Sub s 10.8M Users 0.35 % /mo r/analog + 4" at bounding box center [323, 247] width 135 height 58
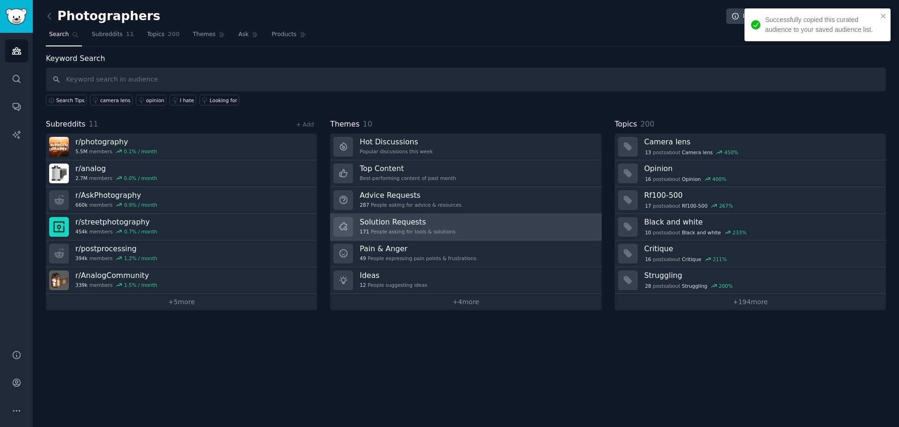
click at [502, 229] on link "Solution Requests 171 People asking for tools & solutions" at bounding box center [465, 226] width 271 height 27
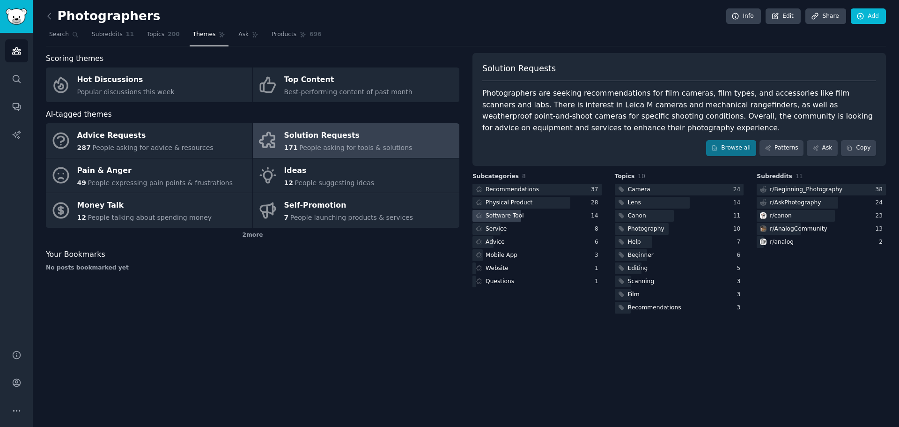
click at [506, 217] on div "Software Tool" at bounding box center [504, 216] width 38 height 8
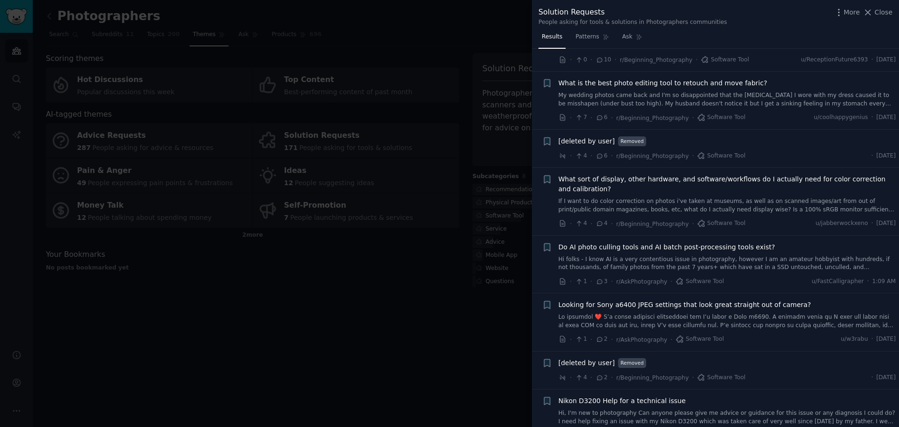
scroll to position [420, 0]
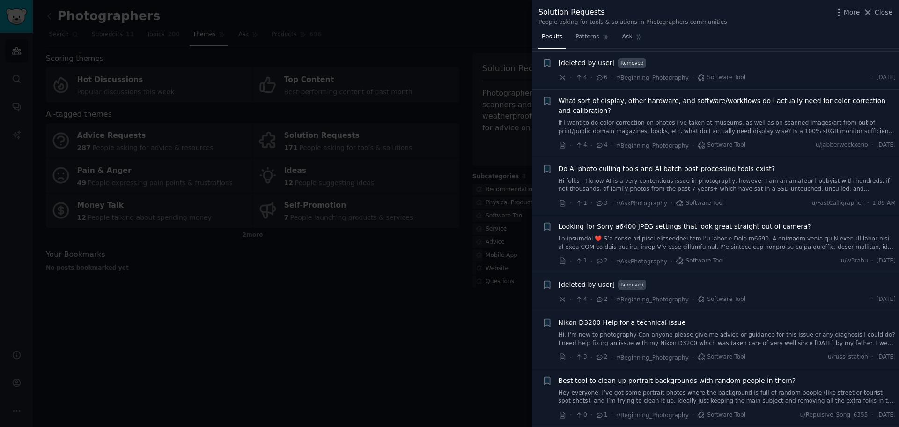
click at [463, 352] on div at bounding box center [449, 213] width 899 height 427
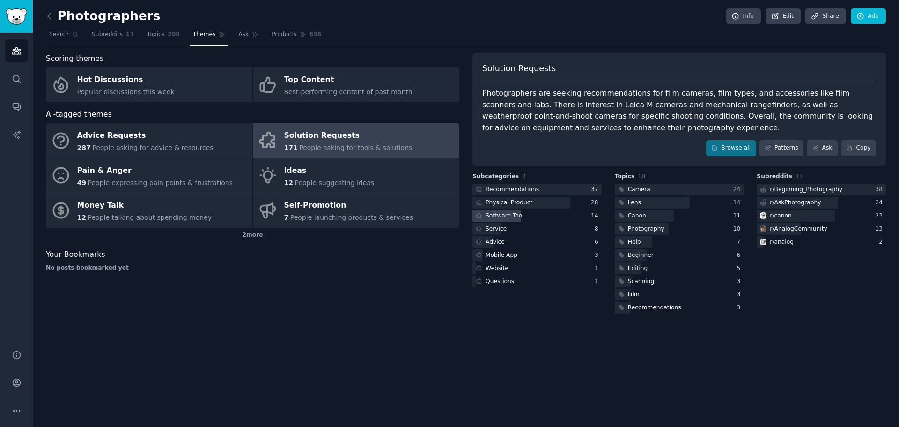
click at [500, 217] on div "Software Tool" at bounding box center [504, 216] width 38 height 8
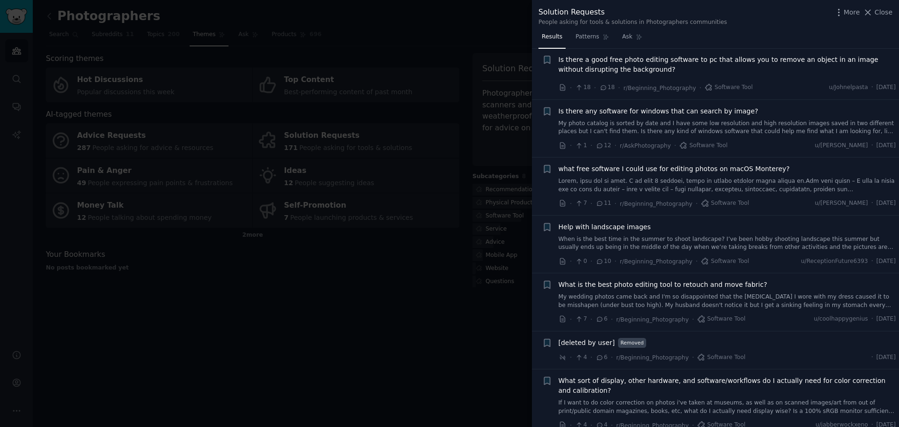
scroll to position [328, 0]
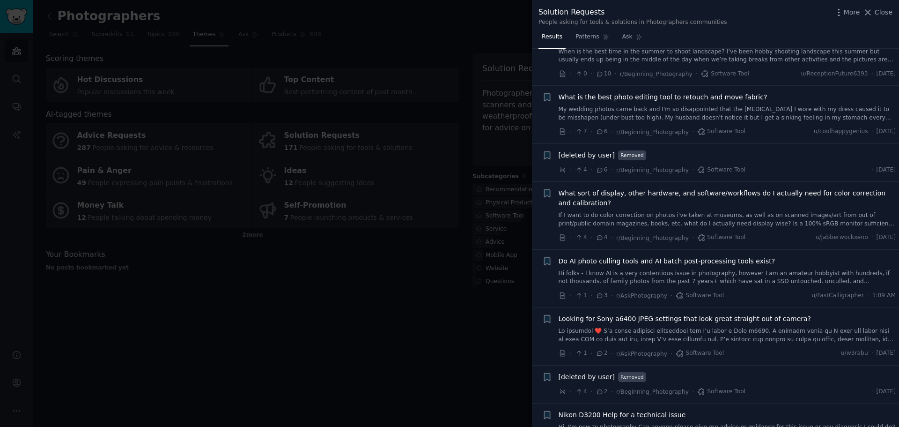
click at [498, 330] on div at bounding box center [449, 213] width 899 height 427
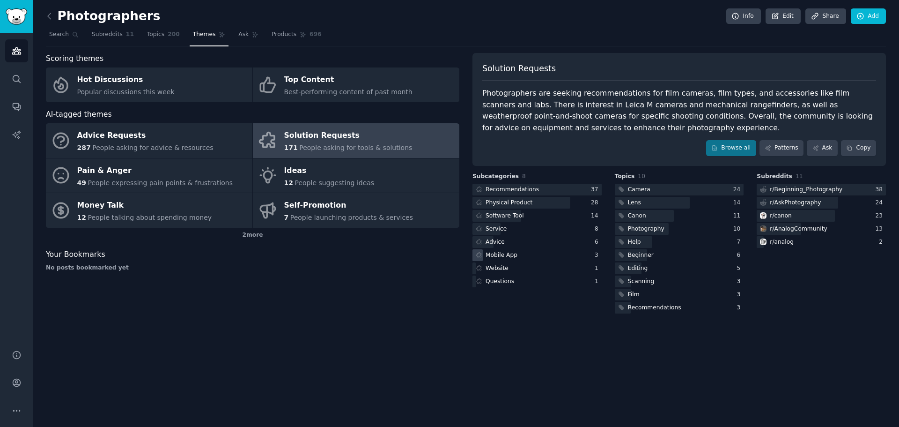
click at [480, 255] on icon at bounding box center [478, 254] width 5 height 5
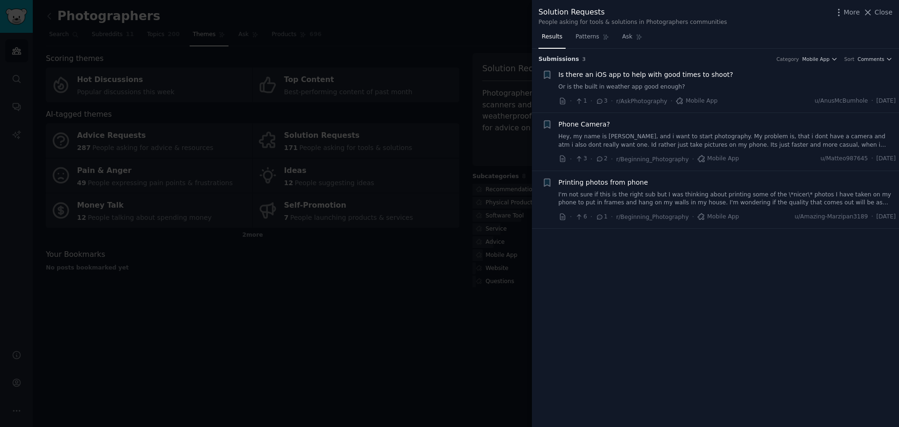
click at [342, 242] on div at bounding box center [449, 213] width 899 height 427
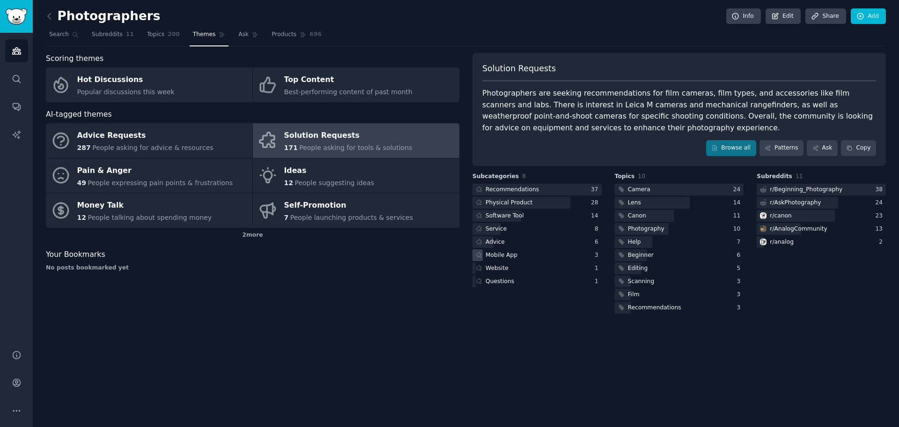
click at [478, 255] on icon at bounding box center [479, 254] width 7 height 7
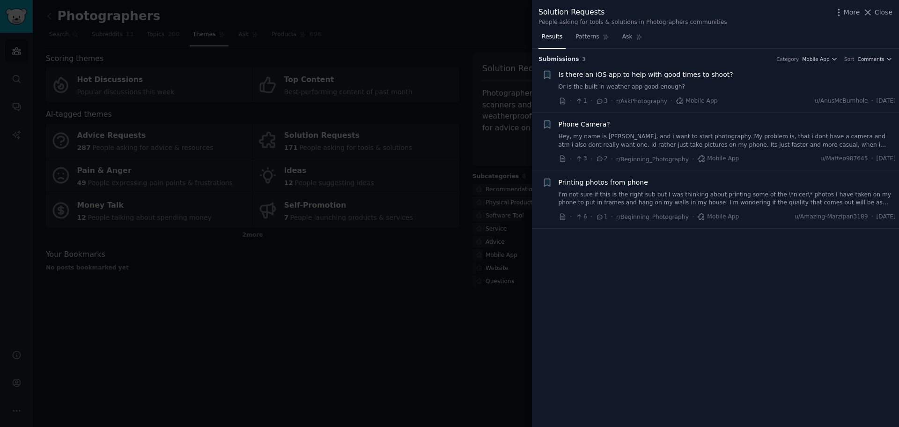
click at [298, 259] on div at bounding box center [449, 213] width 899 height 427
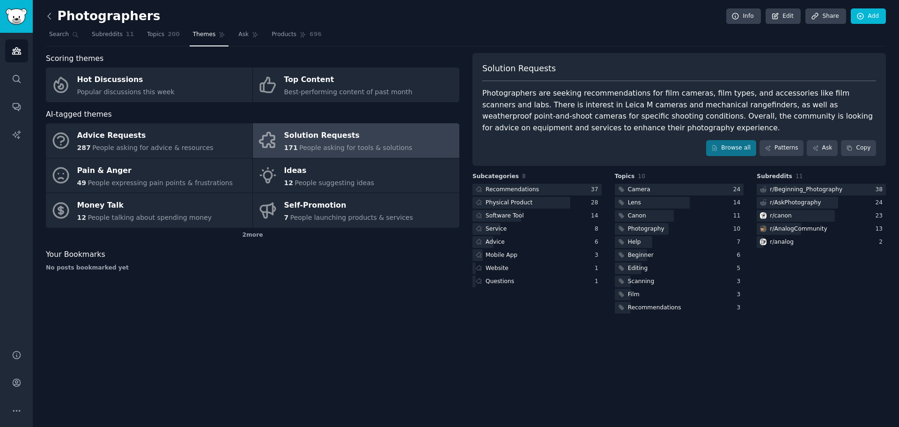
click at [46, 17] on icon at bounding box center [49, 16] width 10 height 10
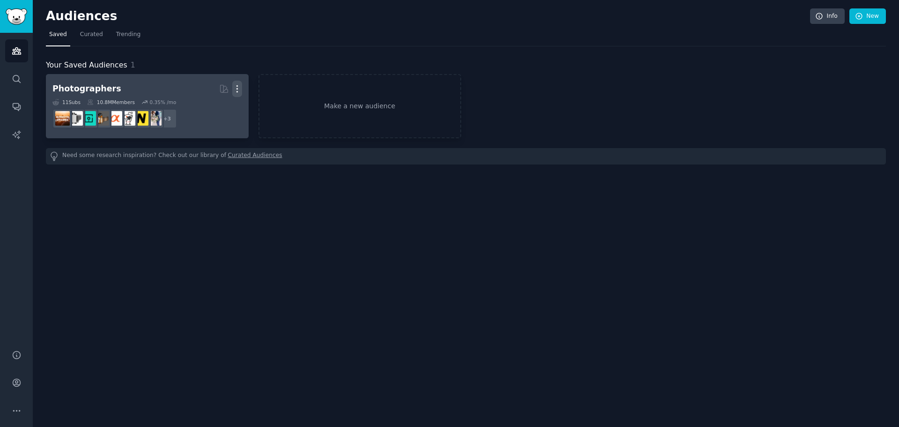
click at [237, 93] on icon "button" at bounding box center [237, 89] width 10 height 10
click at [220, 107] on p "Delete" at bounding box center [212, 108] width 22 height 10
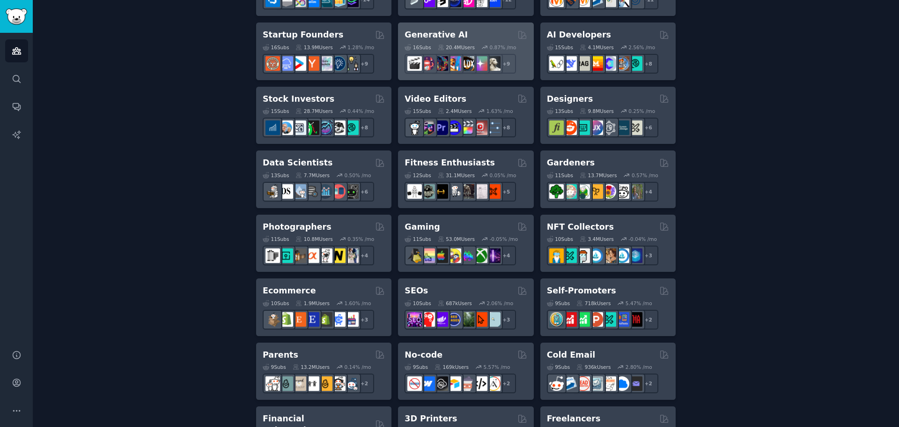
scroll to position [421, 0]
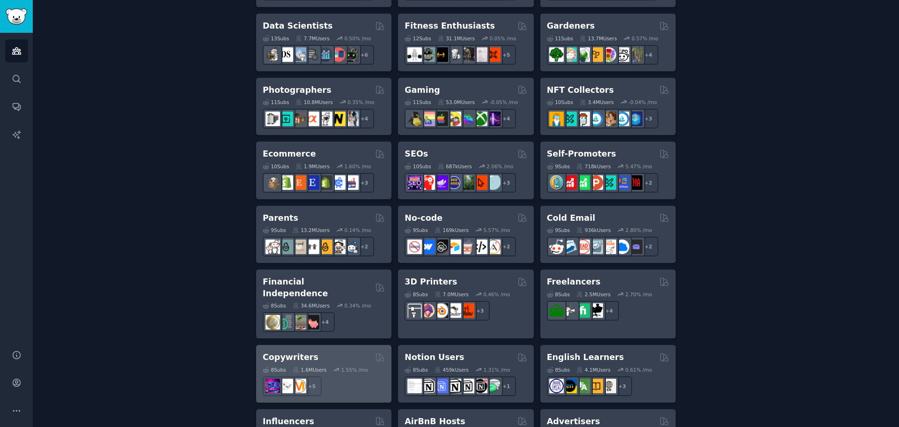
click at [318, 345] on div "Copywriters 8 Sub s 1.6M Users 1.55 % /mo + 5" at bounding box center [323, 374] width 135 height 58
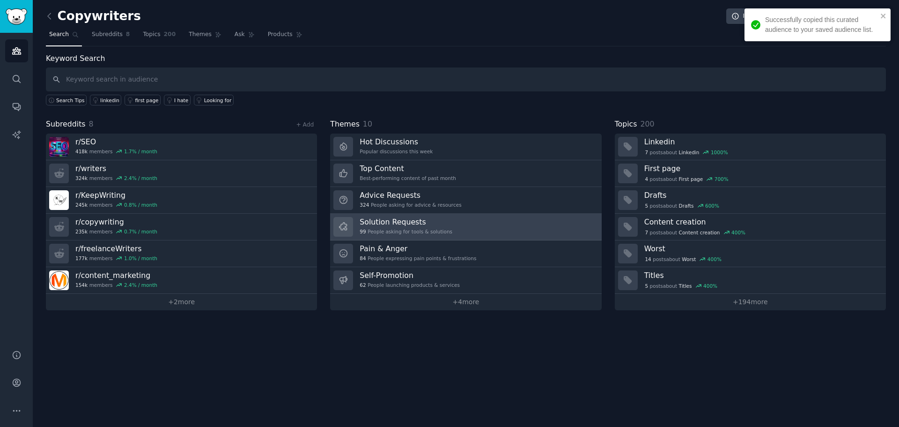
click at [449, 228] on link "Solution Requests 99 People asking for tools & solutions" at bounding box center [465, 226] width 271 height 27
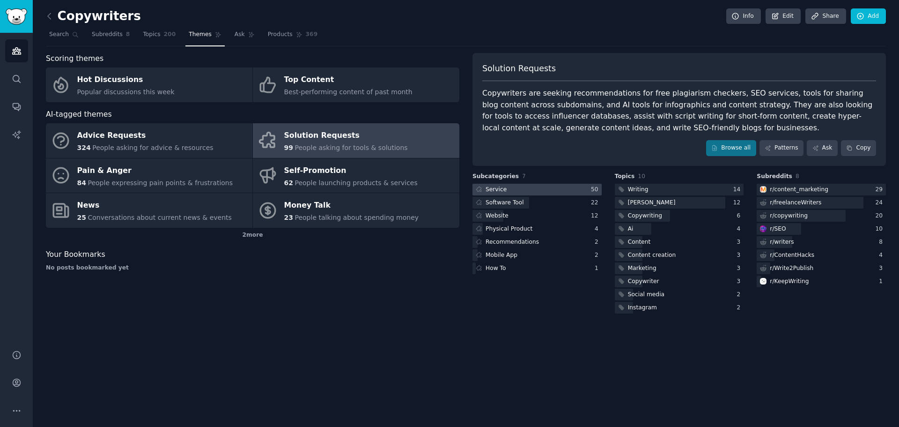
click at [582, 192] on div at bounding box center [536, 190] width 129 height 12
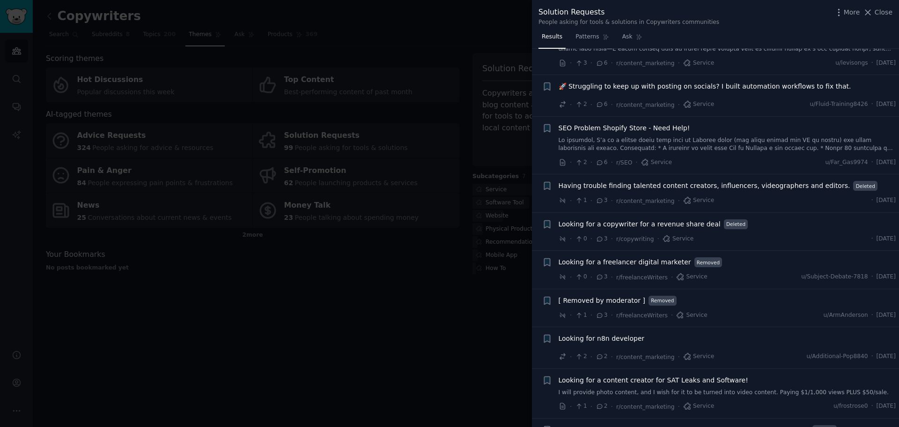
scroll to position [1592, 0]
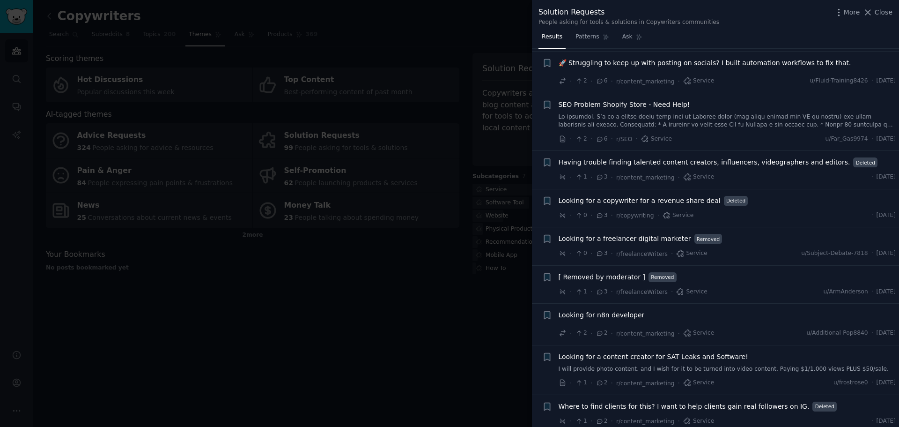
click at [663, 292] on li "+ [ Removed by moderator ] Removed · 1 · 3 · r/freelanceWriters · Service u/Arm…" at bounding box center [715, 284] width 367 height 38
click at [500, 330] on div at bounding box center [449, 213] width 899 height 427
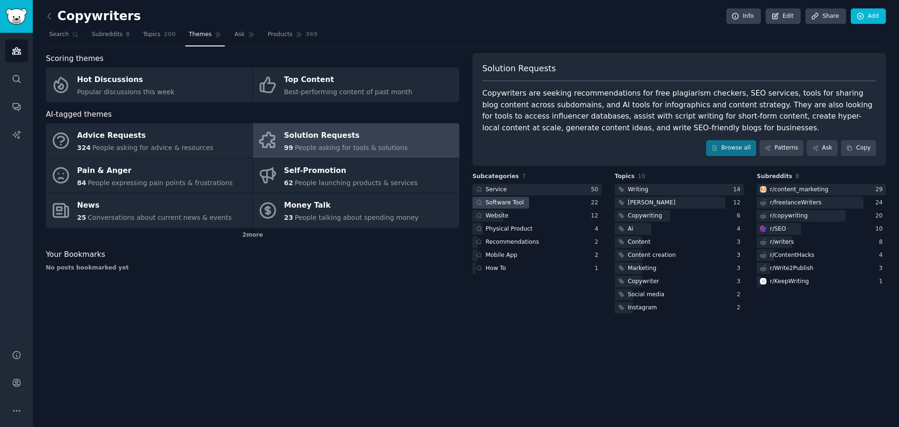
click at [504, 200] on div "Software Tool" at bounding box center [504, 203] width 38 height 8
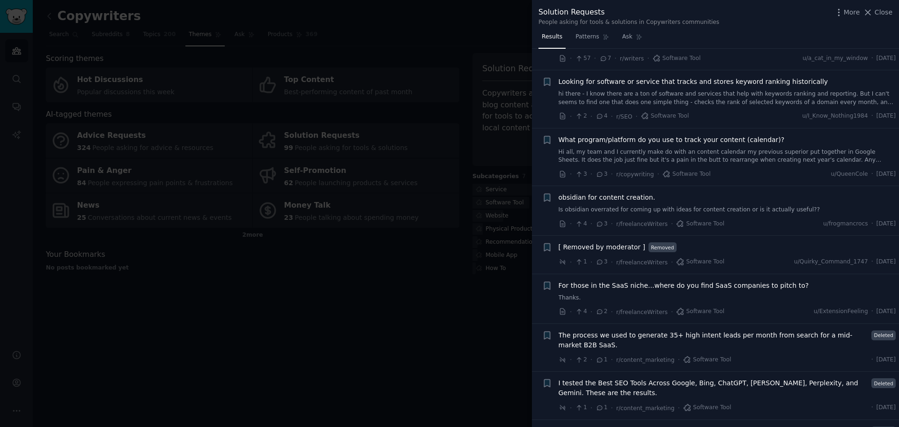
scroll to position [761, 0]
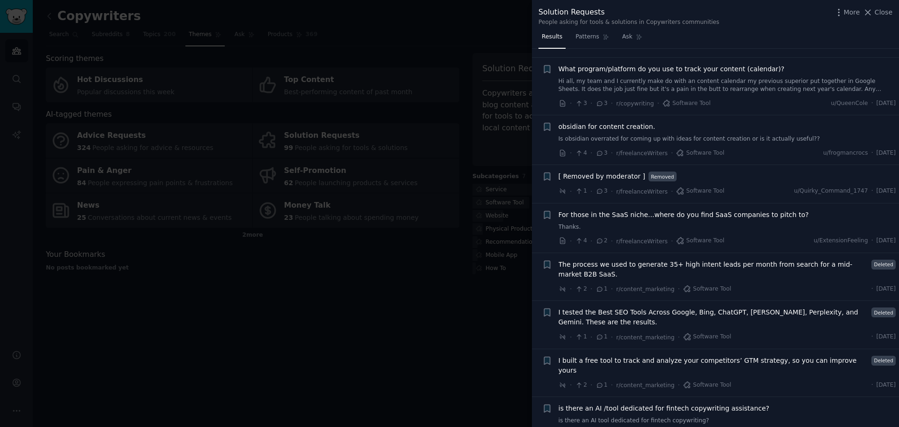
click at [488, 313] on div at bounding box center [449, 213] width 899 height 427
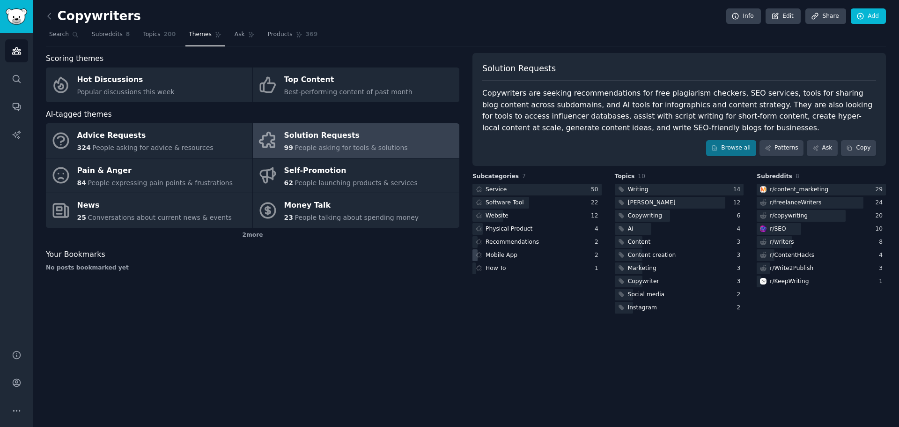
click at [482, 255] on div "Mobile App" at bounding box center [495, 255] width 47 height 12
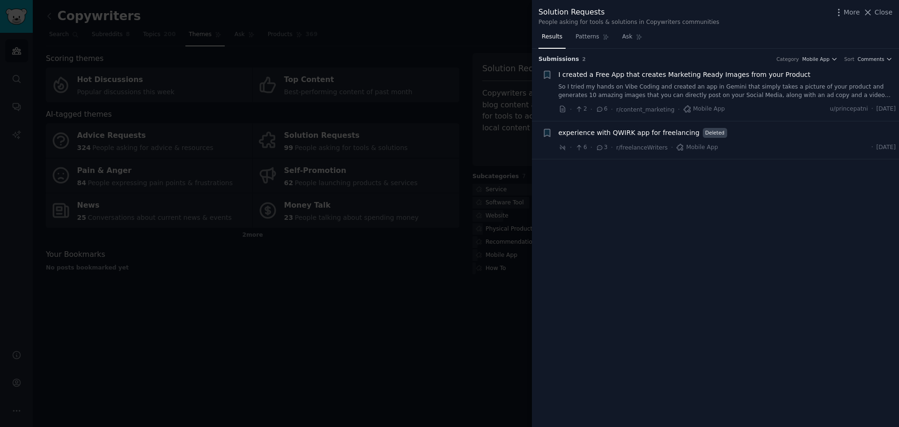
click at [505, 372] on div at bounding box center [449, 213] width 899 height 427
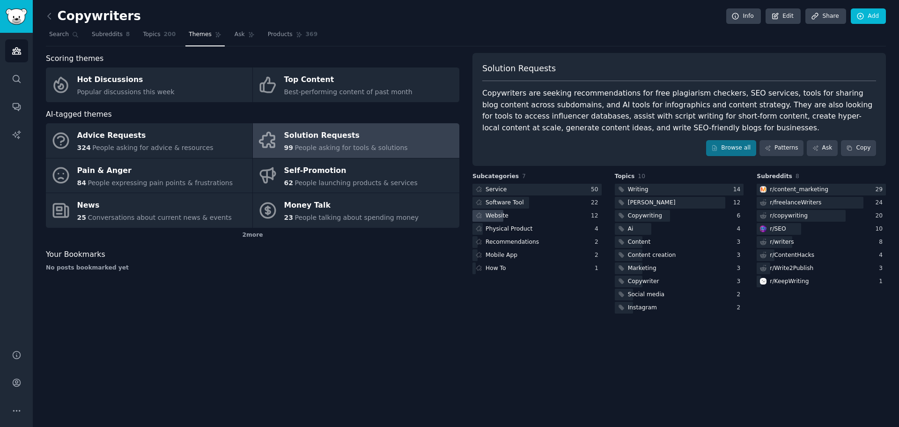
click at [491, 212] on div "Website" at bounding box center [496, 216] width 23 height 8
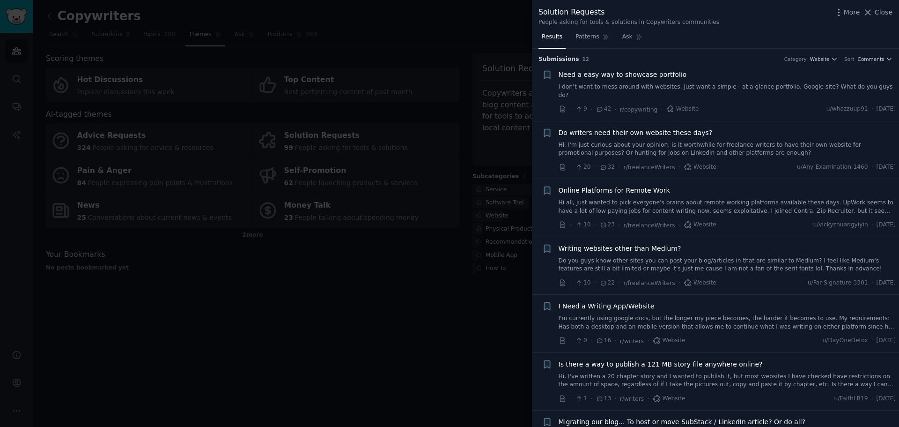
click at [653, 77] on span "Need a easy way to showcase portfolio" at bounding box center [623, 75] width 128 height 10
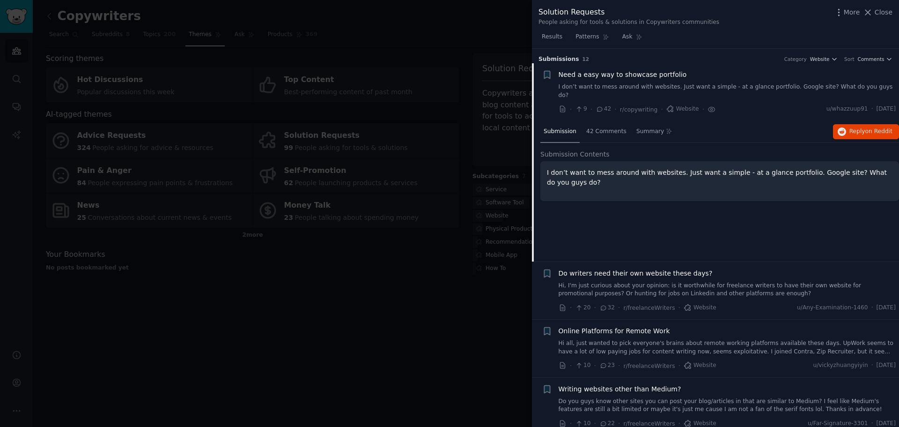
scroll to position [15, 0]
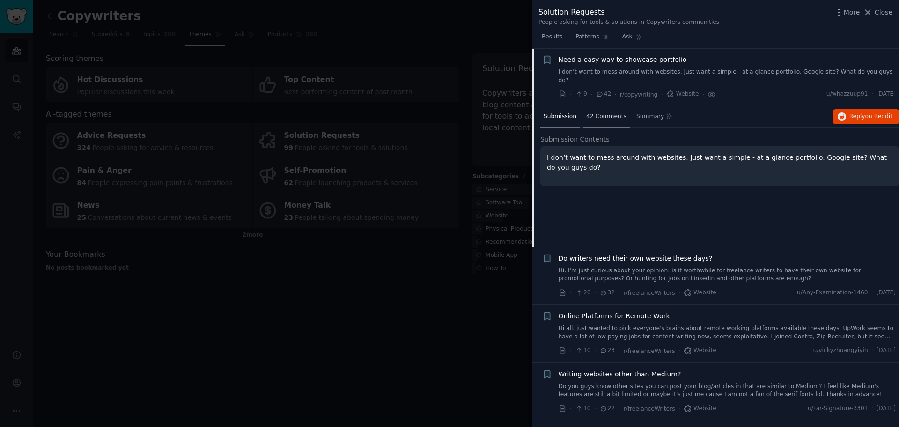
click at [604, 112] on span "42 Comments" at bounding box center [606, 116] width 40 height 8
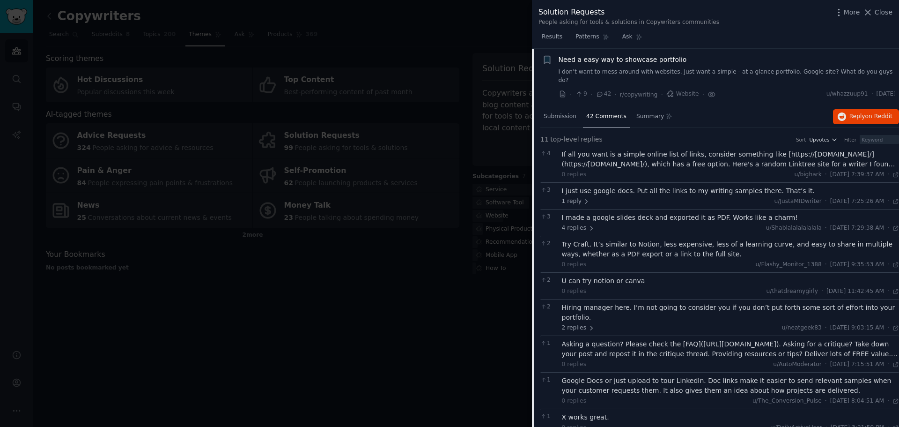
click at [583, 239] on div "Try Craft. It’s similar to Notion, less expensive, less of a learning curve, an…" at bounding box center [731, 249] width 338 height 20
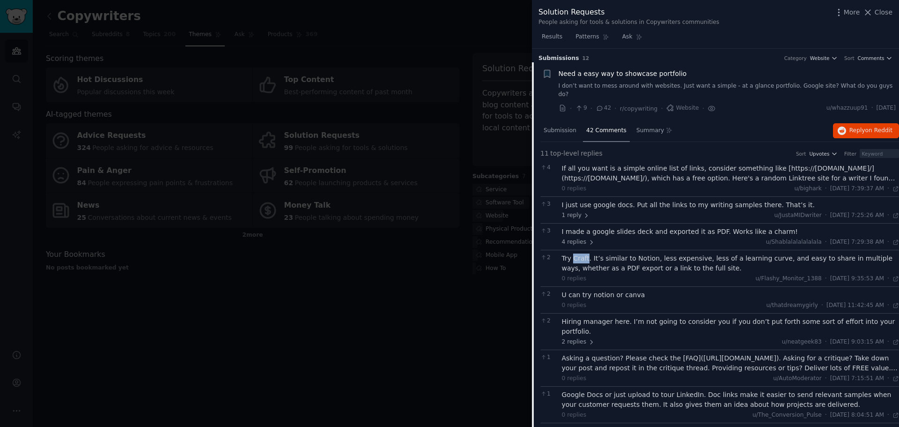
scroll to position [0, 0]
click at [607, 127] on span "42 Comments" at bounding box center [606, 131] width 40 height 8
click at [568, 127] on span "Submission" at bounding box center [560, 131] width 33 height 8
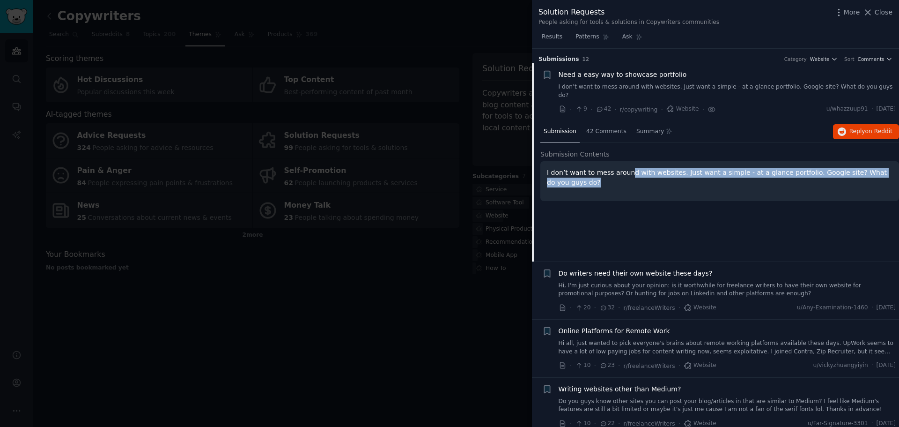
drag, startPoint x: 625, startPoint y: 162, endPoint x: 814, endPoint y: 188, distance: 190.0
click at [814, 188] on div "I don’t want to mess around with websites. Just want a simple - at a glance por…" at bounding box center [719, 181] width 359 height 40
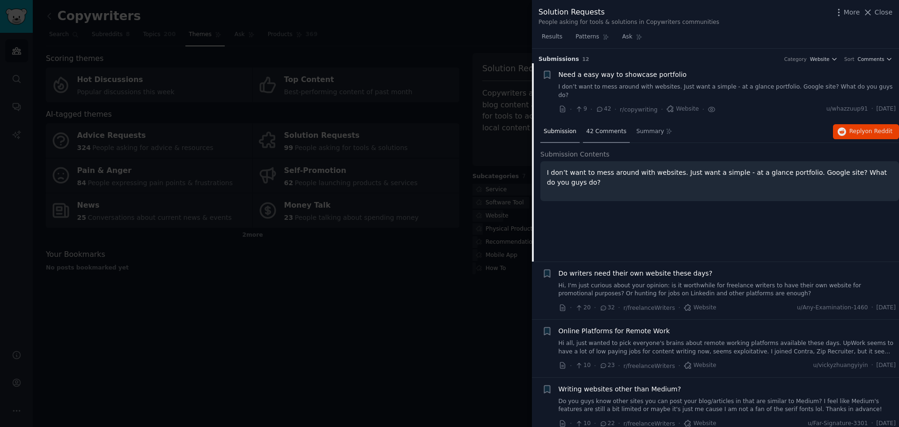
click at [593, 127] on span "42 Comments" at bounding box center [606, 131] width 40 height 8
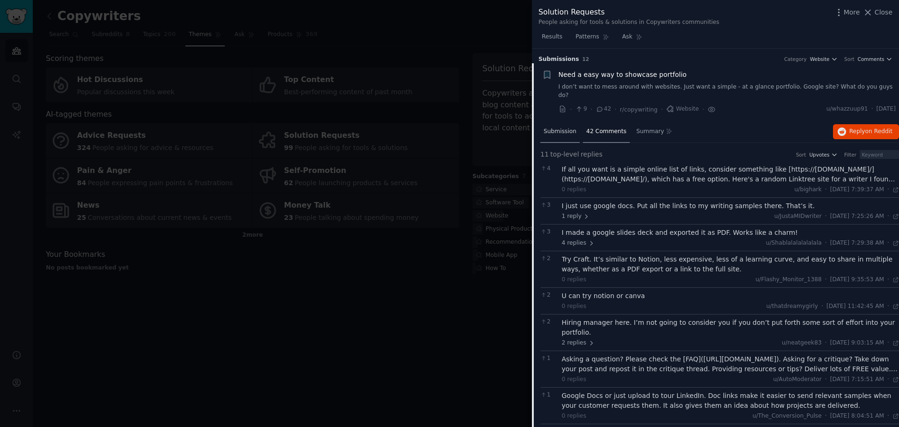
click at [565, 127] on span "Submission" at bounding box center [560, 131] width 33 height 8
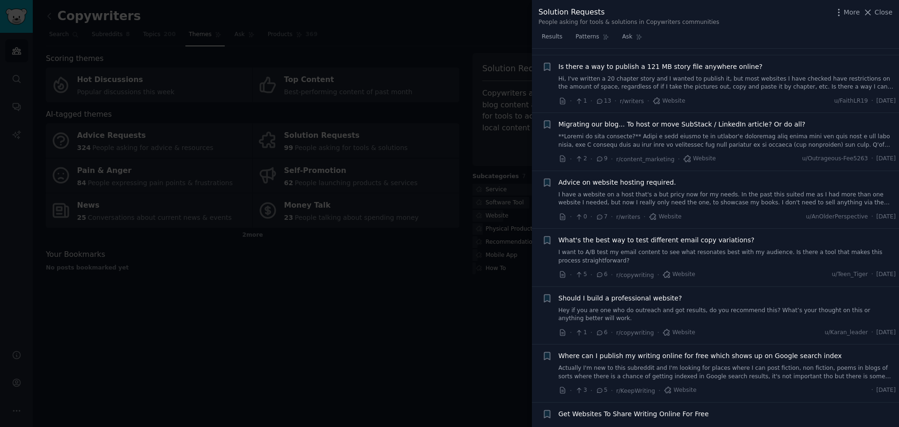
scroll to position [446, 0]
